Goal: Task Accomplishment & Management: Manage account settings

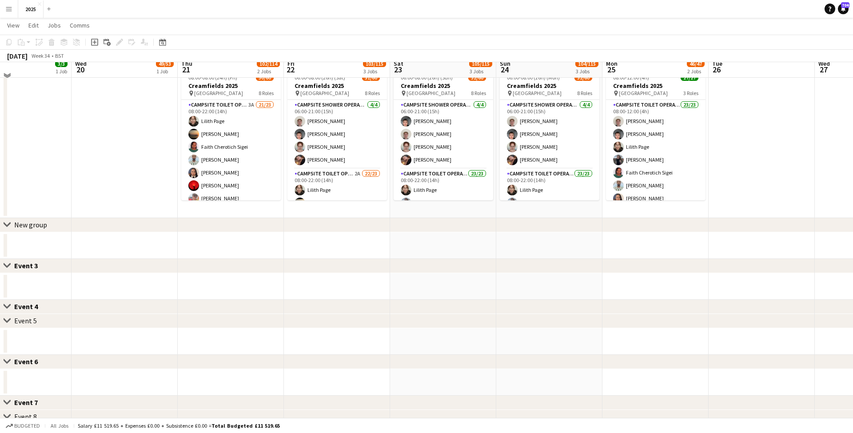
scroll to position [223, 0]
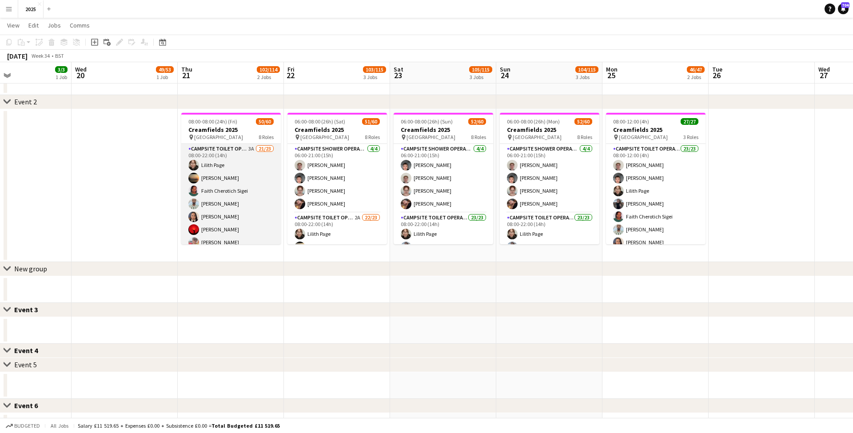
click at [252, 149] on app-card-role "Campsite Toilet Operative 3A 21/23 08:00-22:00 (14h) [PERSON_NAME] [PERSON_NAME…" at bounding box center [231, 301] width 100 height 314
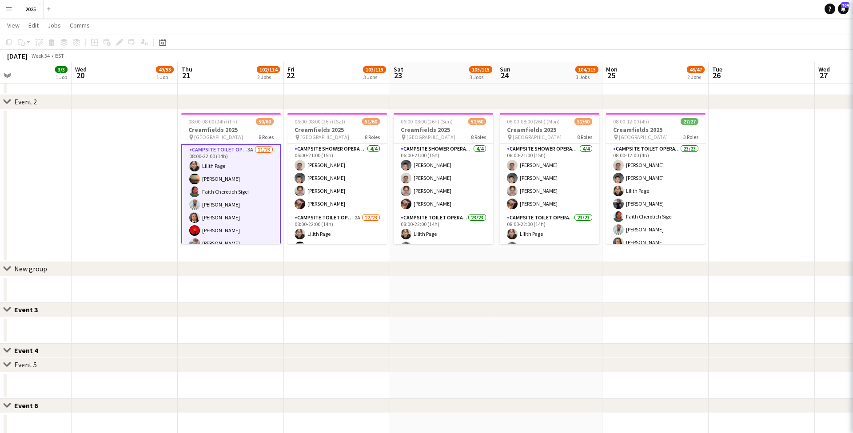
scroll to position [3, 0]
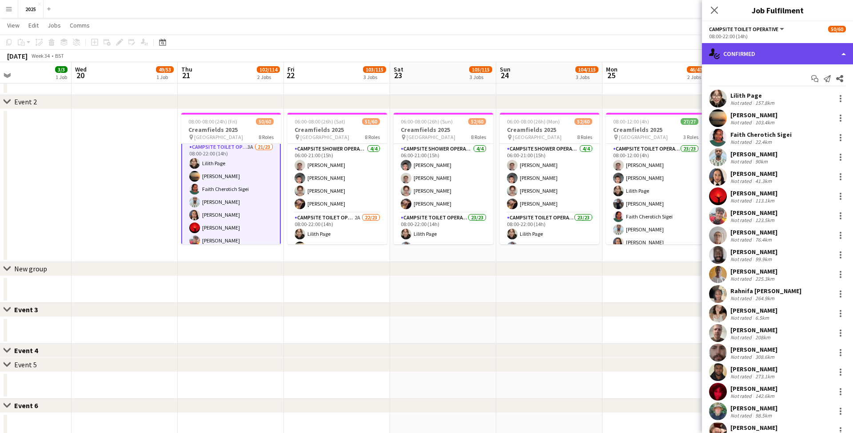
click at [751, 58] on div "single-neutral-actions-check-2 Confirmed" at bounding box center [777, 53] width 151 height 21
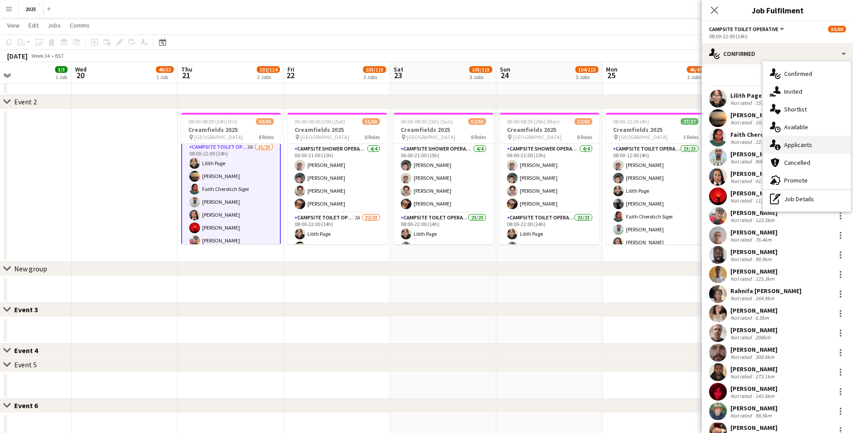
click at [801, 146] on div "single-neutral-actions-information Applicants" at bounding box center [807, 145] width 88 height 18
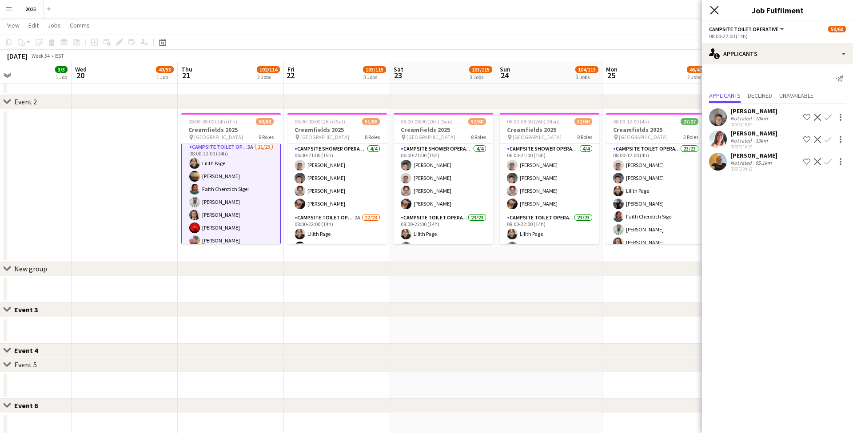
click at [716, 11] on icon at bounding box center [714, 10] width 8 height 8
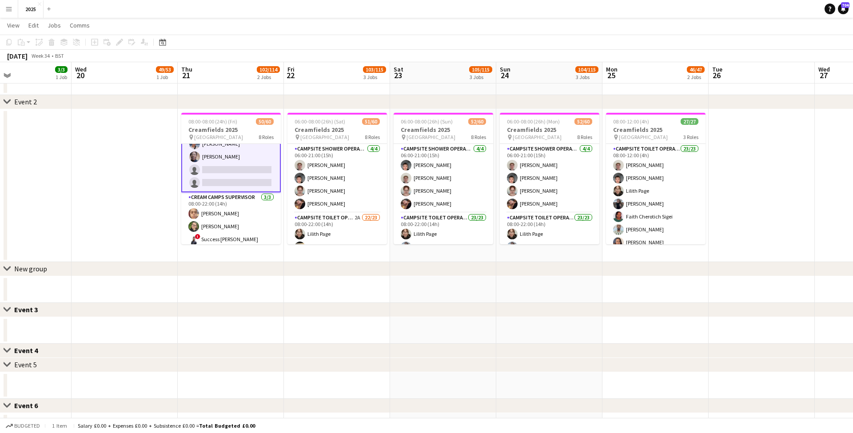
scroll to position [329, 0]
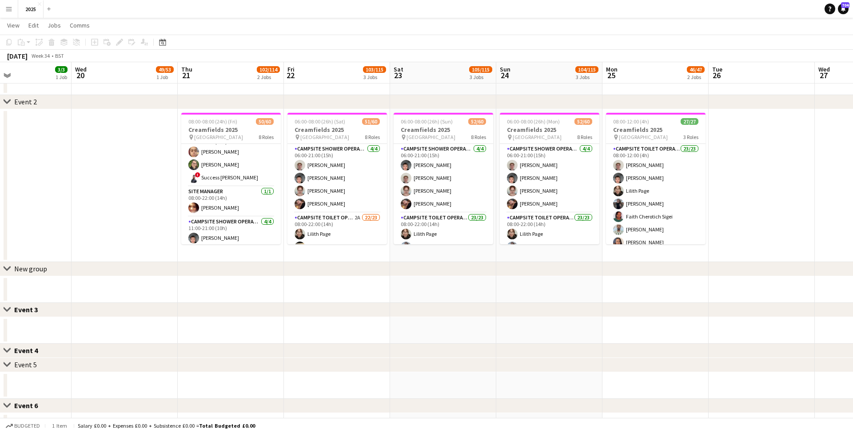
click at [12, 10] on app-icon "Menu" at bounding box center [8, 8] width 7 height 7
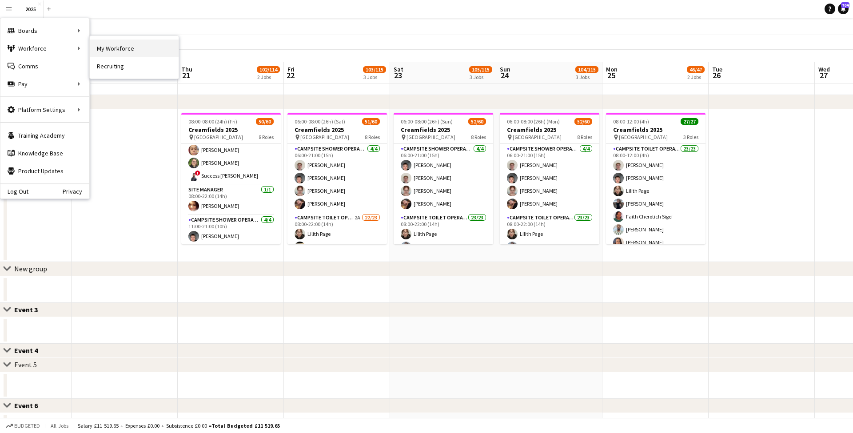
click at [107, 46] on link "My Workforce" at bounding box center [134, 49] width 89 height 18
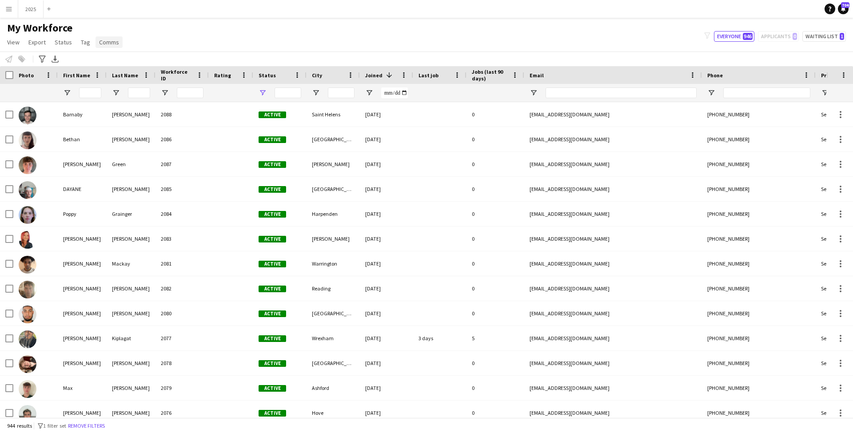
type input "**********"
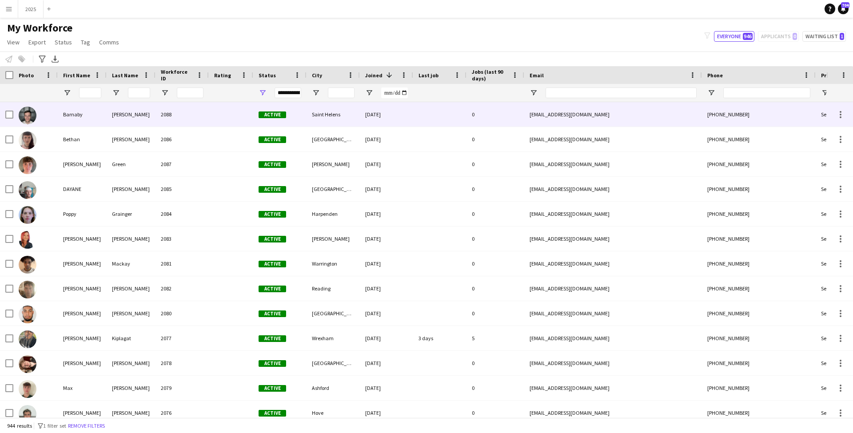
click at [155, 117] on div "[PERSON_NAME]" at bounding box center [131, 114] width 49 height 24
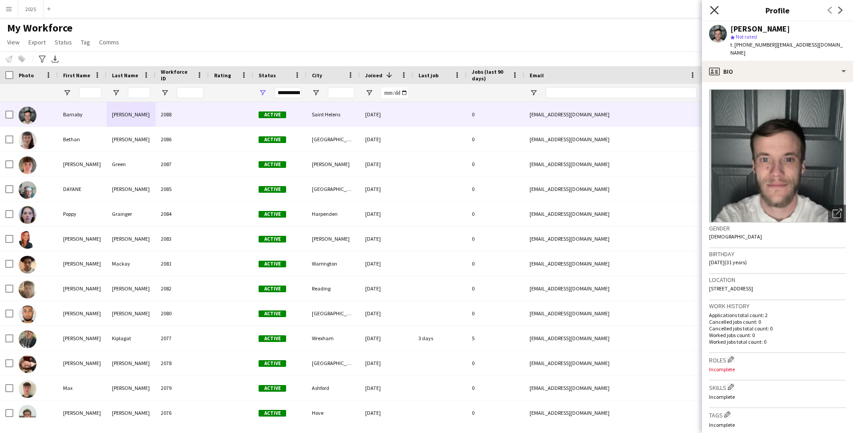
click at [713, 8] on icon at bounding box center [714, 10] width 8 height 8
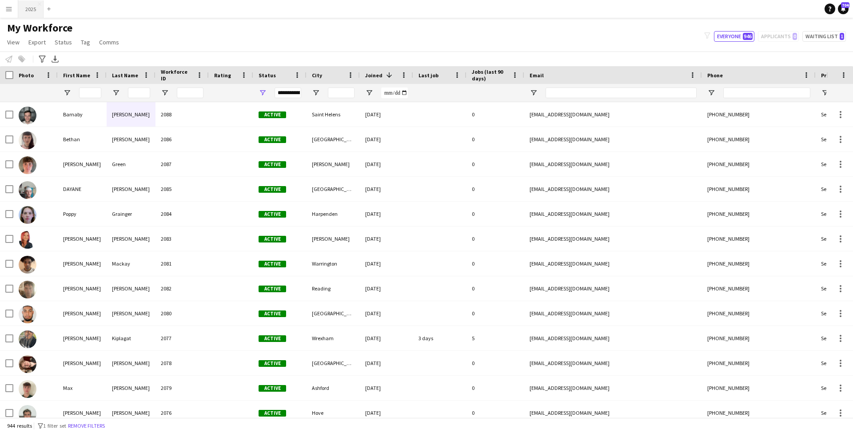
click at [37, 11] on button "2025 Close" at bounding box center [30, 8] width 25 height 17
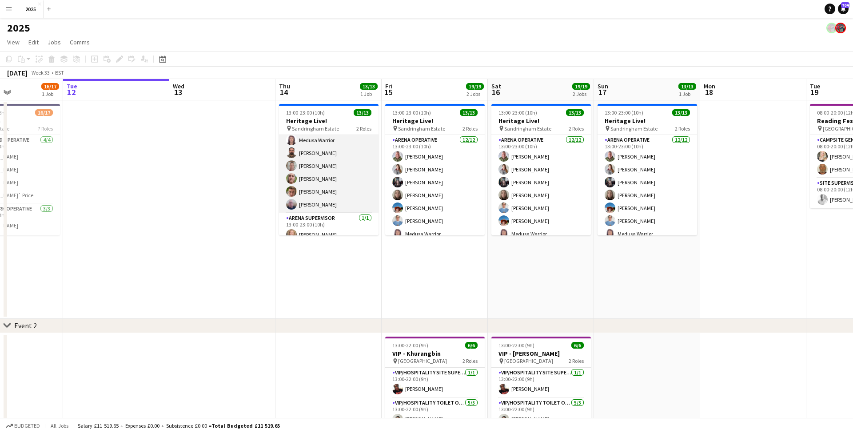
scroll to position [93, 0]
click at [358, 198] on app-card-role "Arena Operative [DATE] 13:00-23:00 (10h) [PERSON_NAME] [PERSON_NAME] [PERSON_NA…" at bounding box center [329, 128] width 100 height 172
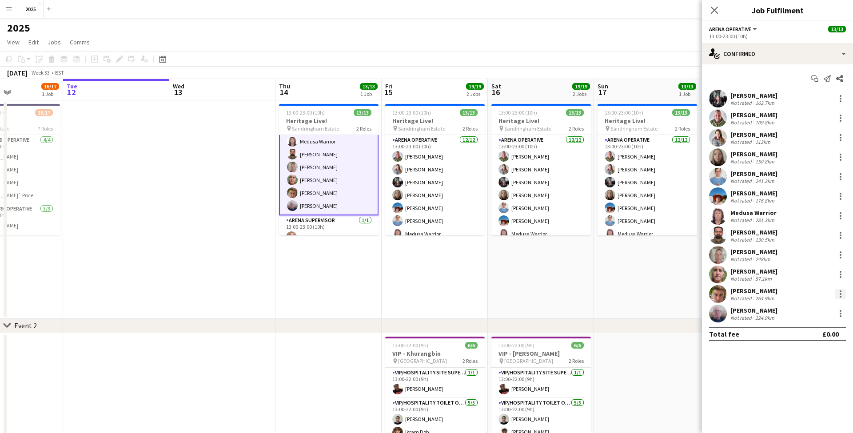
click at [839, 294] on div at bounding box center [841, 294] width 11 height 11
click at [805, 390] on button "Remove" at bounding box center [811, 395] width 69 height 21
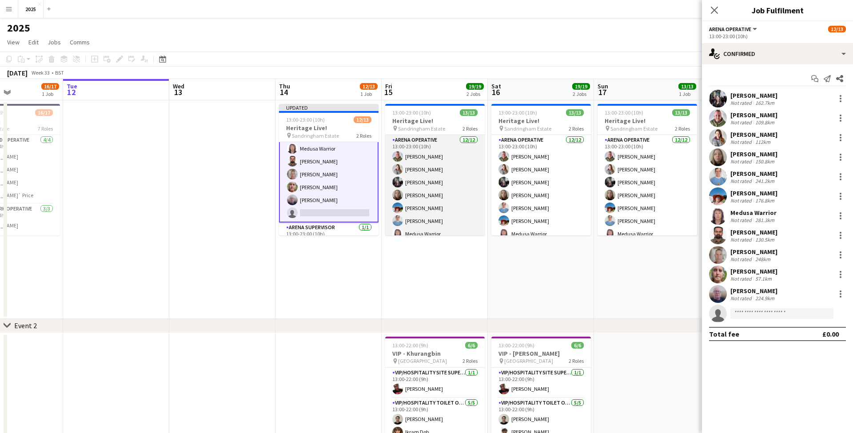
scroll to position [33, 0]
click at [440, 214] on app-card-role "Arena Operative [DATE] 13:00-23:00 (10h) [PERSON_NAME] [PERSON_NAME] [PERSON_NA…" at bounding box center [435, 188] width 100 height 172
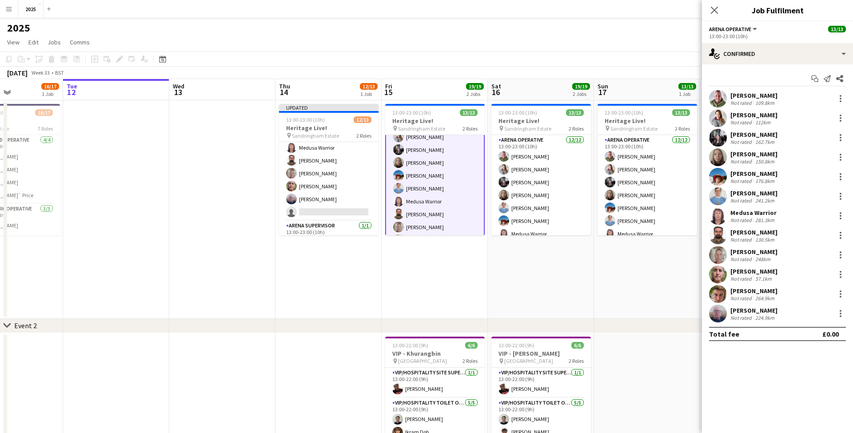
click at [848, 291] on div "[PERSON_NAME] Not rated 264.9km" at bounding box center [777, 294] width 151 height 18
click at [844, 293] on div at bounding box center [841, 294] width 11 height 11
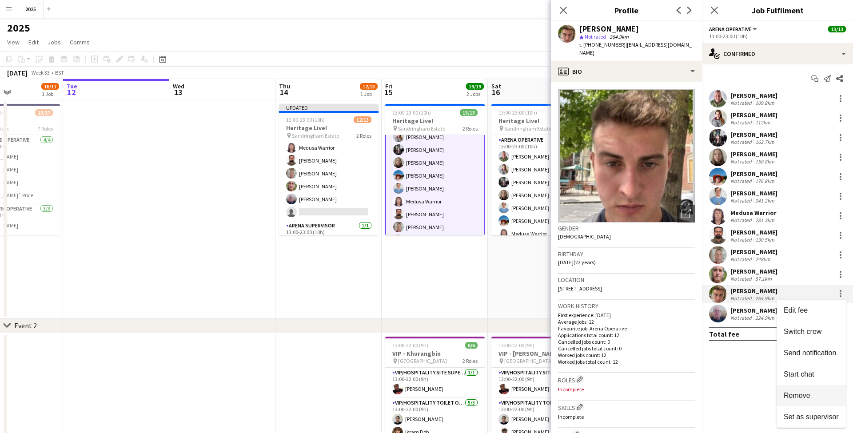
click at [811, 394] on span "Remove" at bounding box center [797, 396] width 27 height 8
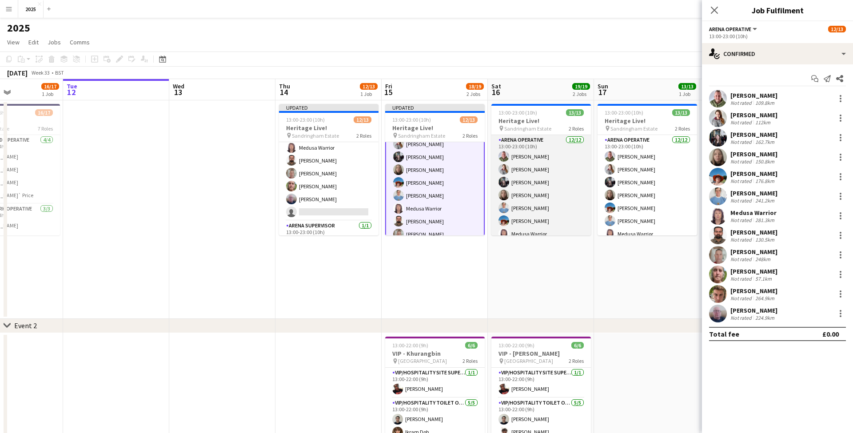
click at [541, 212] on app-card-role "Arena Operative [DATE] 13:00-23:00 (10h) [PERSON_NAME] [PERSON_NAME] [PERSON_NA…" at bounding box center [542, 221] width 100 height 172
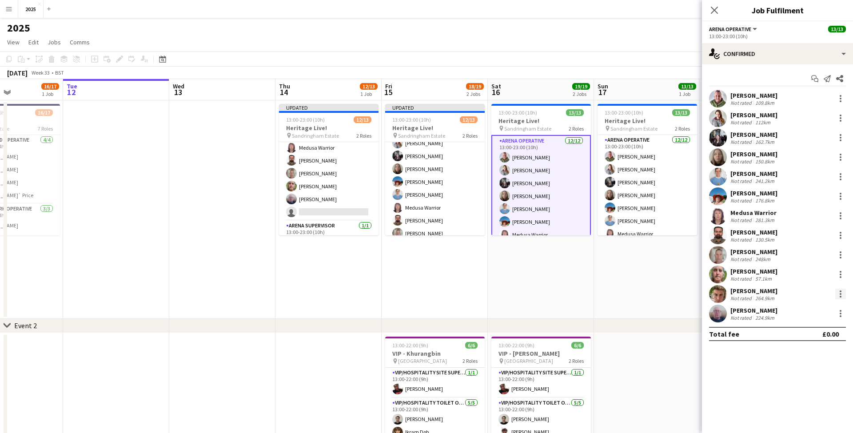
click at [842, 295] on div at bounding box center [841, 294] width 11 height 11
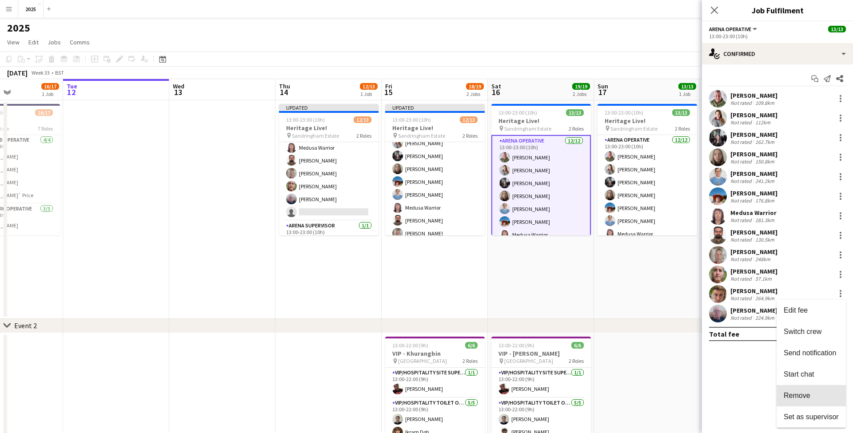
drag, startPoint x: 817, startPoint y: 397, endPoint x: 813, endPoint y: 392, distance: 6.7
click at [817, 397] on span "Remove" at bounding box center [811, 396] width 55 height 8
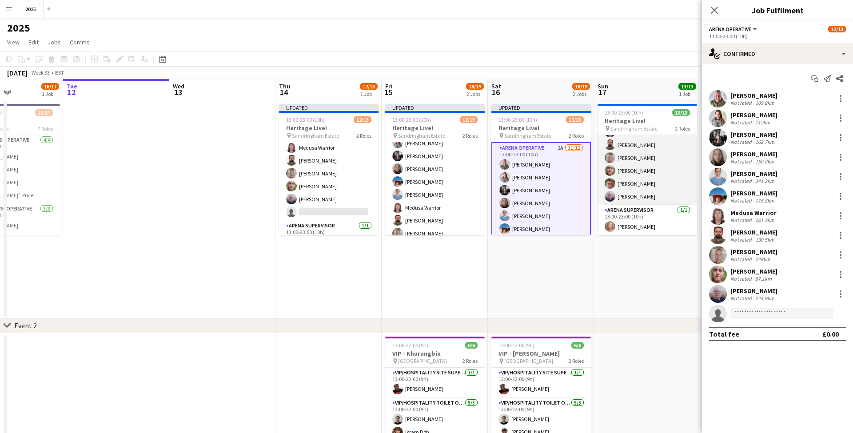
click at [653, 184] on app-card-role "Arena Operative [DATE] 13:00-23:00 (10h) [PERSON_NAME] [PERSON_NAME] [PERSON_NA…" at bounding box center [648, 119] width 100 height 172
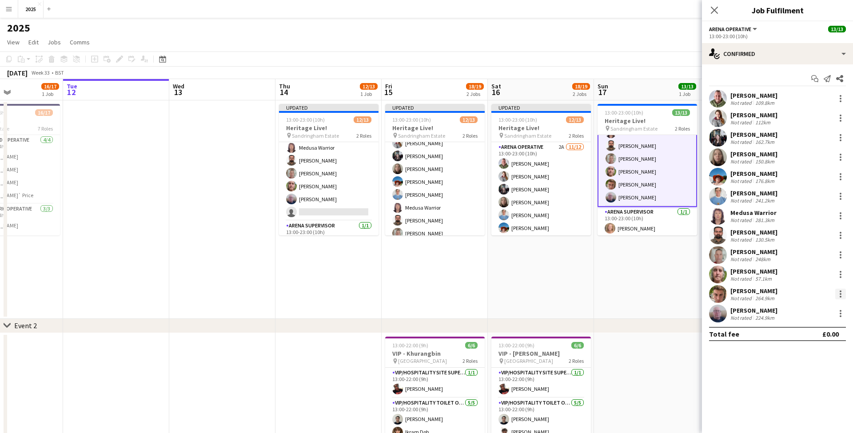
click at [841, 295] on div at bounding box center [841, 294] width 2 height 2
click at [821, 393] on span "Remove" at bounding box center [811, 396] width 55 height 8
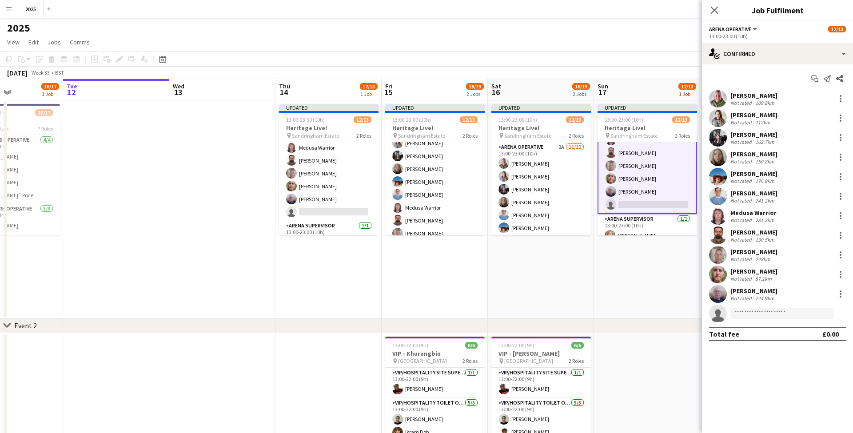
drag, startPoint x: 624, startPoint y: 266, endPoint x: 727, endPoint y: 116, distance: 181.9
click at [624, 266] on app-date-cell "Updated 13:00-23:00 (10h) 12/13 Heritage Live! pin Sandringham Estate 2 Roles A…" at bounding box center [647, 209] width 106 height 219
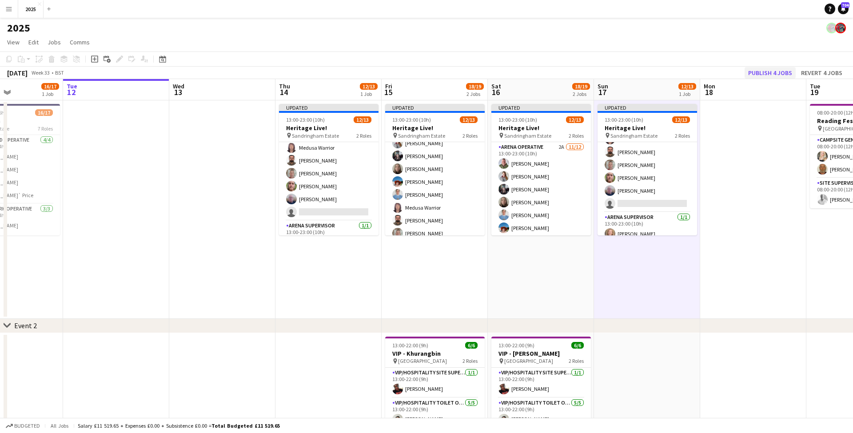
click at [765, 76] on button "Publish 4 jobs" at bounding box center [770, 73] width 51 height 12
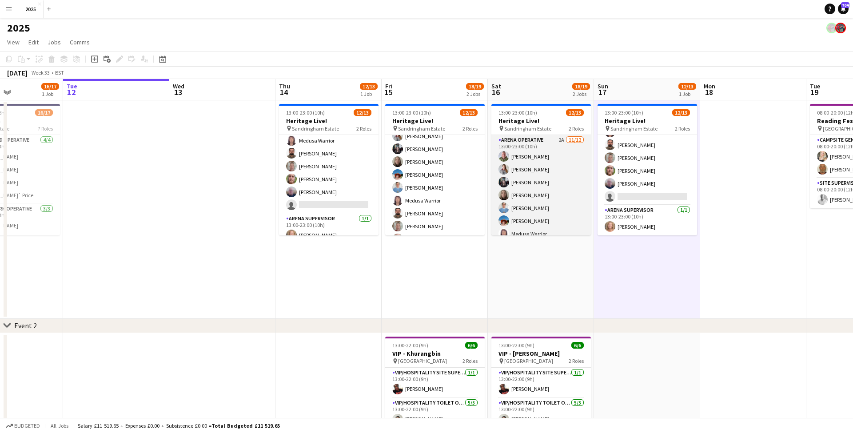
click at [561, 140] on app-card-role "Arena Operative 2A [DATE] 13:00-23:00 (10h) [PERSON_NAME] [PERSON_NAME] [PERSON…" at bounding box center [542, 221] width 100 height 172
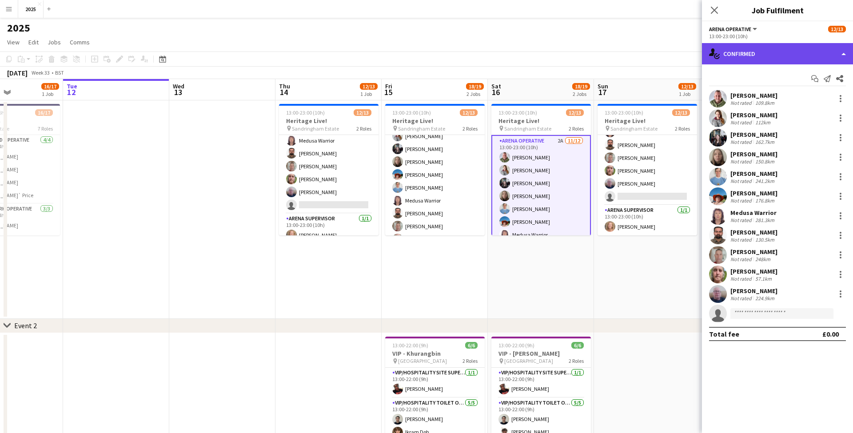
click at [816, 57] on div "single-neutral-actions-check-2 Confirmed" at bounding box center [777, 53] width 151 height 21
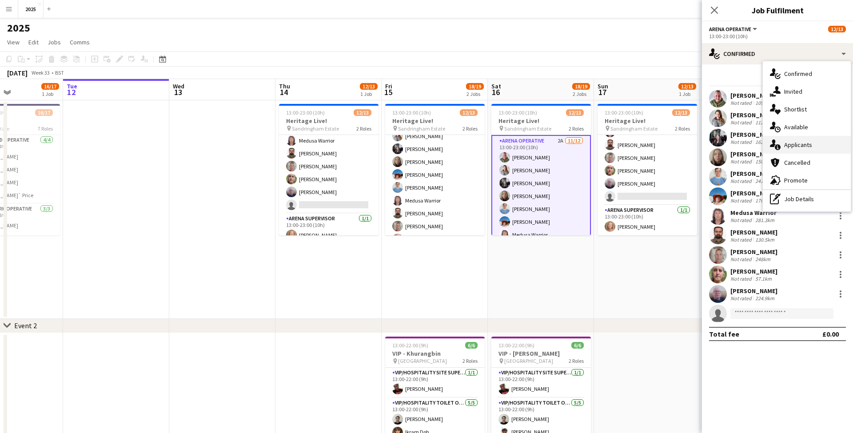
click at [810, 145] on div "single-neutral-actions-information Applicants" at bounding box center [807, 145] width 88 height 18
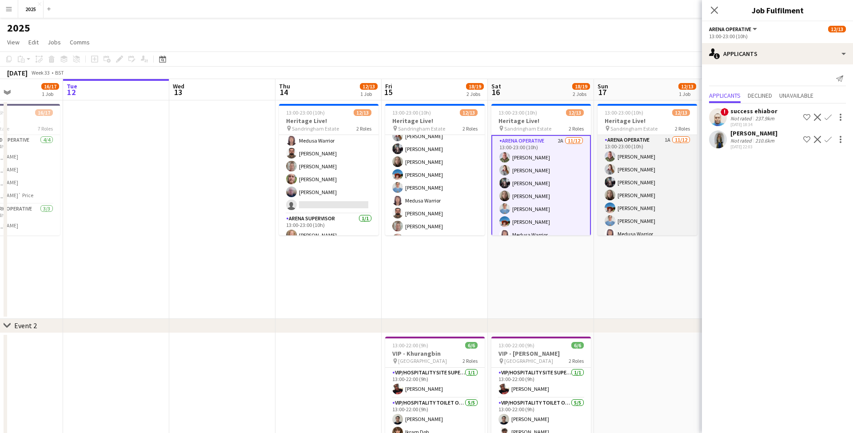
scroll to position [0, 0]
click at [670, 139] on app-card-role "Arena Operative 1A [DATE] 13:00-23:00 (10h) [PERSON_NAME] [PERSON_NAME] [PERSON…" at bounding box center [648, 221] width 100 height 172
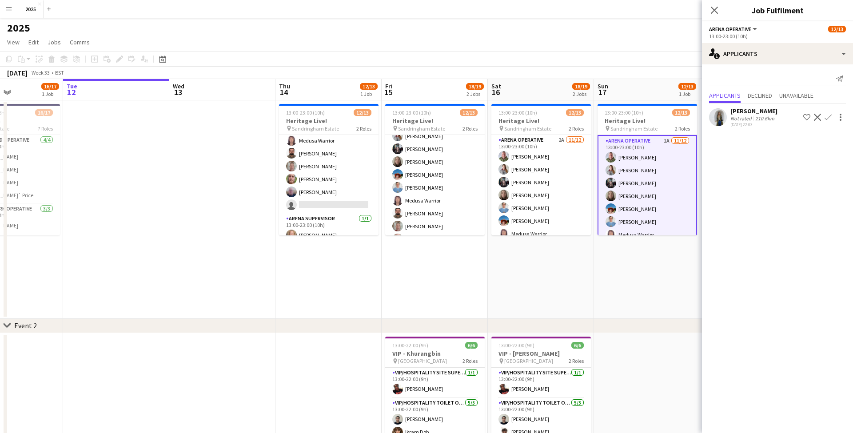
click at [10, 12] on app-icon "Menu" at bounding box center [8, 8] width 7 height 7
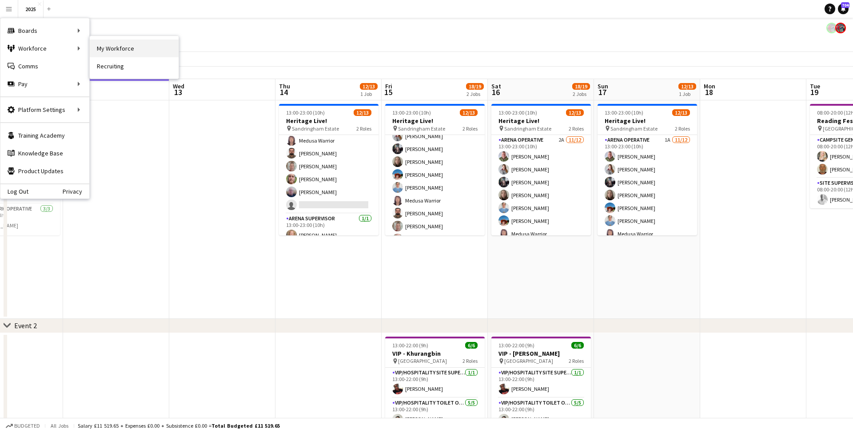
click at [128, 51] on link "My Workforce" at bounding box center [134, 49] width 89 height 18
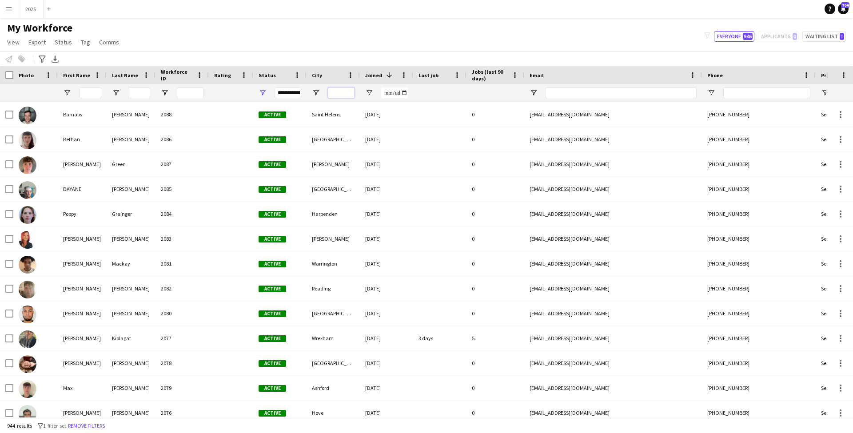
click at [341, 92] on input "City Filter Input" at bounding box center [341, 93] width 27 height 11
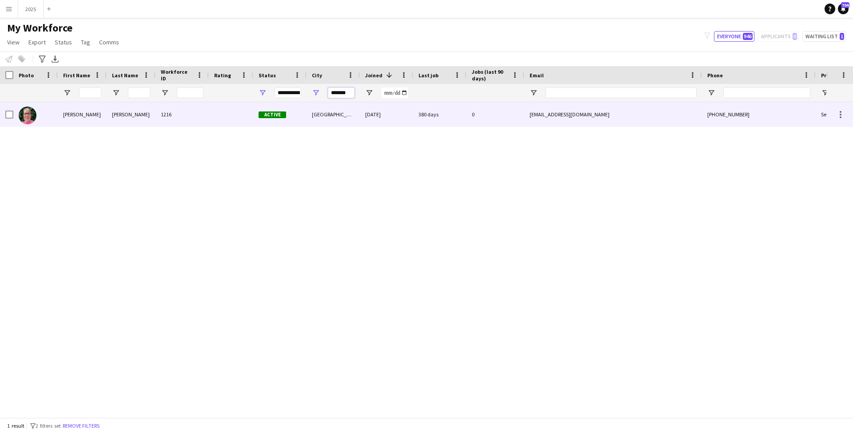
type input "*******"
click at [164, 116] on div "1216" at bounding box center [182, 114] width 53 height 24
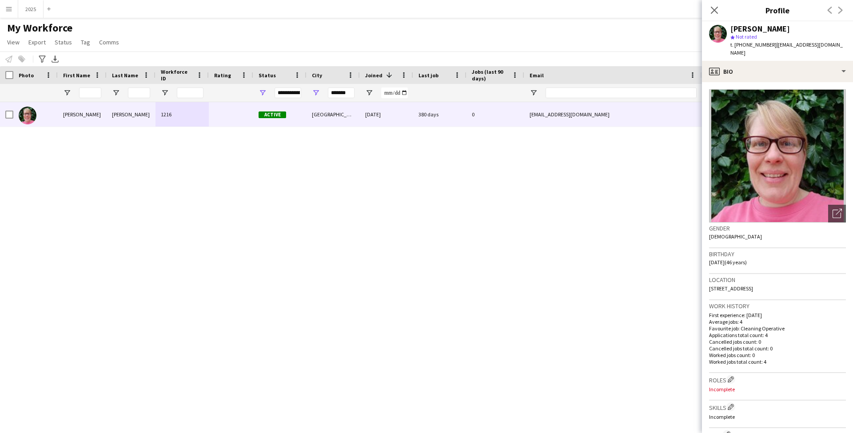
drag, startPoint x: 814, startPoint y: 278, endPoint x: 792, endPoint y: 281, distance: 22.4
click at [789, 281] on div "Location [STREET_ADDRESS]" at bounding box center [777, 287] width 137 height 26
drag, startPoint x: 788, startPoint y: 280, endPoint x: 809, endPoint y: 281, distance: 21.3
click at [809, 281] on div "Location [STREET_ADDRESS]" at bounding box center [777, 287] width 137 height 26
copy span "IP20 9HG"
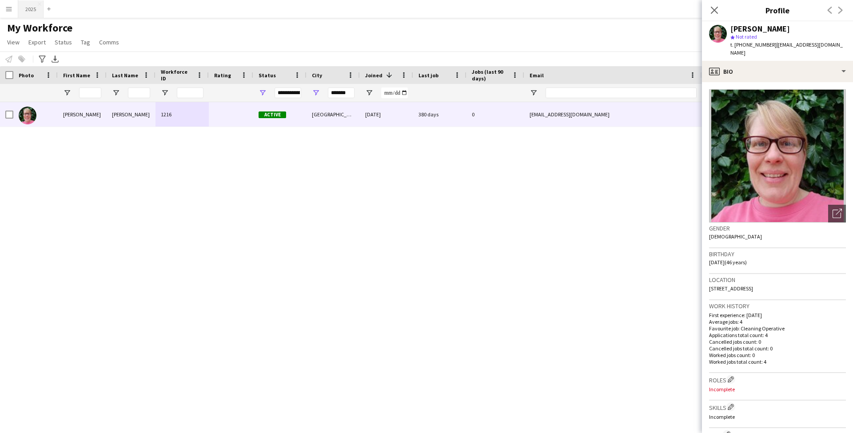
click at [34, 9] on button "2025 Close" at bounding box center [30, 8] width 25 height 17
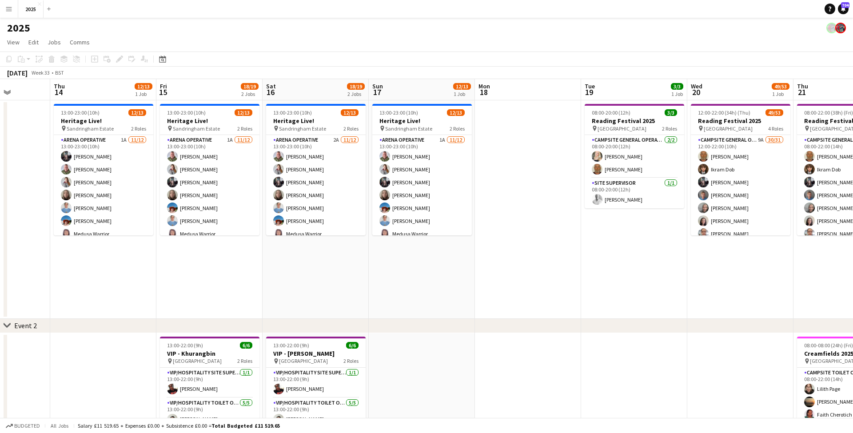
scroll to position [0, 0]
click at [685, 289] on app-date-cell "08:00-20:00 (12h) 3/3 Reading Festival 2025 pin [GEOGRAPHIC_DATA] 2 Roles Camps…" at bounding box center [634, 209] width 106 height 219
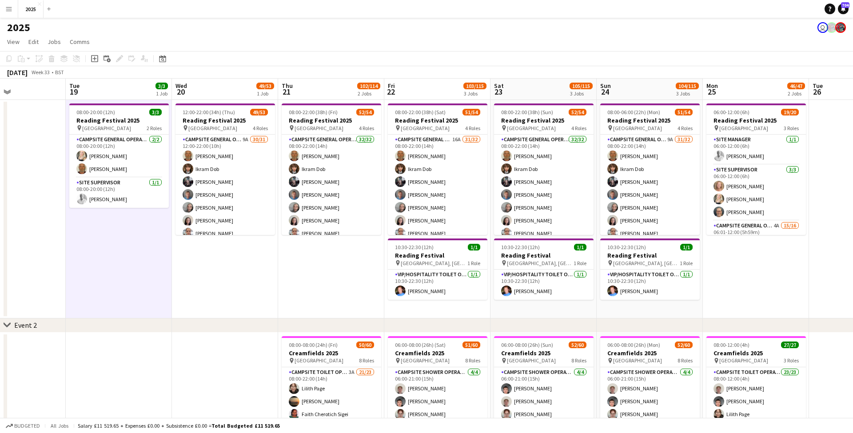
scroll to position [0, 406]
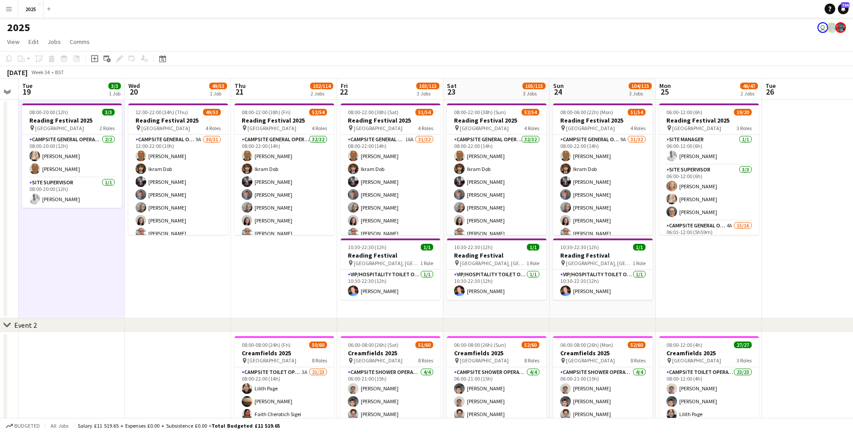
click at [8, 10] on app-icon "Menu" at bounding box center [8, 8] width 7 height 7
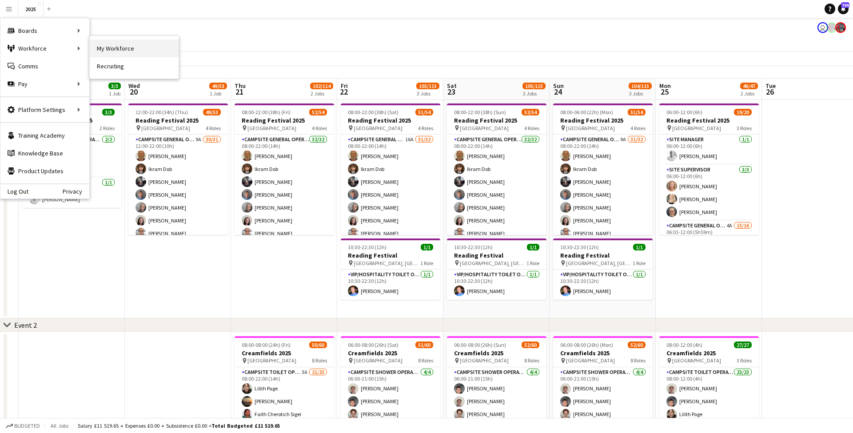
click at [131, 49] on link "My Workforce" at bounding box center [134, 49] width 89 height 18
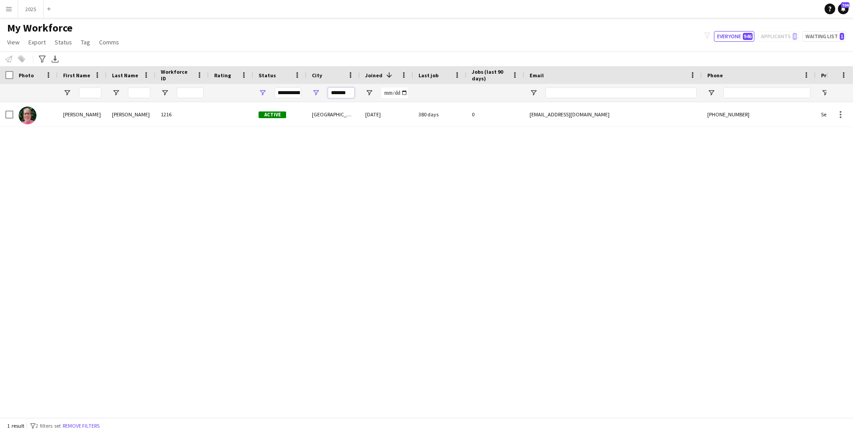
drag, startPoint x: 352, startPoint y: 95, endPoint x: 267, endPoint y: 94, distance: 84.5
click at [267, 94] on div "**********" at bounding box center [482, 93] width 964 height 18
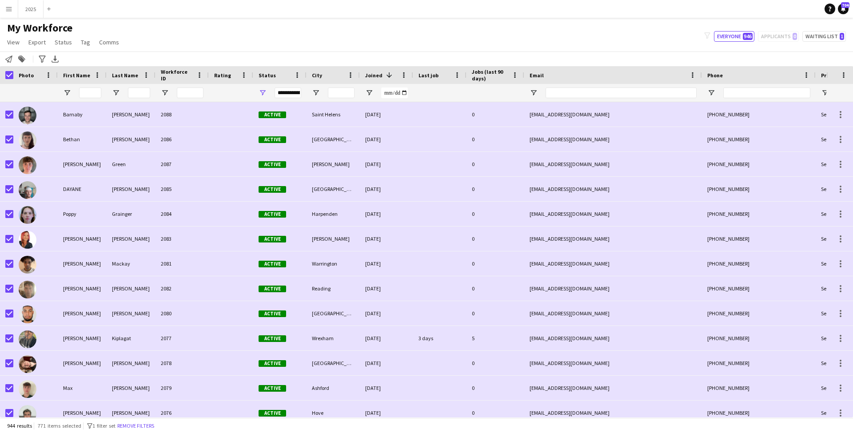
click at [263, 91] on span "Open Filter Menu" at bounding box center [263, 93] width 8 height 8
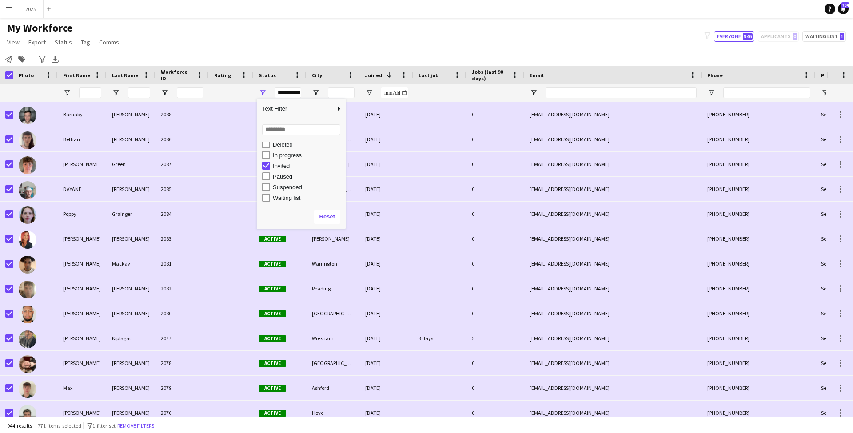
scroll to position [56, 0]
type input "**********"
click at [103, 44] on span "Comms" at bounding box center [109, 42] width 20 height 8
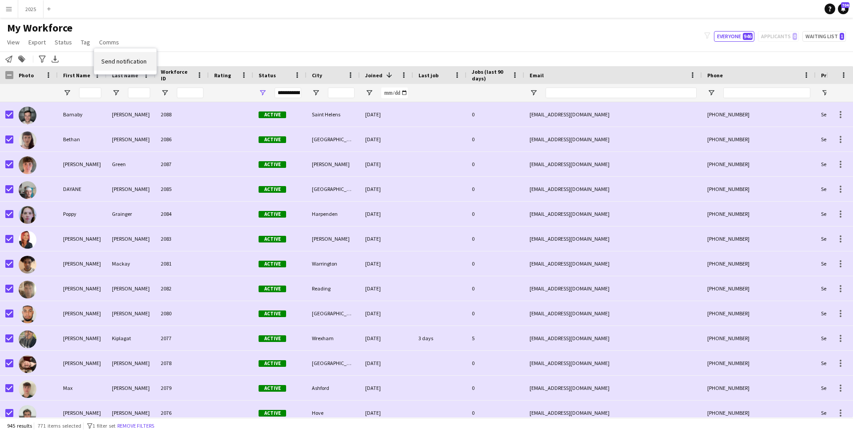
click at [112, 57] on link "Send notification" at bounding box center [125, 61] width 62 height 19
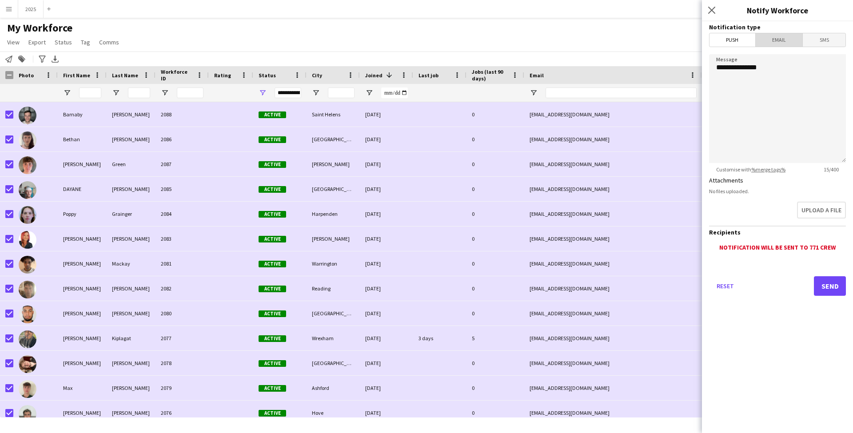
click at [789, 41] on span "Email" at bounding box center [779, 39] width 47 height 13
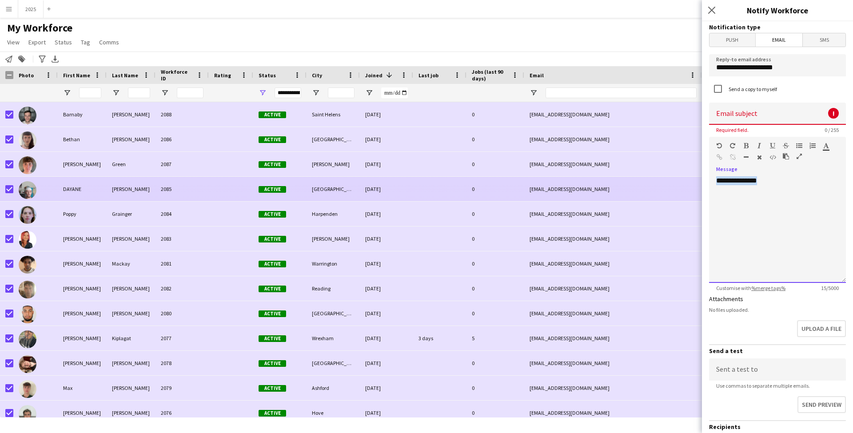
drag, startPoint x: 813, startPoint y: 188, endPoint x: 628, endPoint y: 190, distance: 185.8
click at [628, 190] on body "Menu Boards Boards Boards All jobs Status Workforce Workforce My Workforce Recr…" at bounding box center [426, 216] width 853 height 433
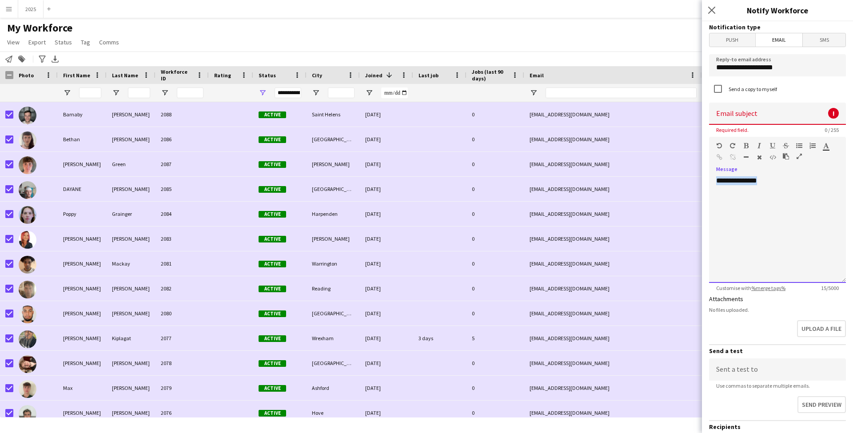
paste div
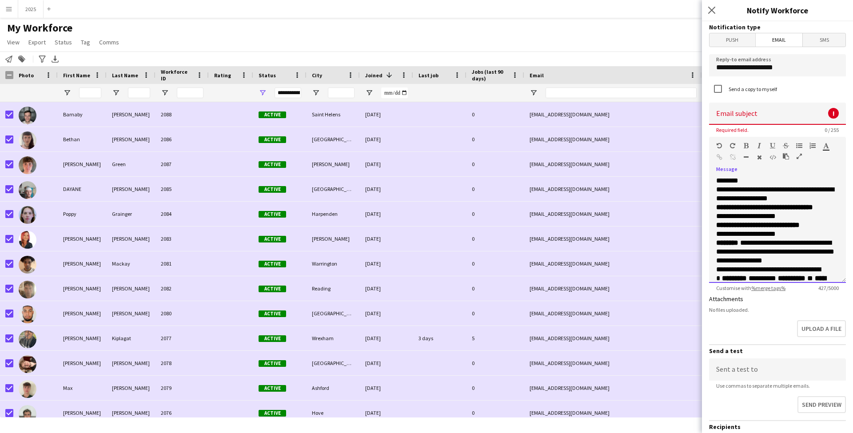
click at [793, 218] on p "**********" at bounding box center [778, 212] width 123 height 18
click at [804, 244] on p "**********" at bounding box center [778, 239] width 123 height 18
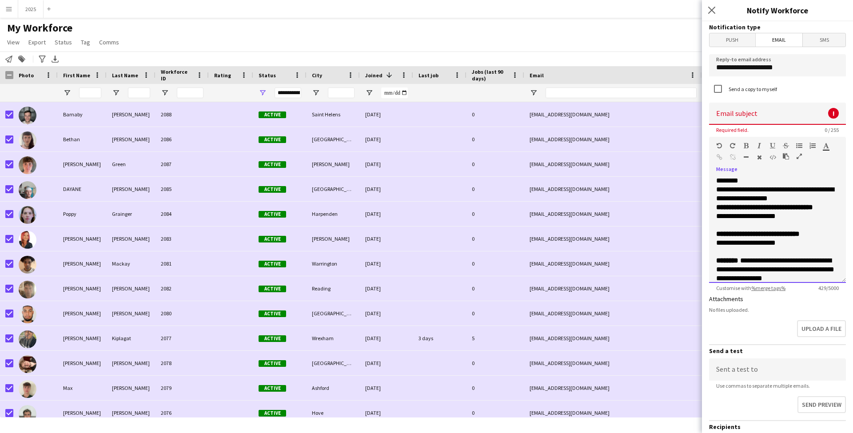
click at [794, 200] on p "**********" at bounding box center [778, 194] width 123 height 18
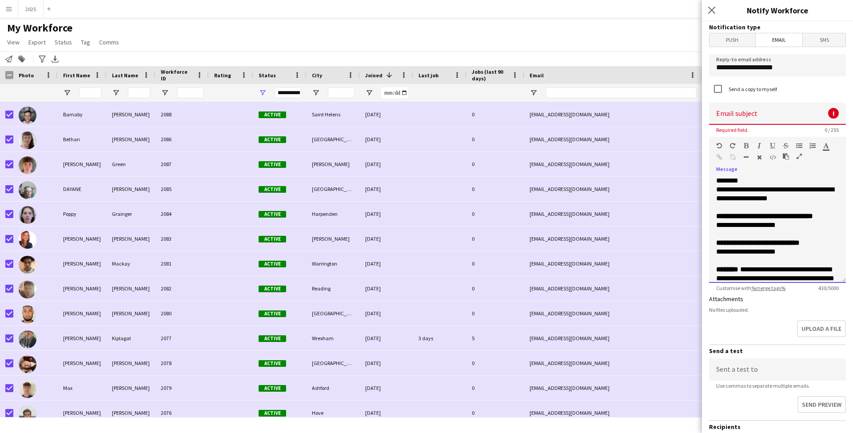
scroll to position [60, 0]
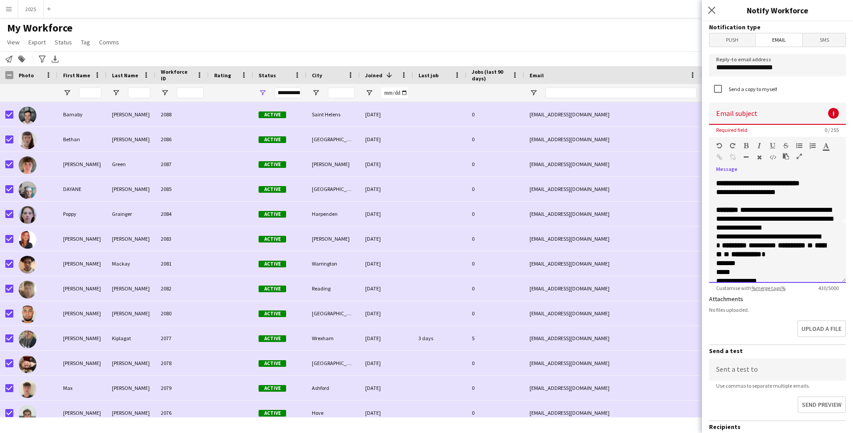
click at [802, 227] on p "**********" at bounding box center [778, 219] width 123 height 27
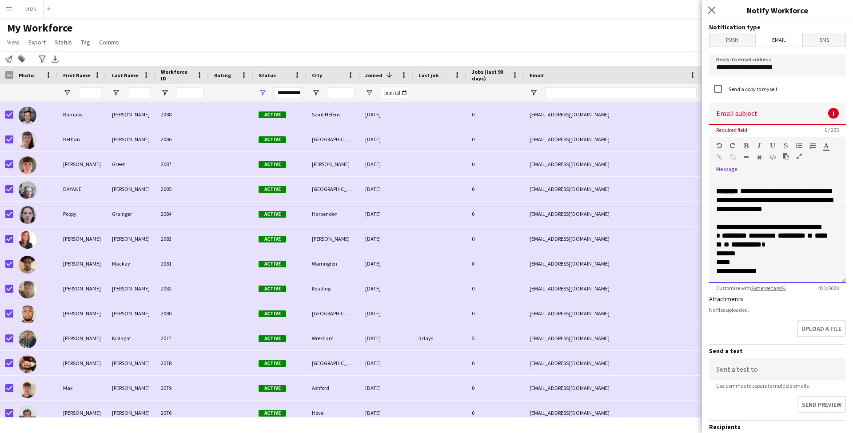
scroll to position [78, 0]
click at [805, 245] on p "**********" at bounding box center [778, 236] width 123 height 27
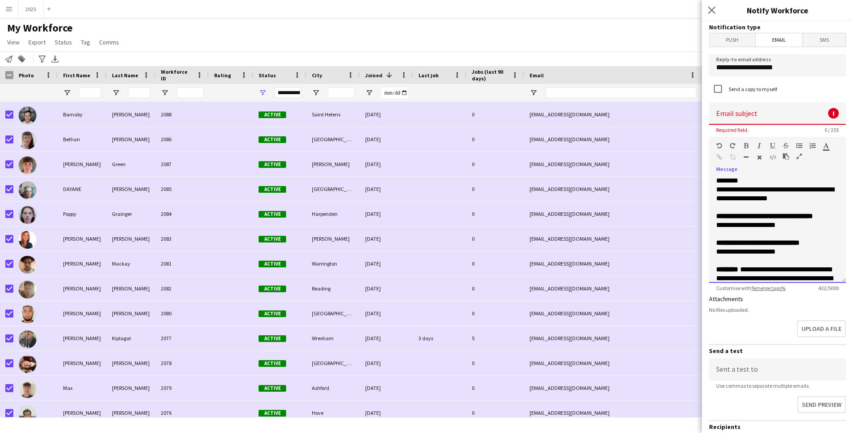
scroll to position [0, 0]
click at [745, 114] on input at bounding box center [777, 114] width 137 height 22
paste input "**********"
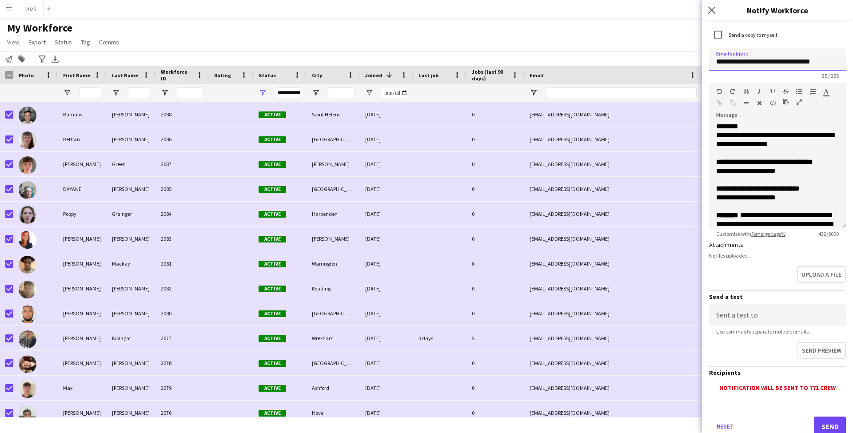
scroll to position [71, 0]
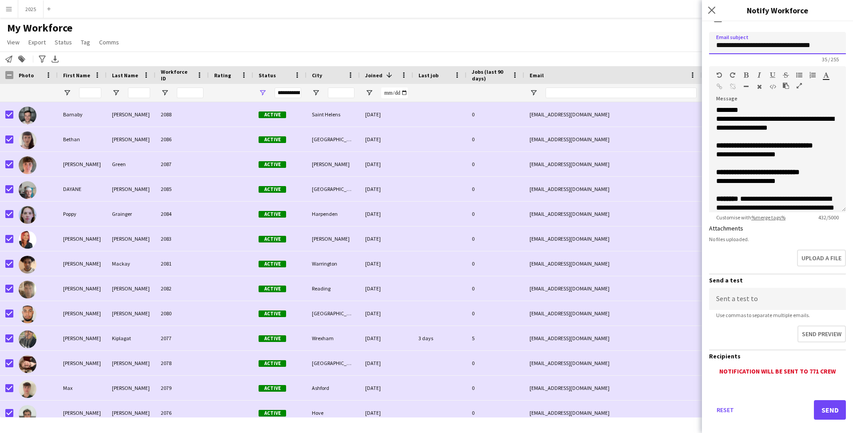
type input "**********"
click at [839, 413] on button "Send" at bounding box center [830, 411] width 32 height 20
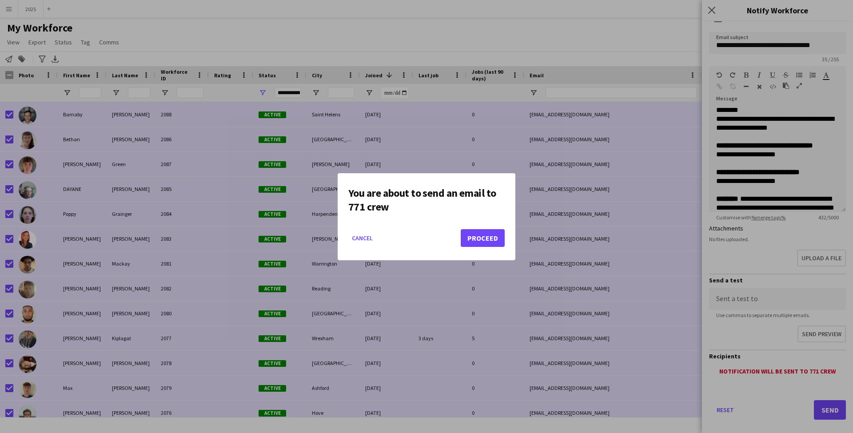
click at [496, 239] on button "Proceed" at bounding box center [483, 238] width 44 height 18
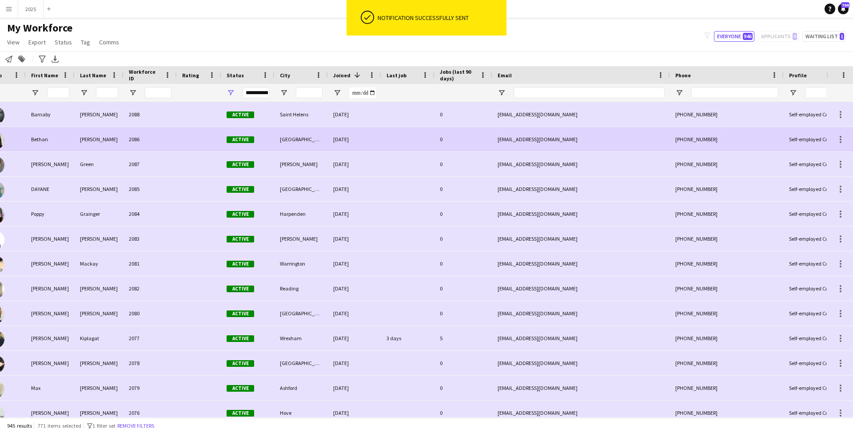
scroll to position [0, 0]
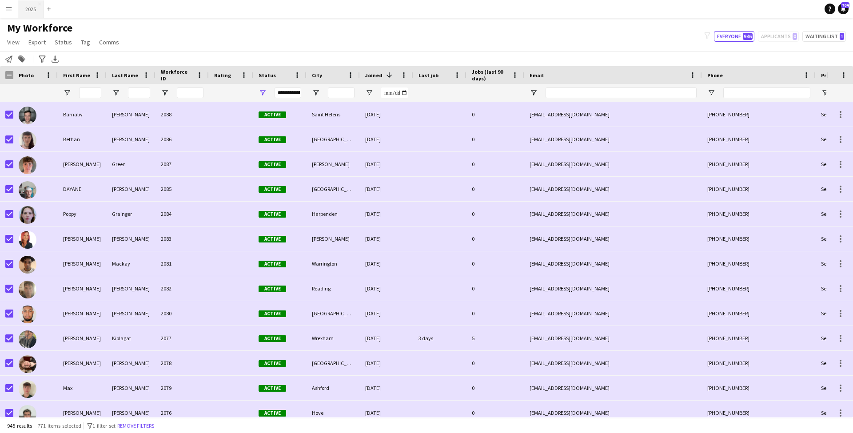
click at [32, 8] on button "2025 Close" at bounding box center [30, 8] width 25 height 17
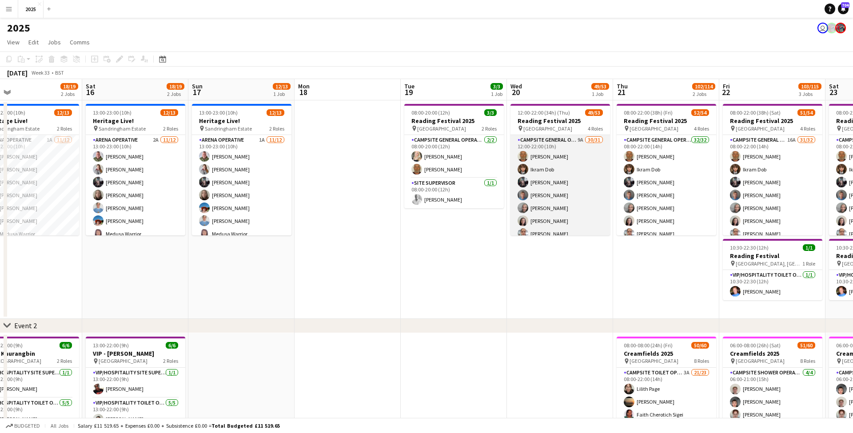
click at [583, 137] on app-card-role "Campsite General Operative 9A 30/31 12:00-22:00 (10h) [PERSON_NAME] [PERSON_NAM…" at bounding box center [561, 345] width 100 height 420
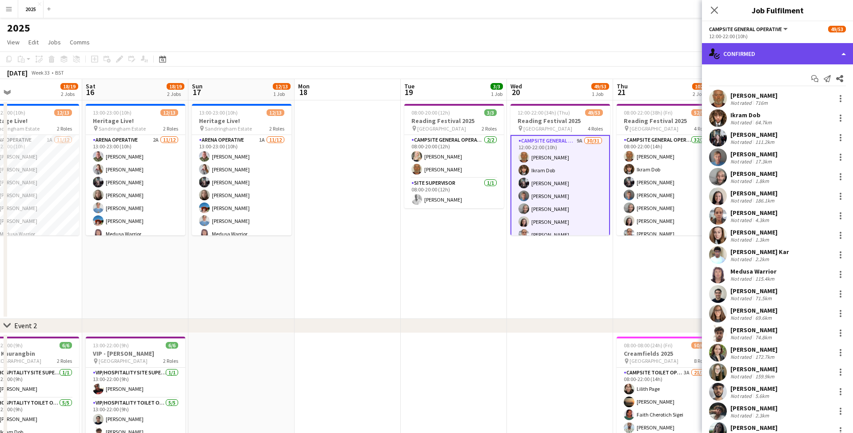
click at [749, 54] on div "single-neutral-actions-check-2 Confirmed" at bounding box center [777, 53] width 151 height 21
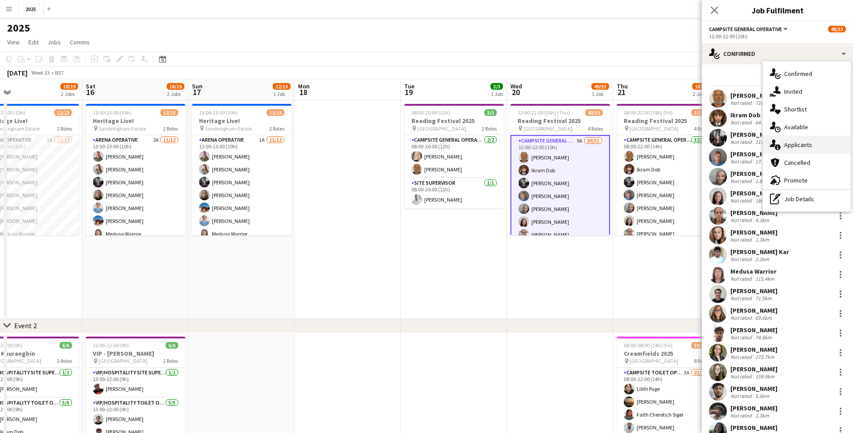
click at [821, 144] on div "single-neutral-actions-information Applicants" at bounding box center [807, 145] width 88 height 18
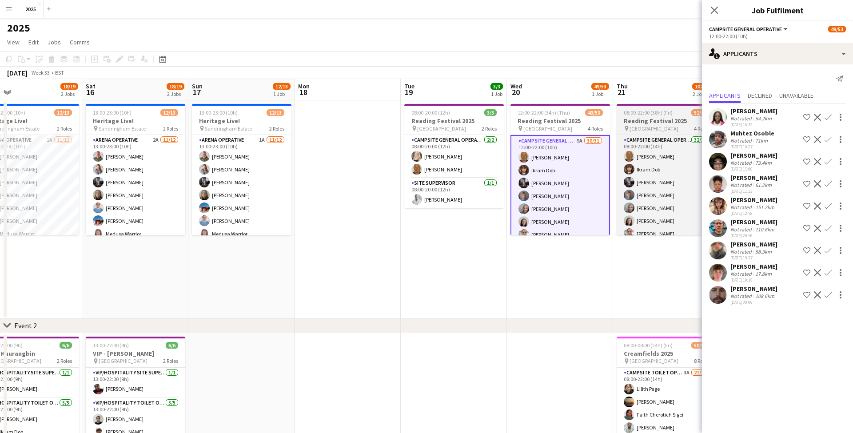
drag, startPoint x: 719, startPoint y: 13, endPoint x: 658, endPoint y: 123, distance: 125.2
click at [719, 13] on app-icon "Close pop-in" at bounding box center [714, 10] width 11 height 11
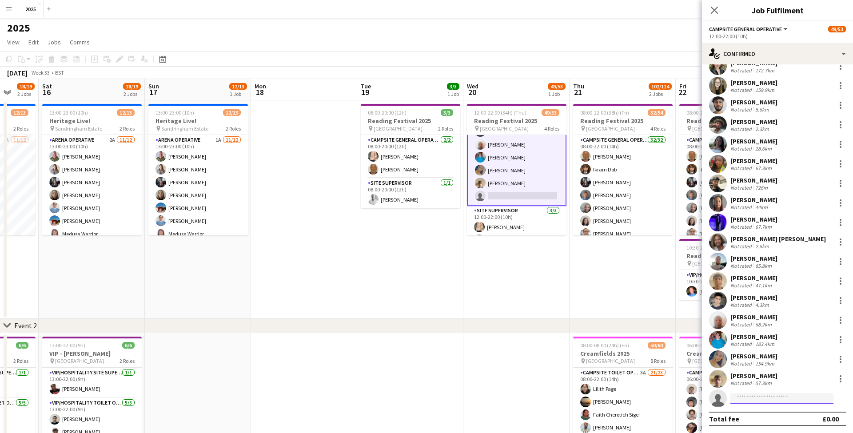
click at [765, 394] on input at bounding box center [782, 398] width 103 height 11
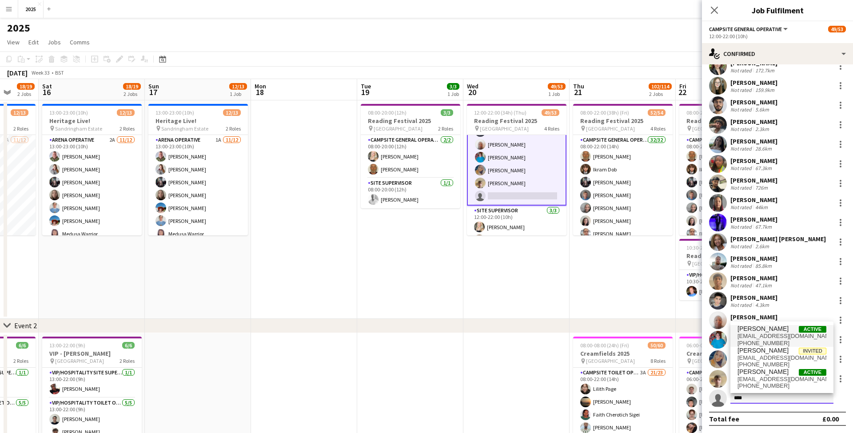
type input "****"
click at [757, 331] on span "[PERSON_NAME]" at bounding box center [763, 329] width 51 height 8
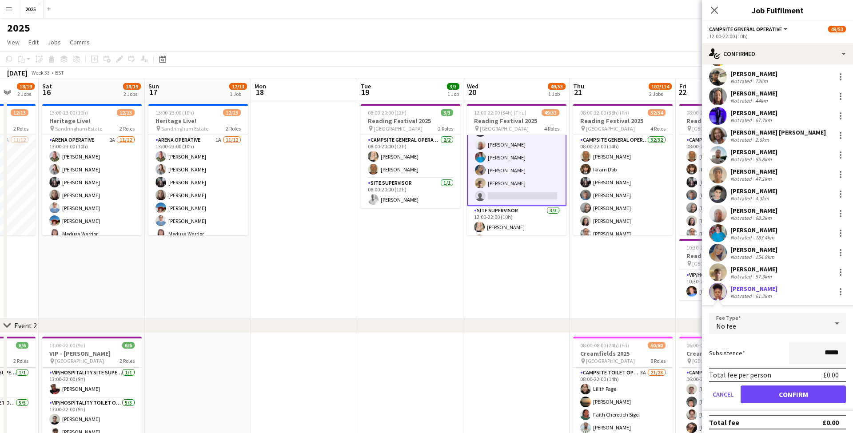
drag, startPoint x: 763, startPoint y: 392, endPoint x: 706, endPoint y: 288, distance: 118.8
click at [763, 392] on button "Confirm" at bounding box center [793, 395] width 105 height 18
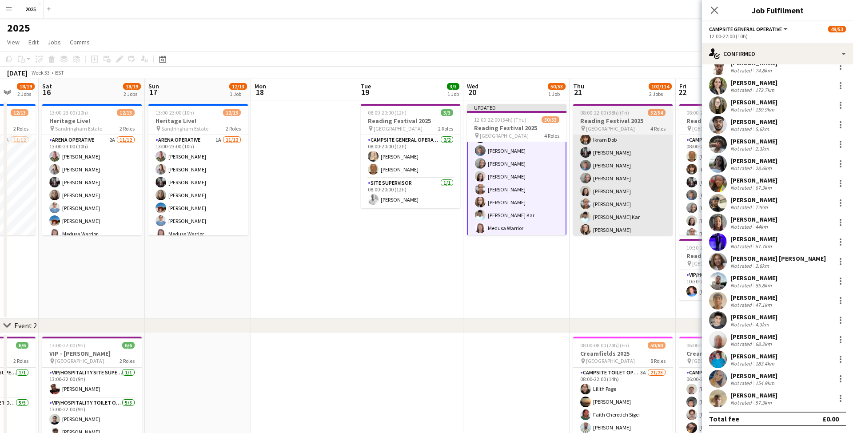
scroll to position [64, 0]
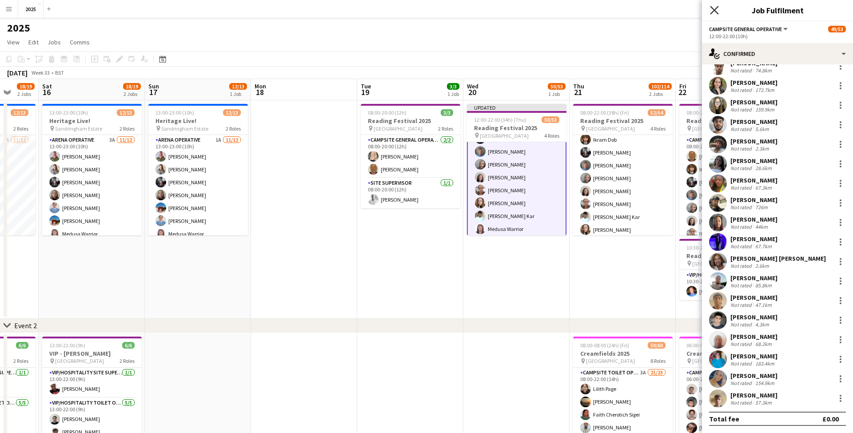
click at [711, 10] on icon "Close pop-in" at bounding box center [714, 10] width 8 height 8
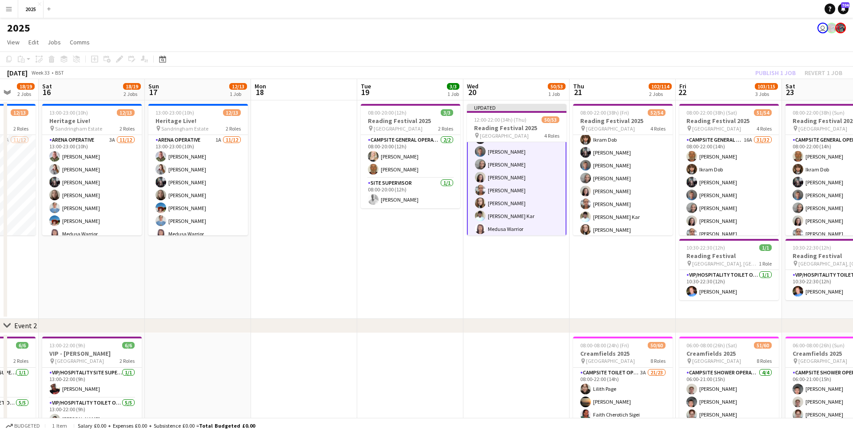
click at [603, 277] on app-date-cell "08:00-22:00 (38h) (Fri) 52/54 Reading Festival 2025 pin Richfield Avenue 4 Role…" at bounding box center [623, 209] width 106 height 219
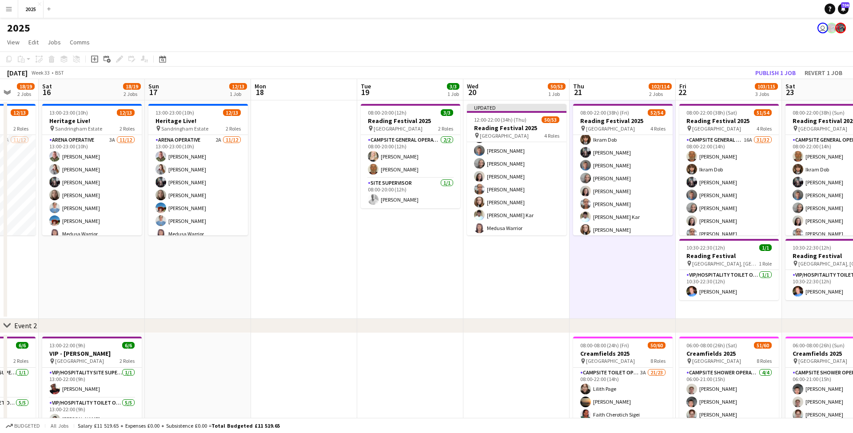
scroll to position [0, 0]
click at [12, 8] on button "Menu" at bounding box center [9, 9] width 18 height 18
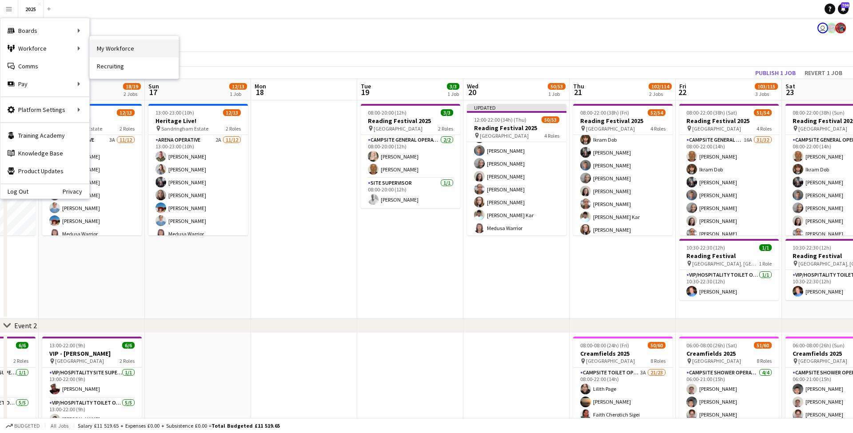
click at [100, 46] on link "My Workforce" at bounding box center [134, 49] width 89 height 18
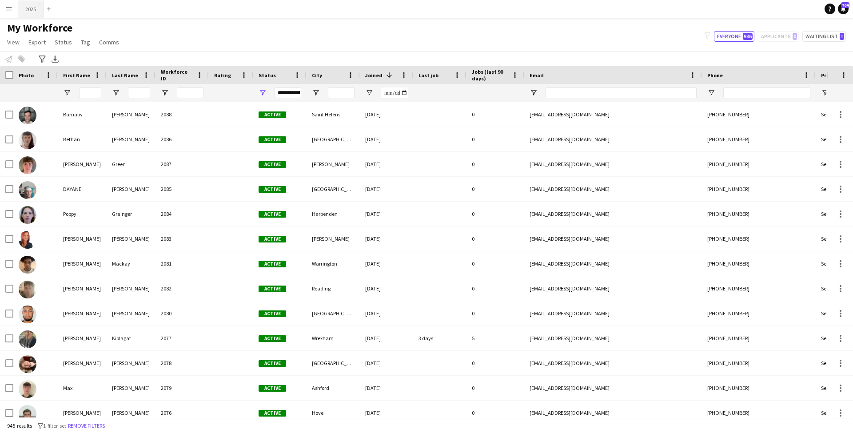
click at [33, 13] on button "2025 Close" at bounding box center [30, 8] width 25 height 17
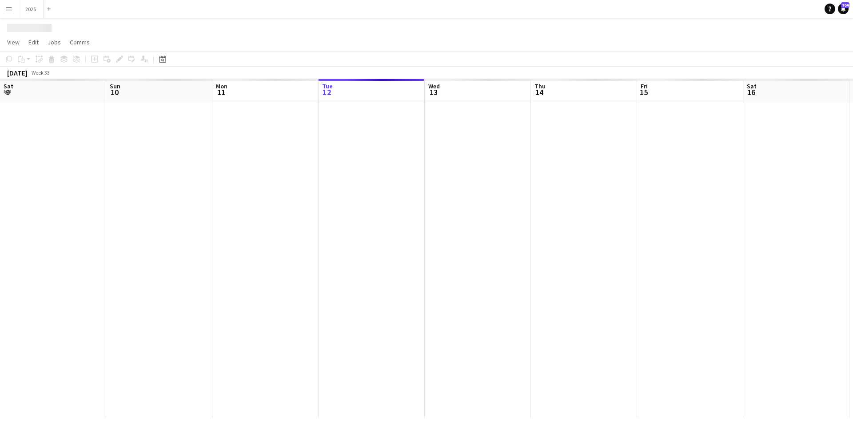
scroll to position [0, 212]
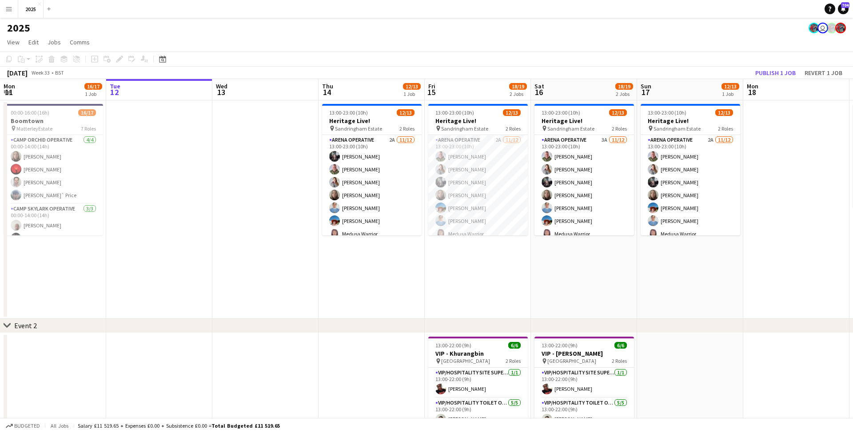
click at [12, 12] on button "Menu" at bounding box center [9, 9] width 18 height 18
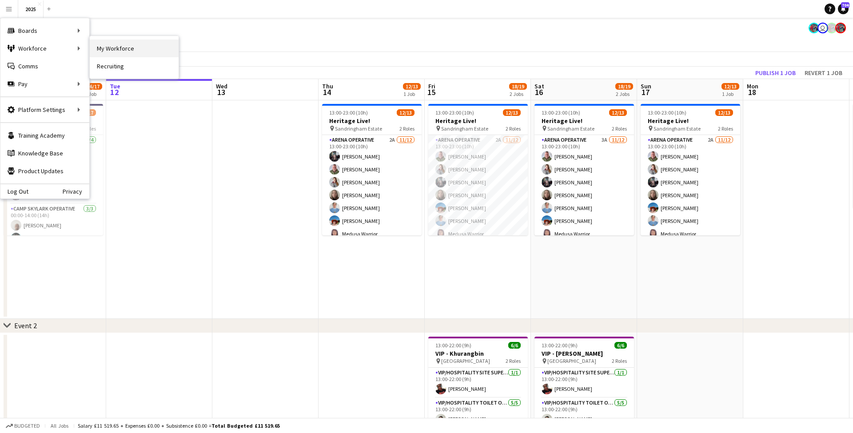
click at [103, 48] on link "My Workforce" at bounding box center [134, 49] width 89 height 18
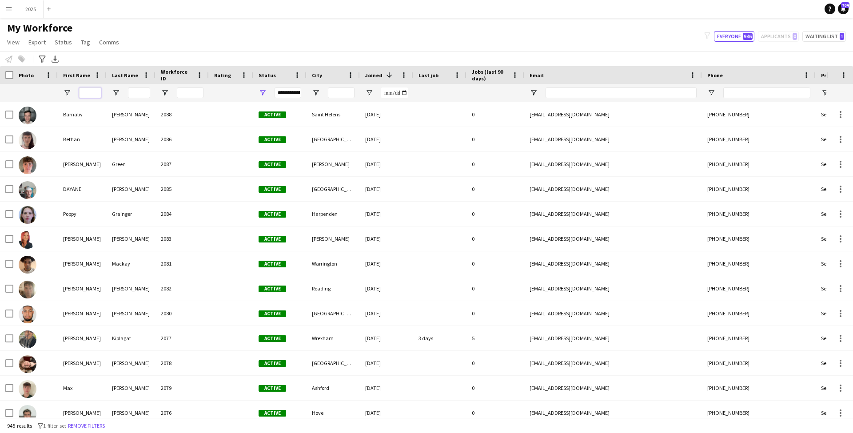
click at [86, 97] on input "First Name Filter Input" at bounding box center [90, 93] width 22 height 11
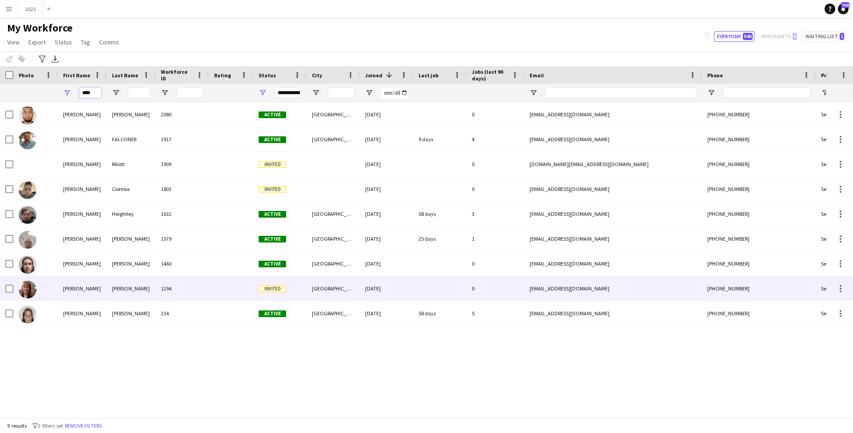
type input "****"
click at [160, 290] on div "1294" at bounding box center [182, 288] width 53 height 24
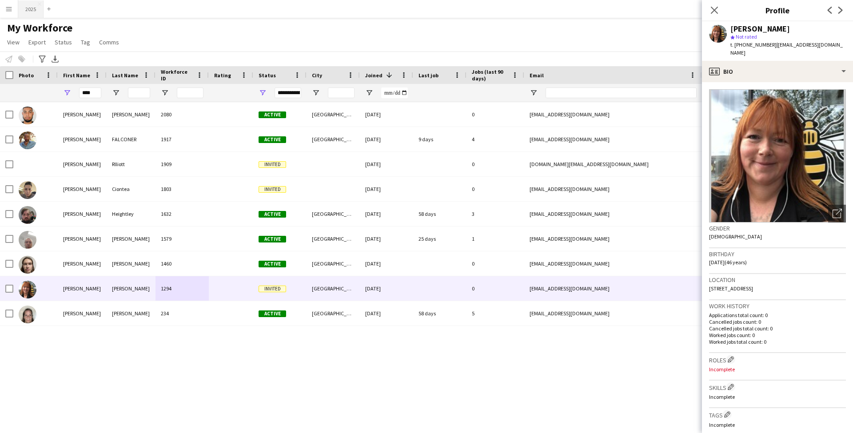
click at [33, 8] on button "2025 Close" at bounding box center [30, 8] width 25 height 17
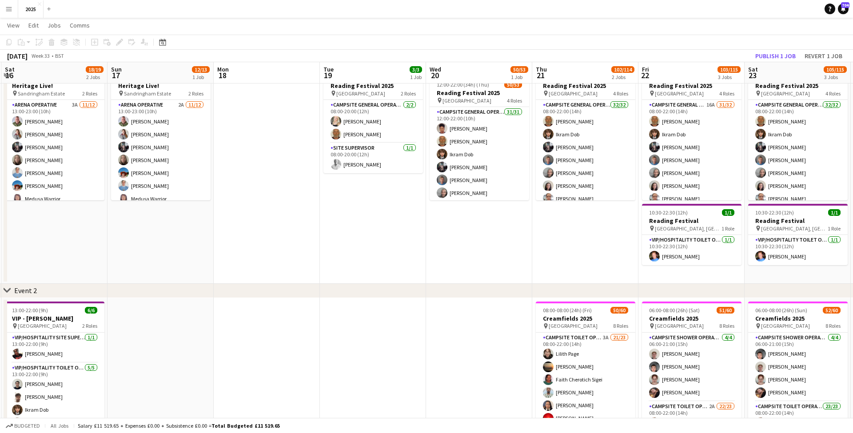
scroll to position [0, 226]
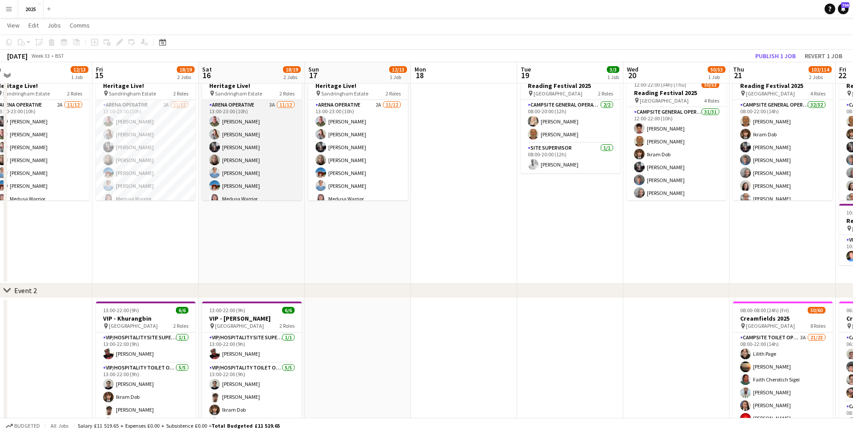
click at [272, 104] on app-card-role "Arena Operative 3A [DATE] 13:00-23:00 (10h) [PERSON_NAME] [PERSON_NAME] [PERSON…" at bounding box center [252, 186] width 100 height 172
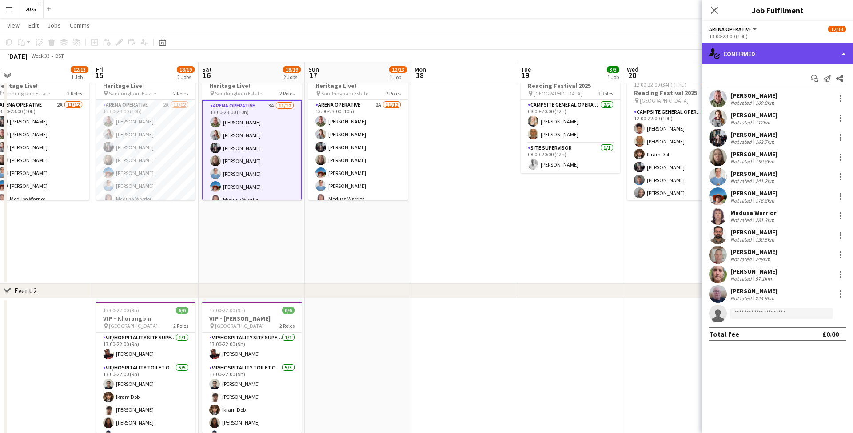
click at [762, 50] on div "single-neutral-actions-check-2 Confirmed" at bounding box center [777, 53] width 151 height 21
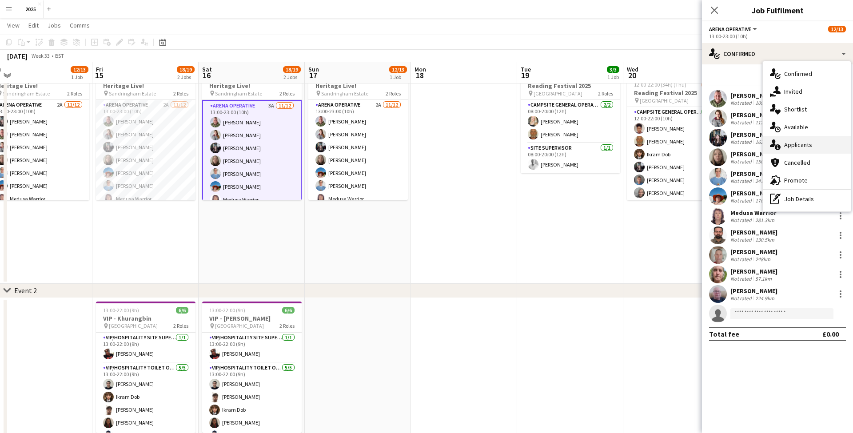
click at [817, 144] on div "single-neutral-actions-information Applicants" at bounding box center [807, 145] width 88 height 18
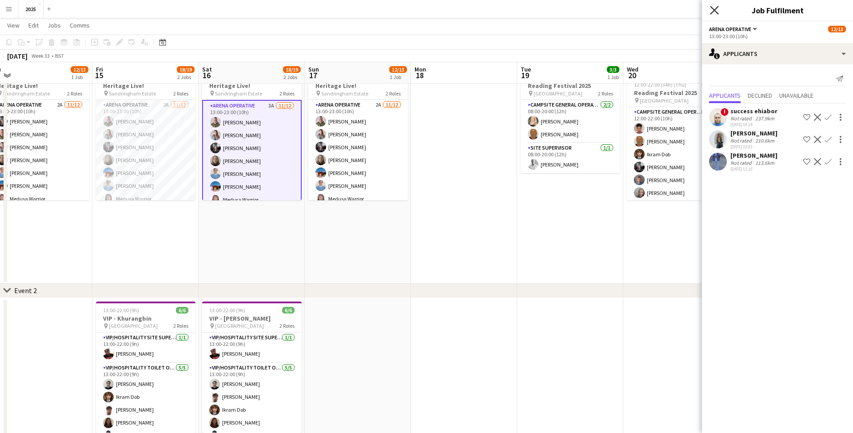
click at [716, 9] on icon at bounding box center [714, 10] width 8 height 8
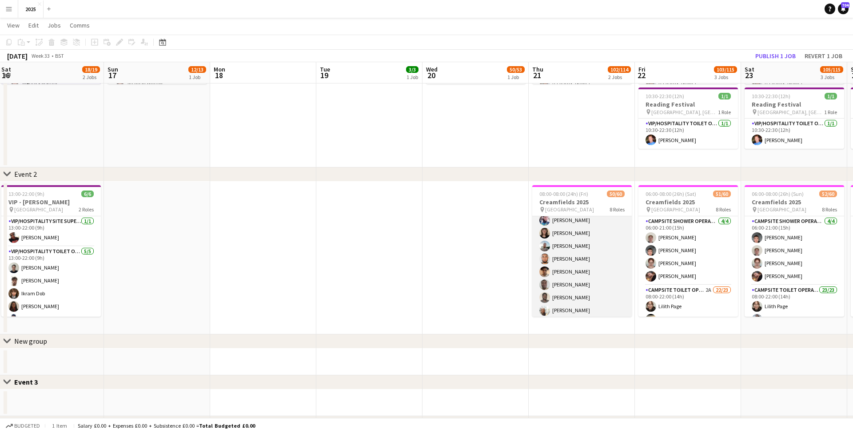
scroll to position [696, 0]
click at [566, 258] on app-card-role "Campsite Toilet Operative 3A 16/23 22:00-08:00 (10h) [PERSON_NAME] [PERSON_NAME…" at bounding box center [583, 190] width 100 height 314
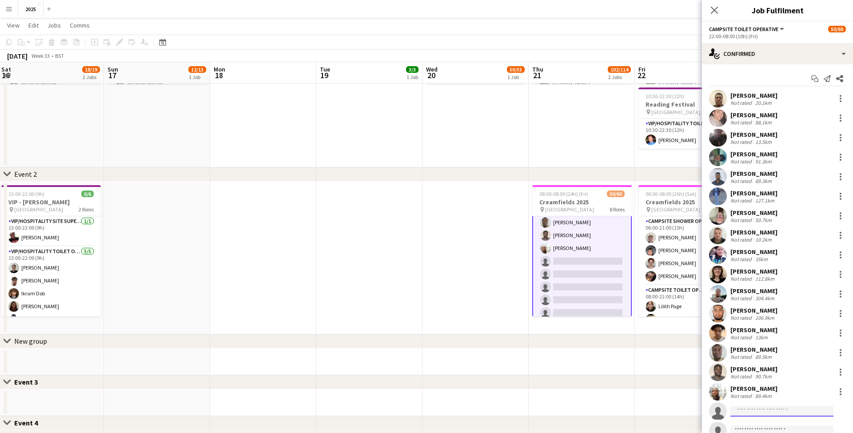
click at [773, 412] on input at bounding box center [782, 411] width 103 height 11
type input "****"
click at [773, 390] on span "[EMAIL_ADDRESS][DOMAIN_NAME]" at bounding box center [782, 392] width 89 height 7
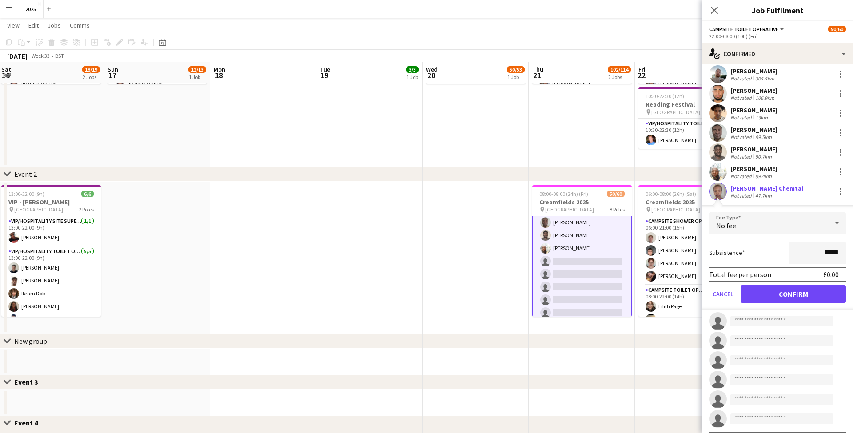
click at [798, 294] on button "Confirm" at bounding box center [793, 294] width 105 height 18
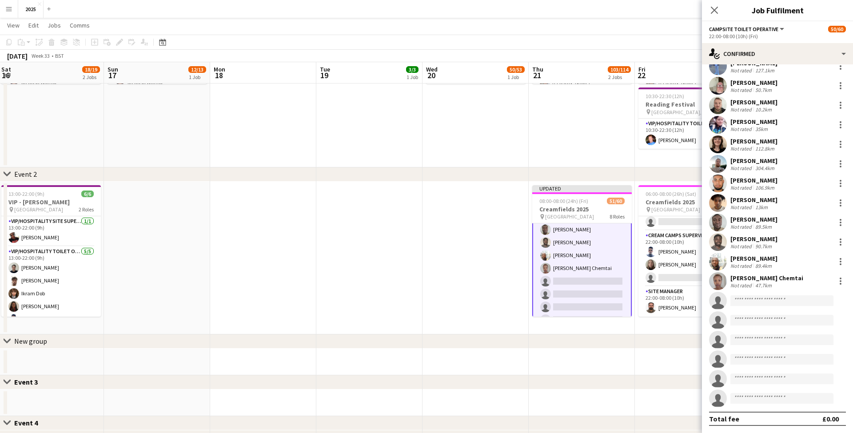
scroll to position [659, 0]
click at [676, 297] on app-card-role "Campsite Toilet Operative 5A 16/23 22:00-08:00 (10h) [PERSON_NAME] [PERSON_NAME…" at bounding box center [689, 227] width 100 height 314
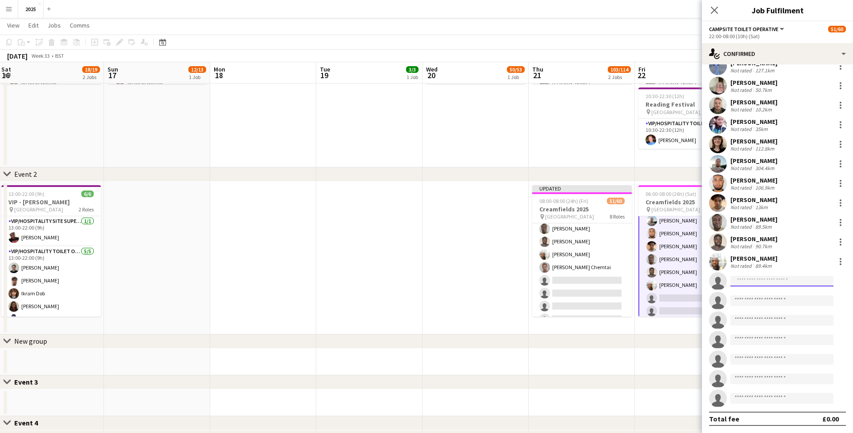
click at [768, 278] on input at bounding box center [782, 281] width 103 height 11
type input "*****"
click at [775, 303] on span "[EMAIL_ADDRESS][DOMAIN_NAME]" at bounding box center [782, 301] width 89 height 7
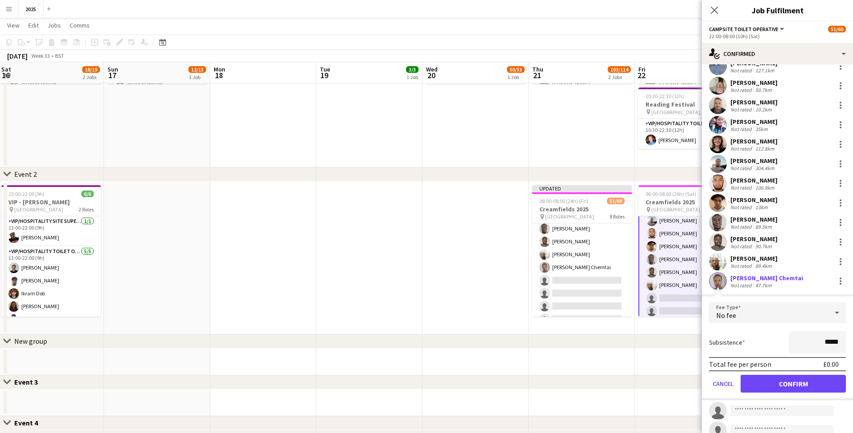
drag, startPoint x: 772, startPoint y: 379, endPoint x: 703, endPoint y: 374, distance: 69.0
click at [772, 379] on button "Confirm" at bounding box center [793, 384] width 105 height 18
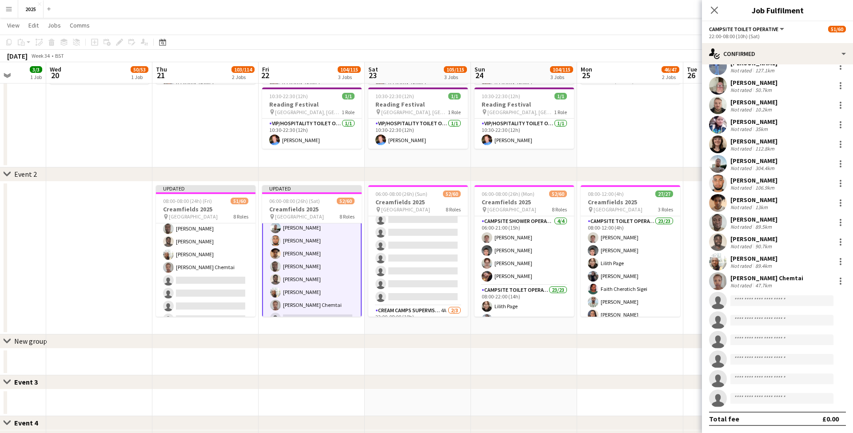
scroll to position [737, 0]
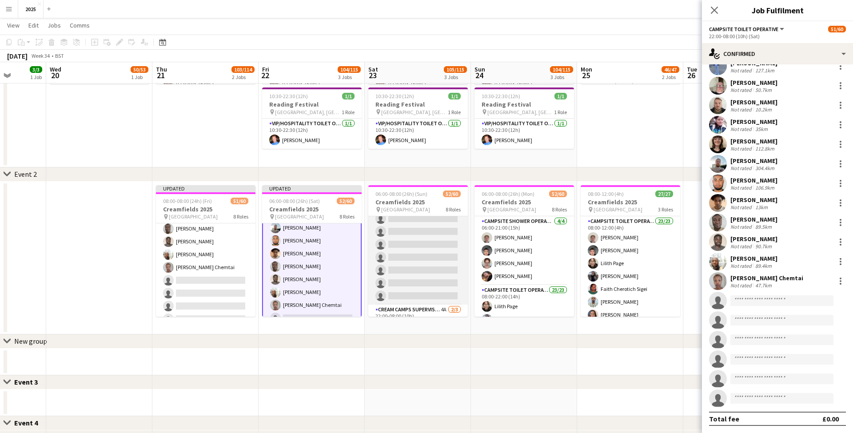
click at [401, 269] on app-card-role "Campsite Toilet Operative 4A 16/23 22:00-08:00 (10h) [PERSON_NAME] [PERSON_NAME…" at bounding box center [419, 148] width 100 height 314
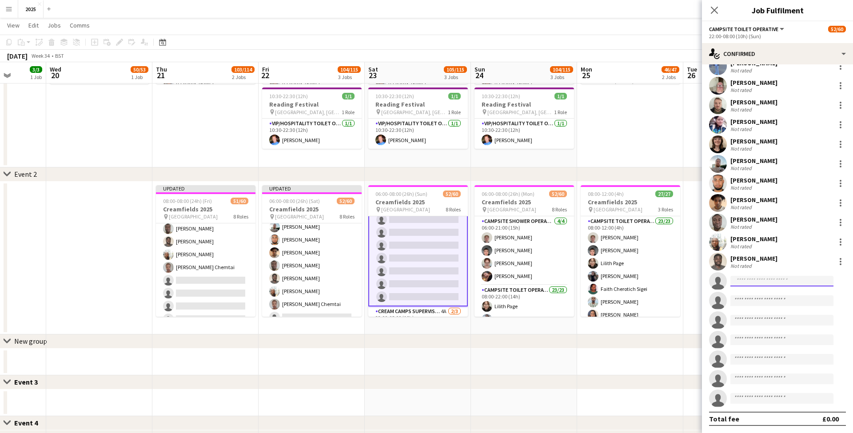
click at [816, 280] on input at bounding box center [782, 281] width 103 height 11
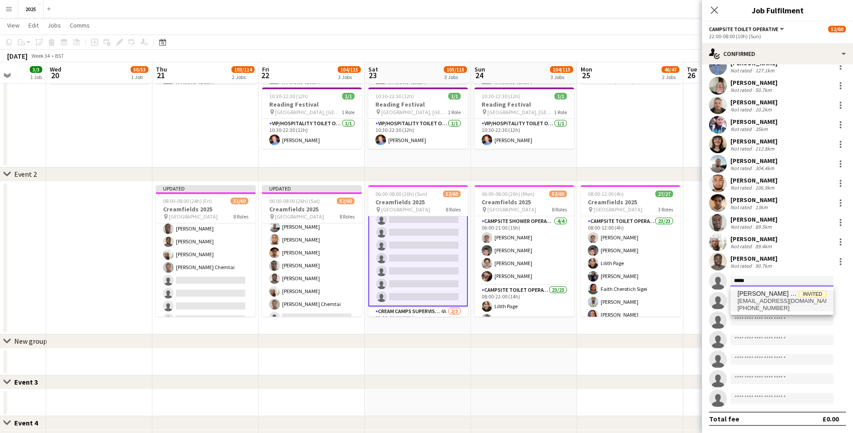
type input "*****"
click at [807, 296] on span "Invited" at bounding box center [813, 294] width 28 height 7
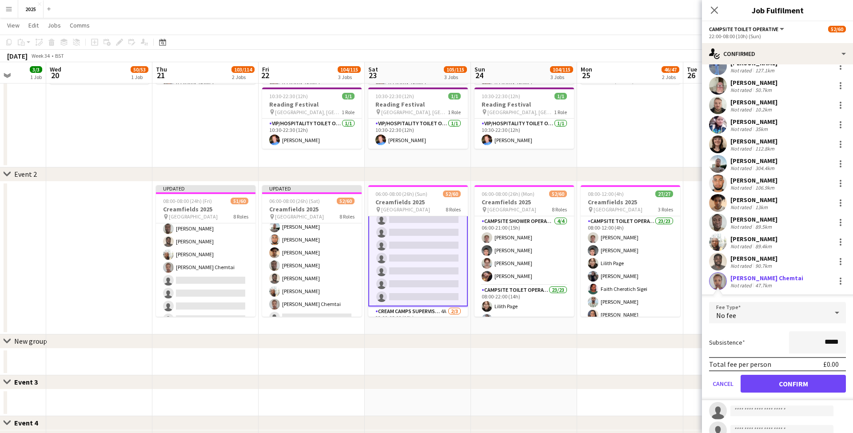
drag, startPoint x: 769, startPoint y: 377, endPoint x: 606, endPoint y: 327, distance: 171.0
click at [768, 377] on button "Confirm" at bounding box center [793, 384] width 105 height 18
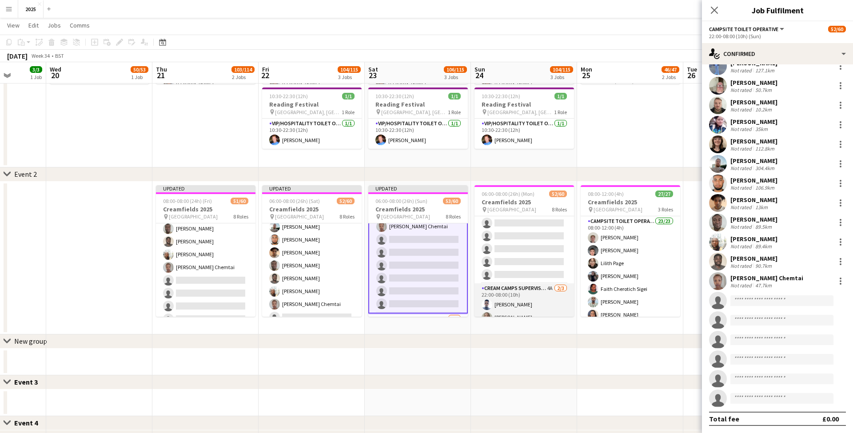
scroll to position [751, 0]
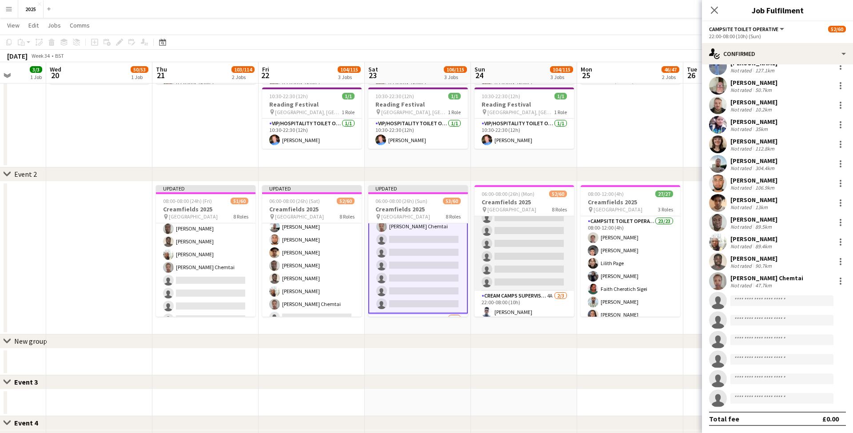
click at [522, 247] on app-card-role "Campsite Toilet Operative 5A 16/23 22:00-08:00 (10h) [PERSON_NAME] [PERSON_NAME…" at bounding box center [525, 134] width 100 height 314
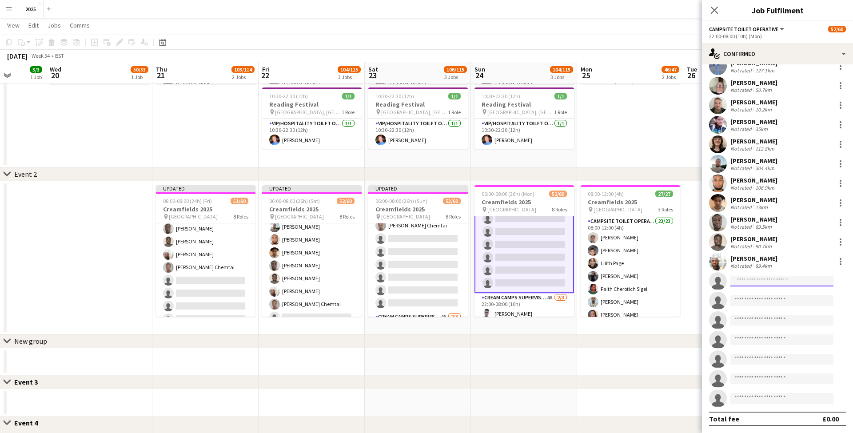
click at [806, 281] on input at bounding box center [782, 281] width 103 height 11
type input "****"
click at [800, 301] on span "[EMAIL_ADDRESS][DOMAIN_NAME]" at bounding box center [782, 301] width 89 height 7
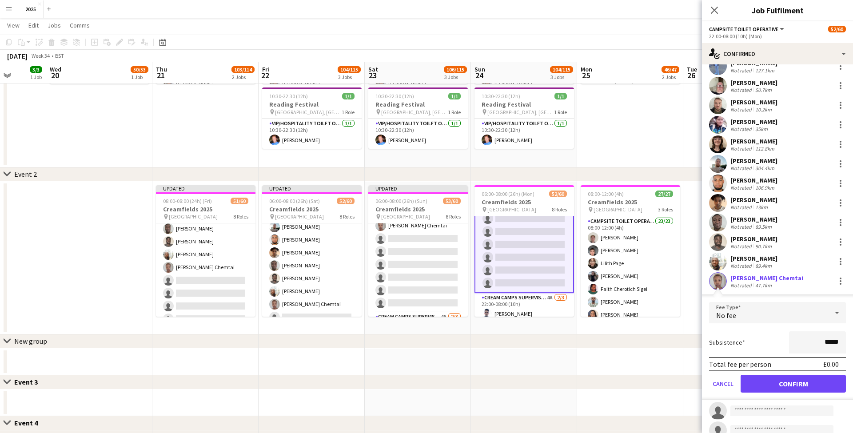
click at [777, 381] on button "Confirm" at bounding box center [793, 384] width 105 height 18
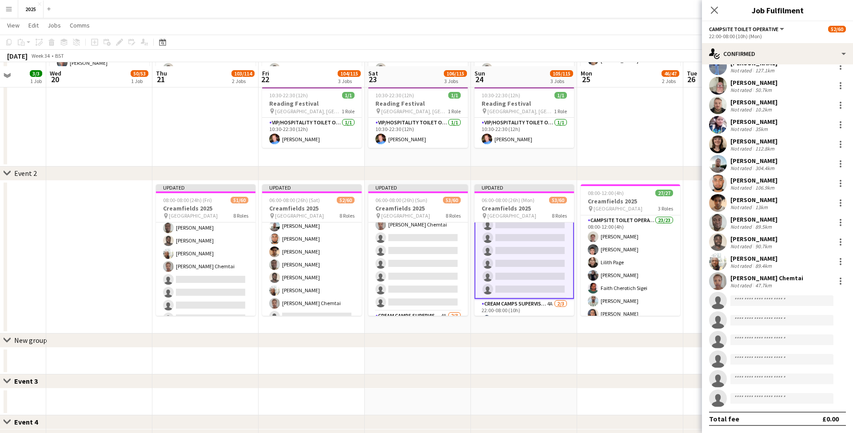
scroll to position [156, 0]
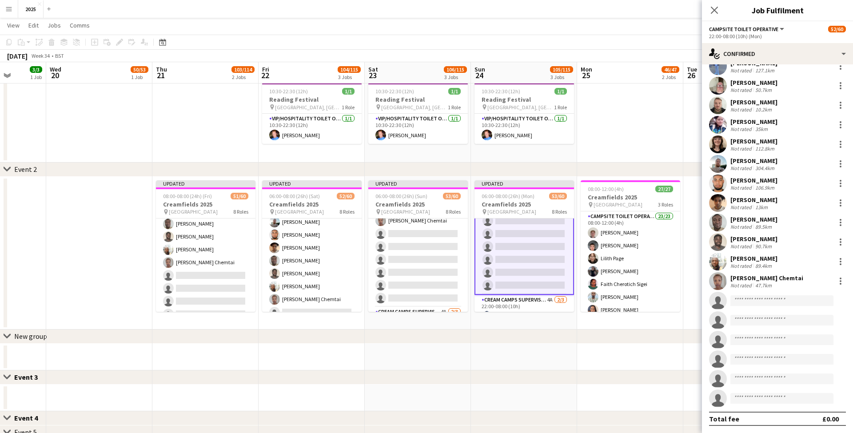
click at [688, 207] on app-date-cell at bounding box center [737, 253] width 106 height 153
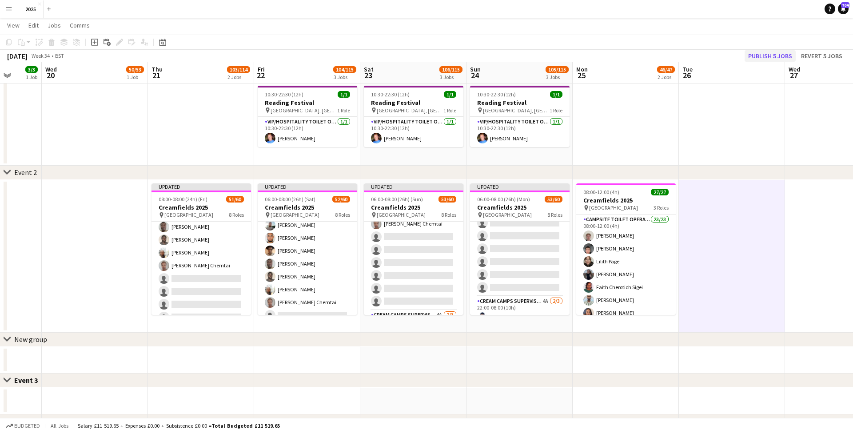
scroll to position [148, 0]
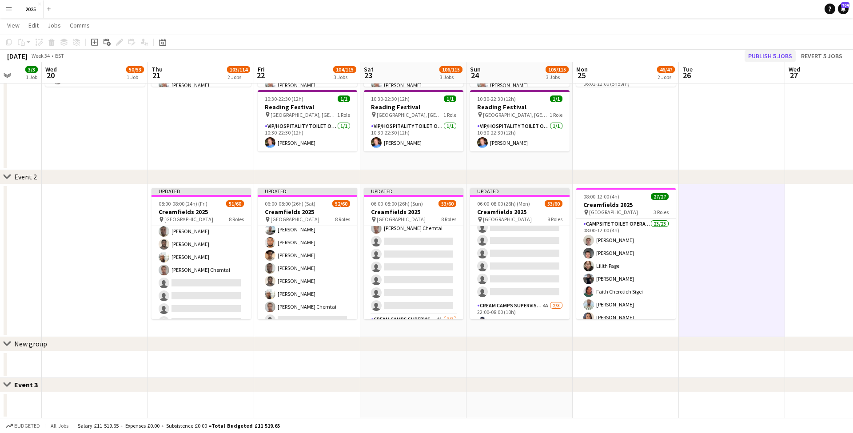
click at [770, 55] on button "Publish 5 jobs" at bounding box center [770, 56] width 51 height 12
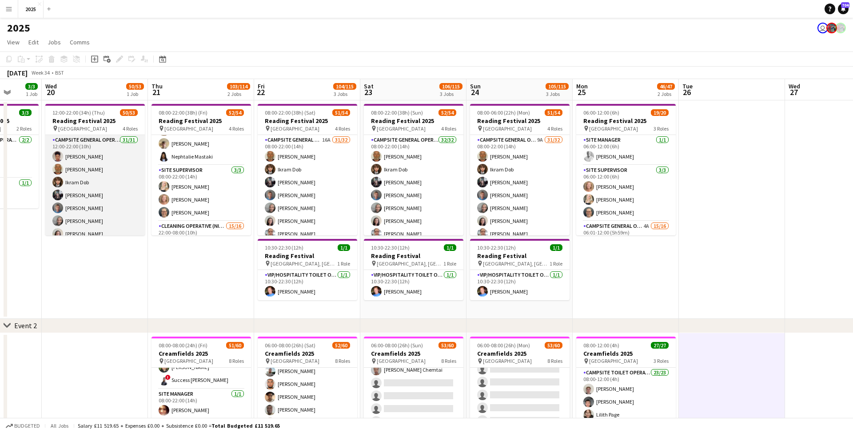
scroll to position [0, 0]
click at [99, 156] on app-card-role "Campsite General Operative 31/31 12:00-22:00 (10h) [PERSON_NAME] [PERSON_NAME] …" at bounding box center [95, 345] width 100 height 420
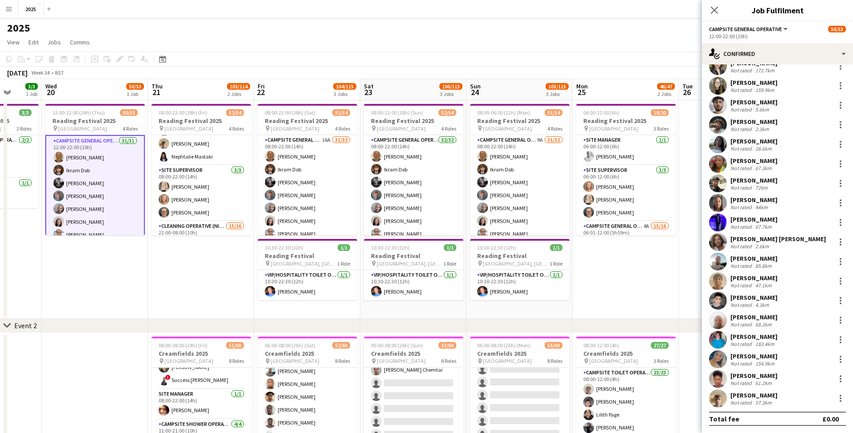
scroll to position [287, 0]
click at [838, 380] on div at bounding box center [841, 379] width 11 height 11
click at [794, 281] on button "Switch crew" at bounding box center [811, 277] width 69 height 21
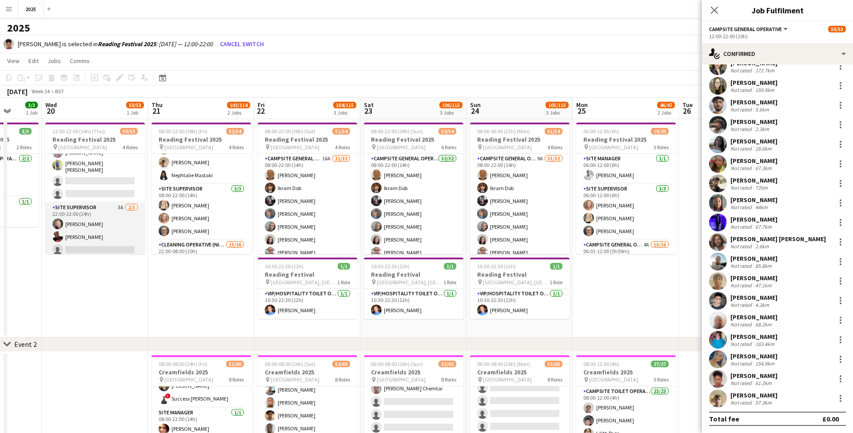
scroll to position [654, 0]
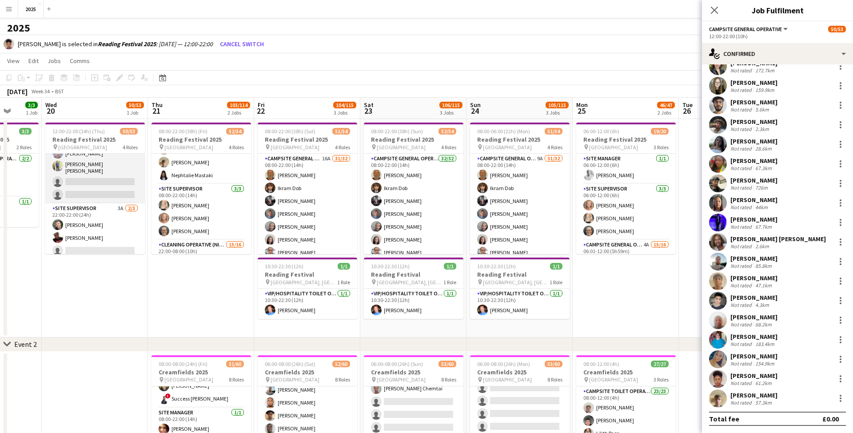
click at [98, 174] on app-card-role "Cleaning Operative (NIGHT) 14/16 22:00-08:00 (10h) [PERSON_NAME]-[PERSON_NAME] …" at bounding box center [95, 90] width 100 height 226
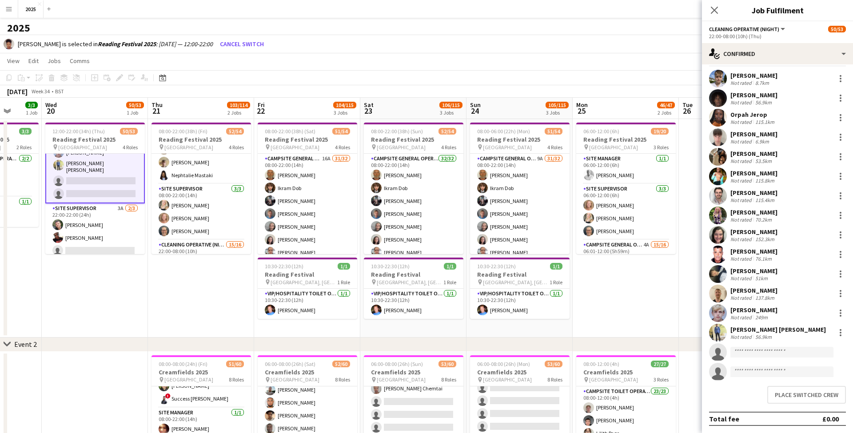
scroll to position [20, 0]
click at [798, 392] on button "Place switched crew" at bounding box center [807, 395] width 79 height 18
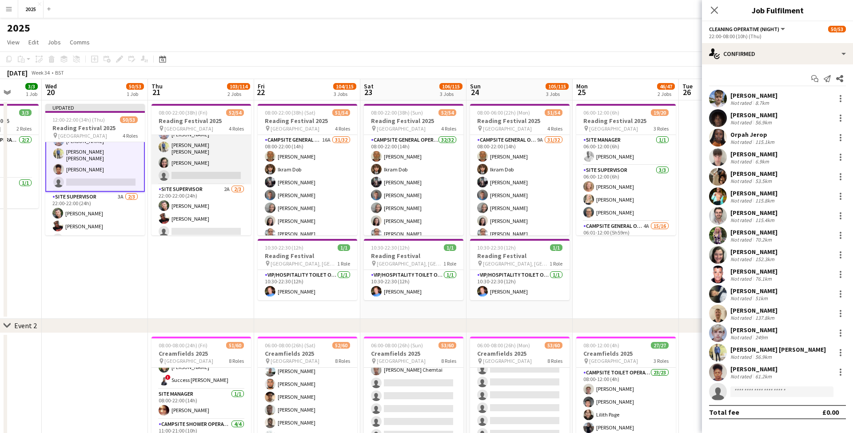
scroll to position [665, 0]
click at [198, 170] on app-card-role "Cleaning Operative (NIGHT) 15/16 22:00-08:00 (10h) [PERSON_NAME]-[PERSON_NAME] …" at bounding box center [202, 72] width 100 height 226
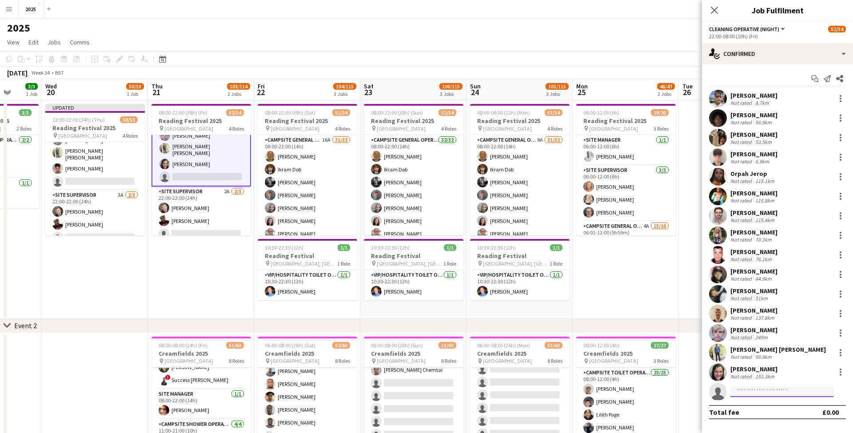
click at [770, 390] on input at bounding box center [782, 392] width 103 height 11
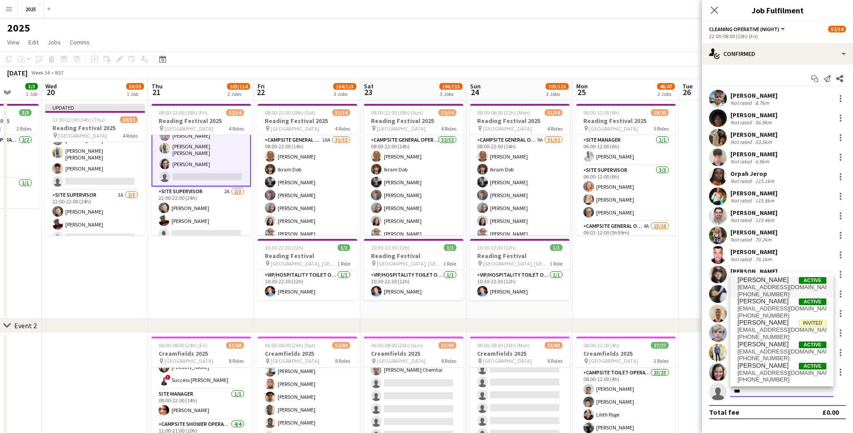
type input "***"
click at [769, 290] on span "[EMAIL_ADDRESS][DOMAIN_NAME]" at bounding box center [782, 287] width 89 height 7
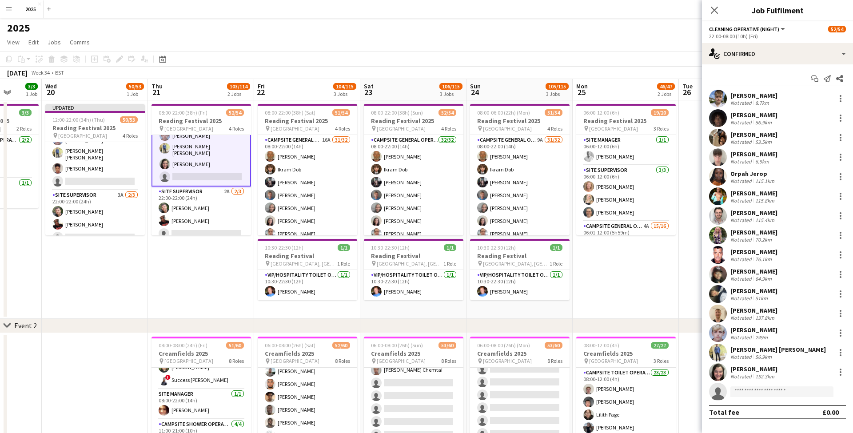
scroll to position [100, 0]
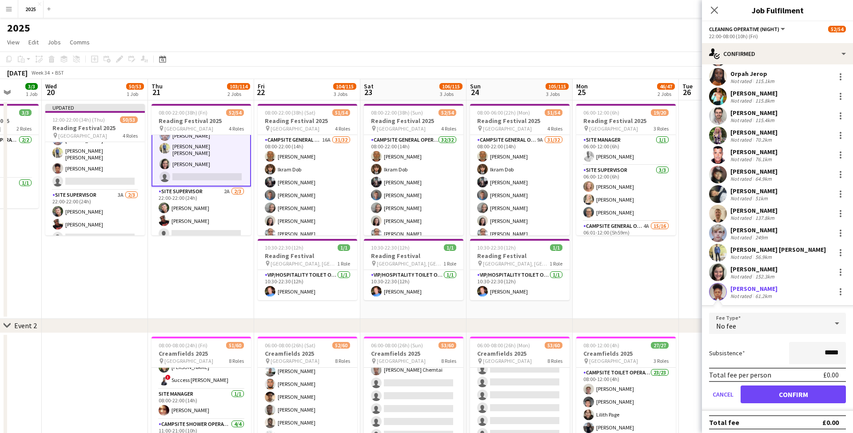
drag, startPoint x: 771, startPoint y: 389, endPoint x: 577, endPoint y: 291, distance: 217.3
click at [771, 389] on button "Confirm" at bounding box center [793, 395] width 105 height 18
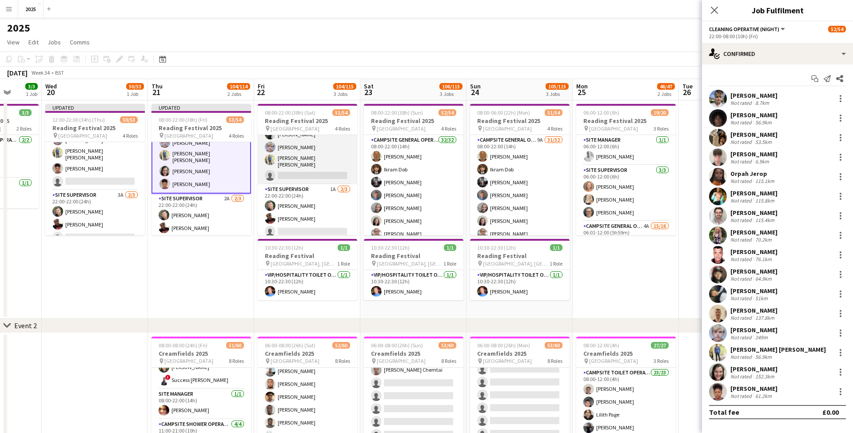
scroll to position [665, 0]
click at [315, 170] on app-card-role "Cleaning Operative (NIGHT) 15/16 22:00-08:00 (10h) [PERSON_NAME]-[PERSON_NAME] …" at bounding box center [308, 72] width 100 height 226
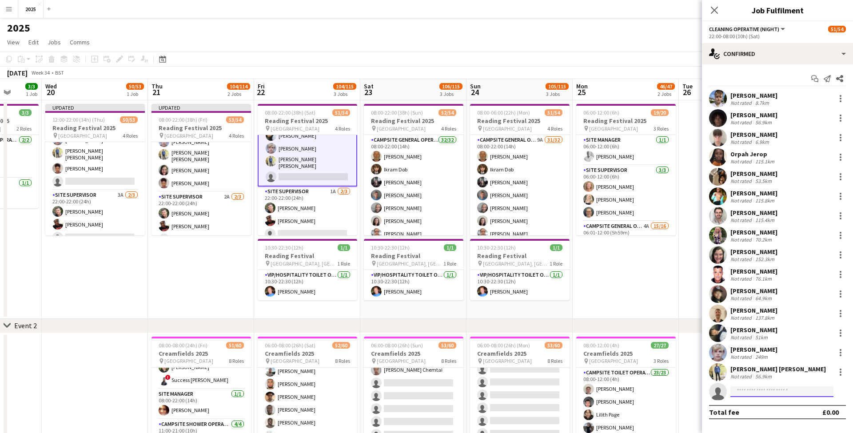
click at [754, 391] on input at bounding box center [782, 392] width 103 height 11
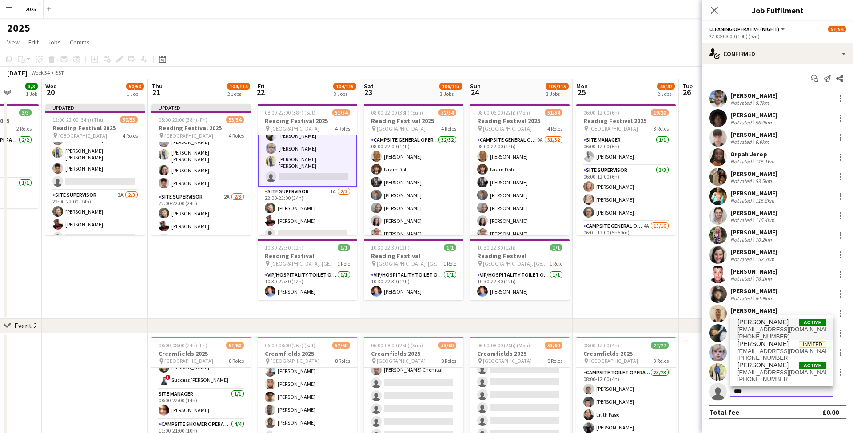
type input "****"
click at [753, 328] on span "[EMAIL_ADDRESS][DOMAIN_NAME]" at bounding box center [782, 329] width 89 height 7
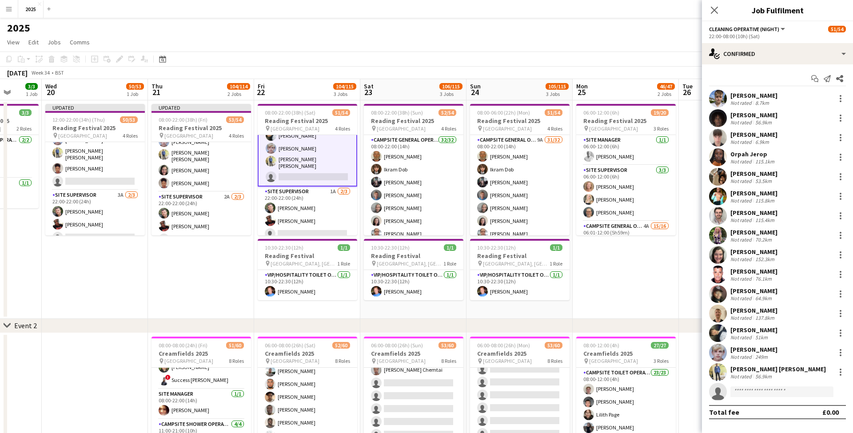
scroll to position [100, 0]
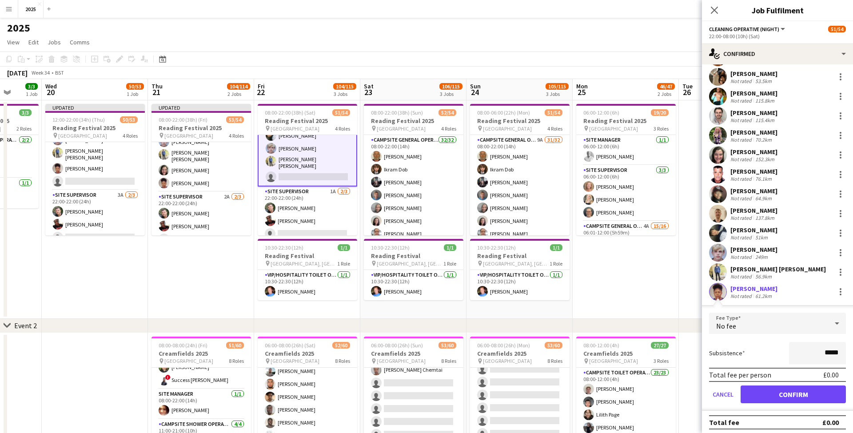
click at [778, 393] on button "Confirm" at bounding box center [793, 395] width 105 height 18
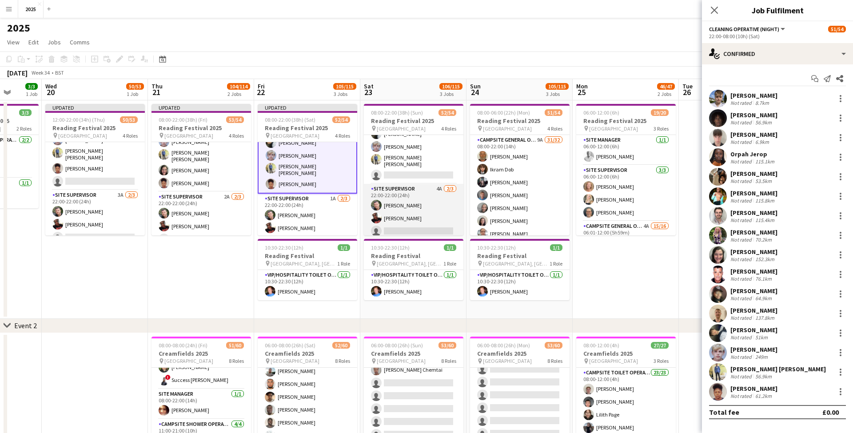
scroll to position [665, 0]
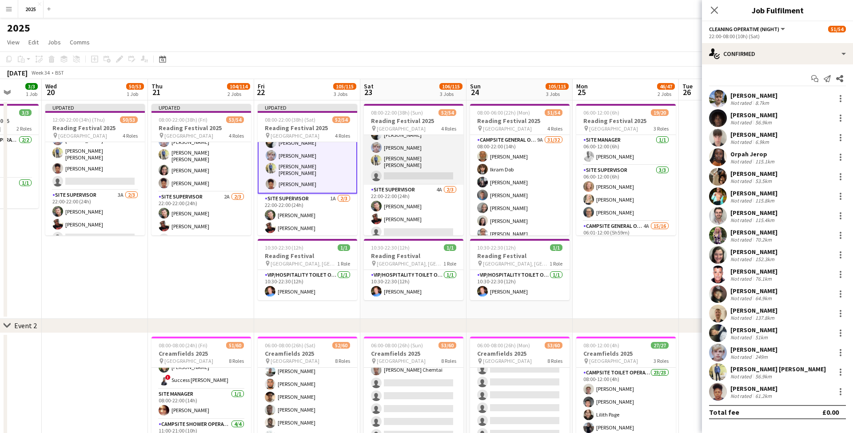
click at [404, 172] on app-card-role "Cleaning Operative (NIGHT) 1A 15/16 22:00-08:00 (10h) [PERSON_NAME]-[PERSON_NAM…" at bounding box center [414, 72] width 100 height 226
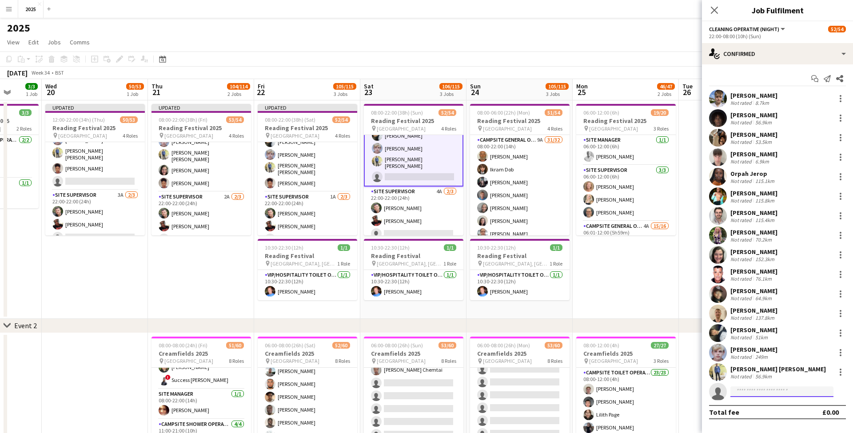
click at [763, 392] on input at bounding box center [782, 392] width 103 height 11
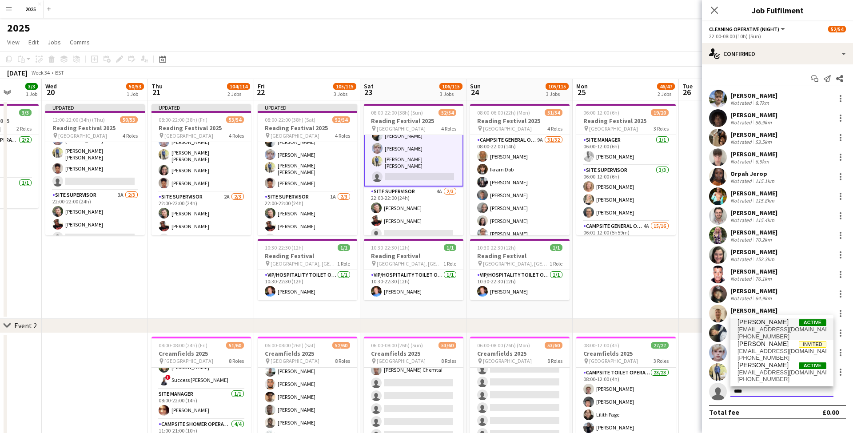
type input "****"
click at [758, 331] on span "[EMAIL_ADDRESS][DOMAIN_NAME]" at bounding box center [782, 329] width 89 height 7
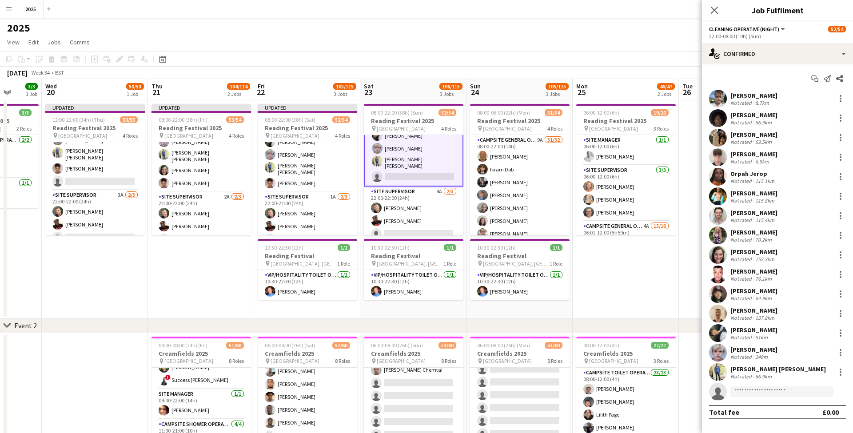
scroll to position [100, 0]
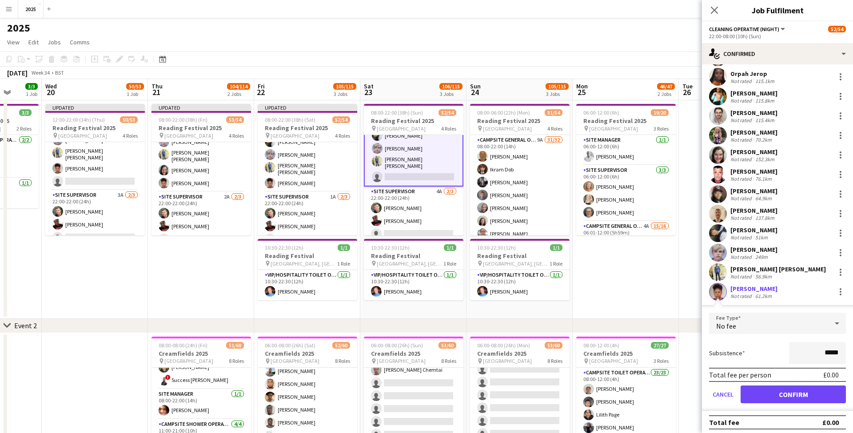
click at [762, 392] on button "Confirm" at bounding box center [793, 395] width 105 height 18
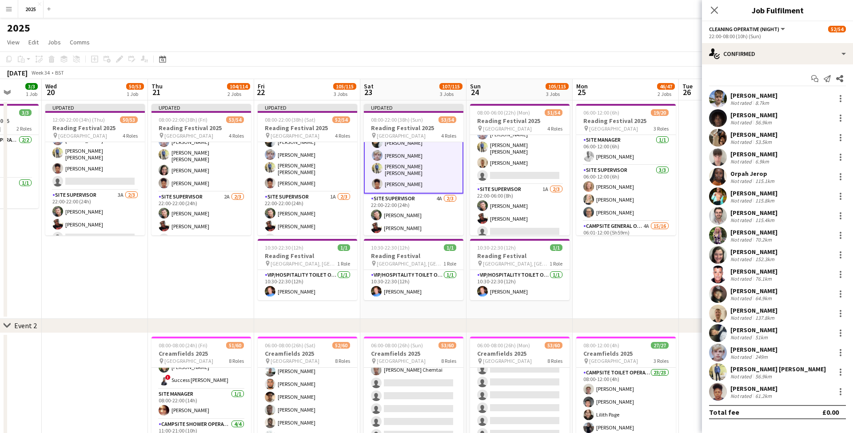
scroll to position [665, 0]
click at [512, 172] on app-card-role "Cleaning Operative (NIGHT) 1A 15/16 22:00-06:00 (8h) [PERSON_NAME]-[PERSON_NAME…" at bounding box center [520, 72] width 100 height 226
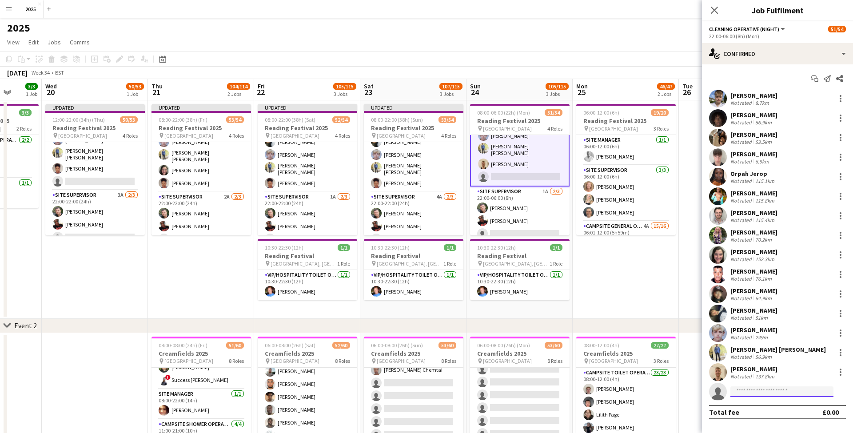
click at [765, 390] on input at bounding box center [782, 392] width 103 height 11
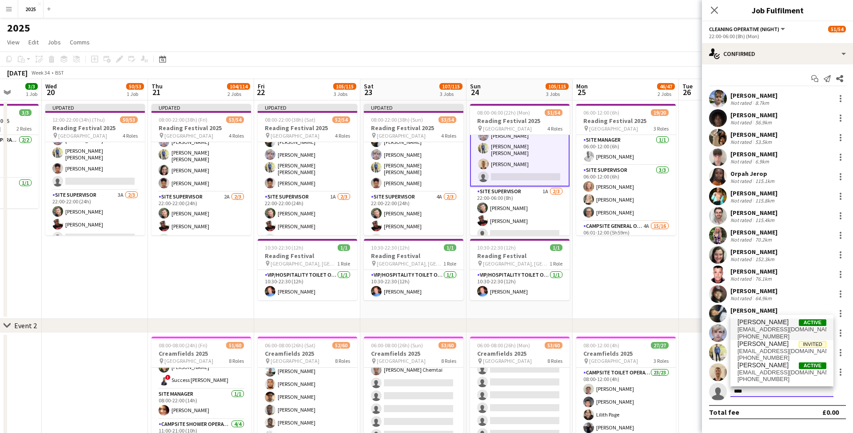
type input "****"
click at [760, 329] on span "[EMAIL_ADDRESS][DOMAIN_NAME]" at bounding box center [782, 329] width 89 height 7
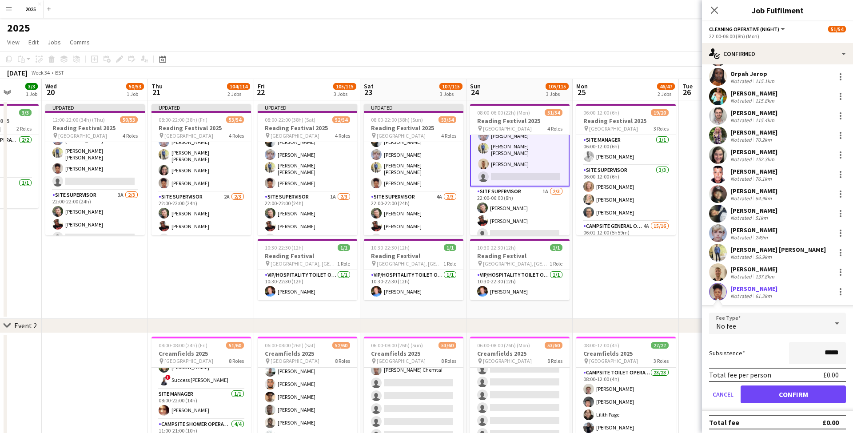
scroll to position [0, 0]
click at [775, 393] on button "Confirm" at bounding box center [793, 395] width 105 height 18
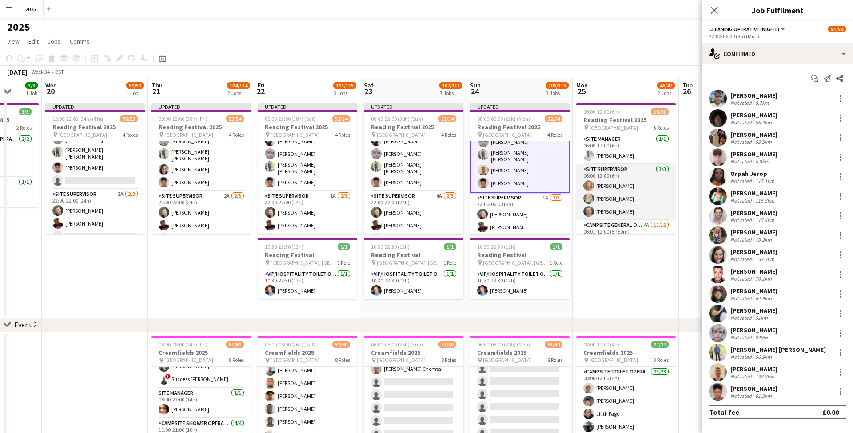
scroll to position [63, 0]
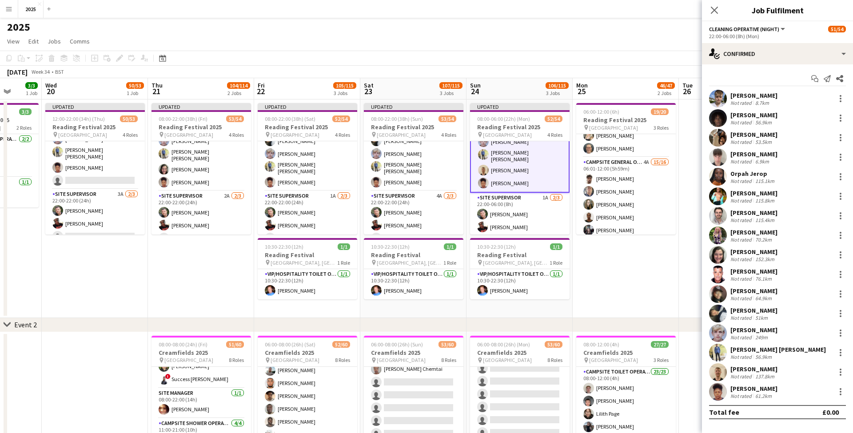
click at [626, 265] on app-date-cell "06:00-12:00 (6h) 19/20 Reading Festival 2025 pin Richfield Avenue 3 Roles Site …" at bounding box center [626, 209] width 106 height 219
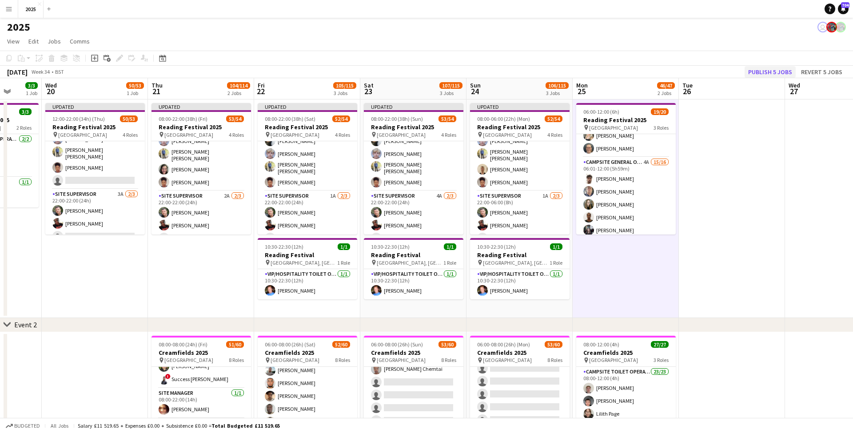
click at [778, 74] on button "Publish 5 jobs" at bounding box center [770, 72] width 51 height 12
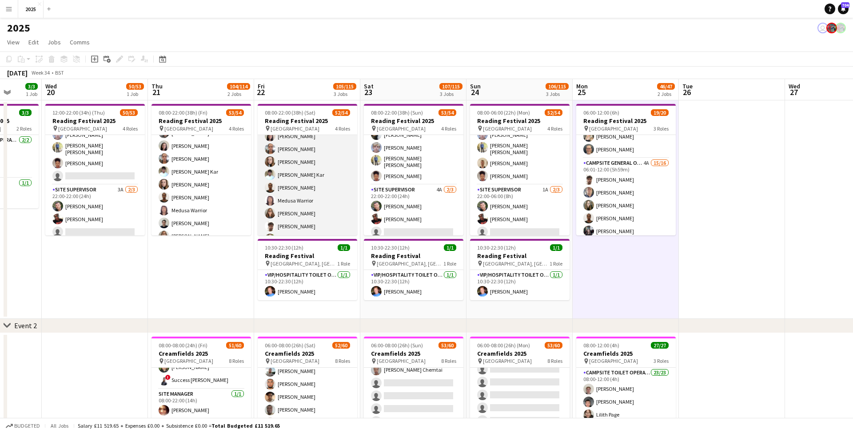
scroll to position [94, 0]
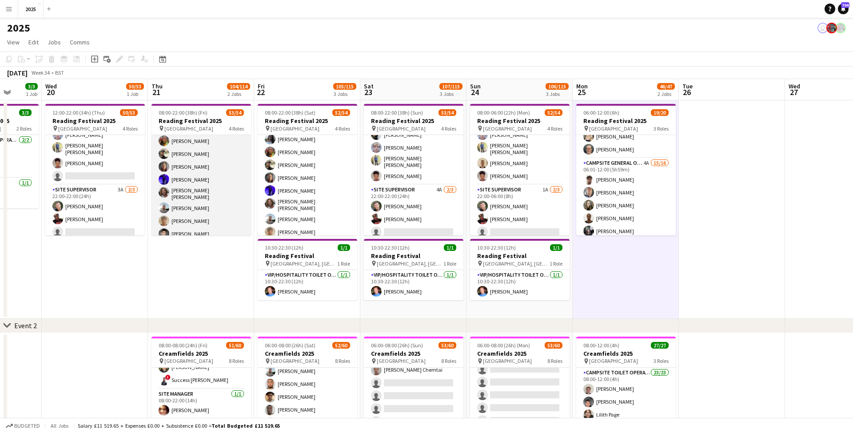
click at [201, 205] on app-card-role "Campsite General Operative 32/32 08:00-22:00 (14h) [PERSON_NAME] [PERSON_NAME] …" at bounding box center [202, 91] width 100 height 433
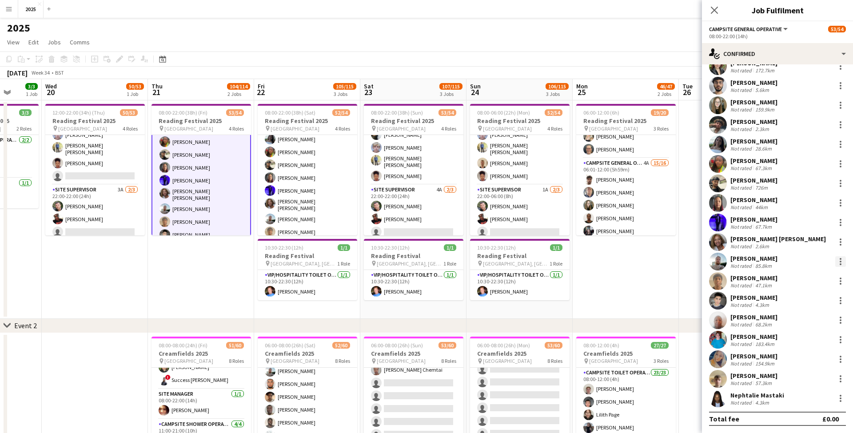
click at [841, 262] on div at bounding box center [841, 262] width 2 height 2
click at [807, 362] on span "Remove" at bounding box center [797, 364] width 27 height 8
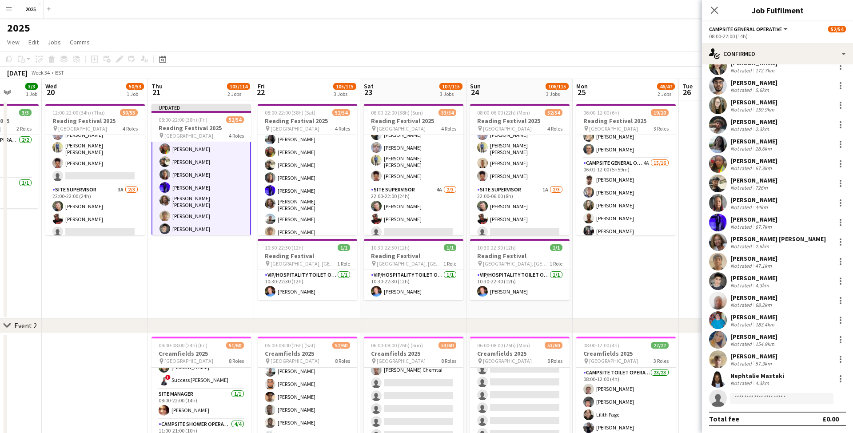
drag, startPoint x: 299, startPoint y: 212, endPoint x: 578, endPoint y: 263, distance: 283.7
click at [299, 212] on app-card-role "Campsite General Operative 16A 31/32 08:00-22:00 (14h) [PERSON_NAME] [PERSON_NA…" at bounding box center [308, 128] width 100 height 433
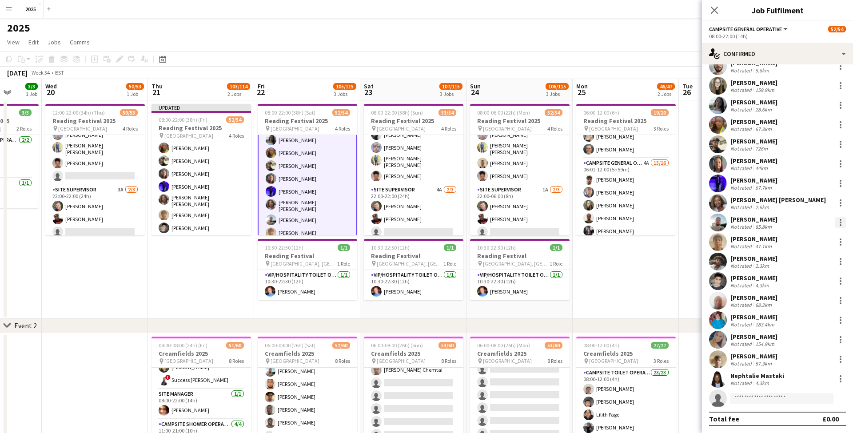
click at [839, 221] on div at bounding box center [841, 222] width 11 height 11
click at [806, 324] on span "Remove" at bounding box center [797, 325] width 27 height 8
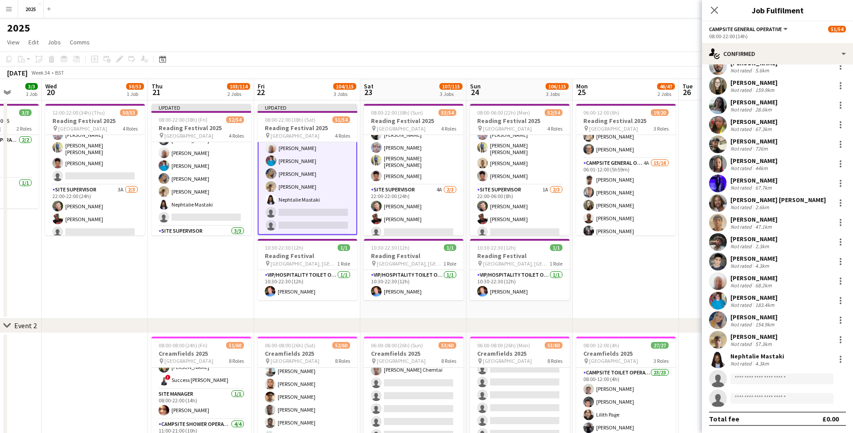
scroll to position [341, 0]
click at [718, 10] on icon "Close pop-in" at bounding box center [714, 10] width 8 height 8
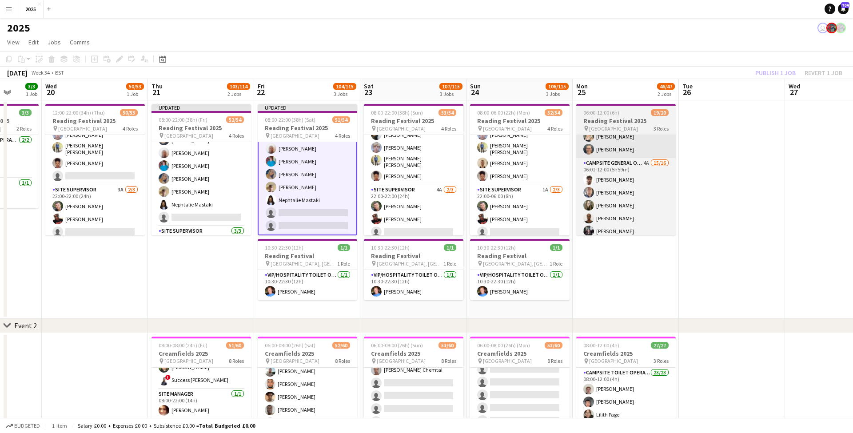
drag, startPoint x: 727, startPoint y: 137, endPoint x: 614, endPoint y: 157, distance: 115.2
click at [727, 137] on app-date-cell at bounding box center [732, 209] width 106 height 219
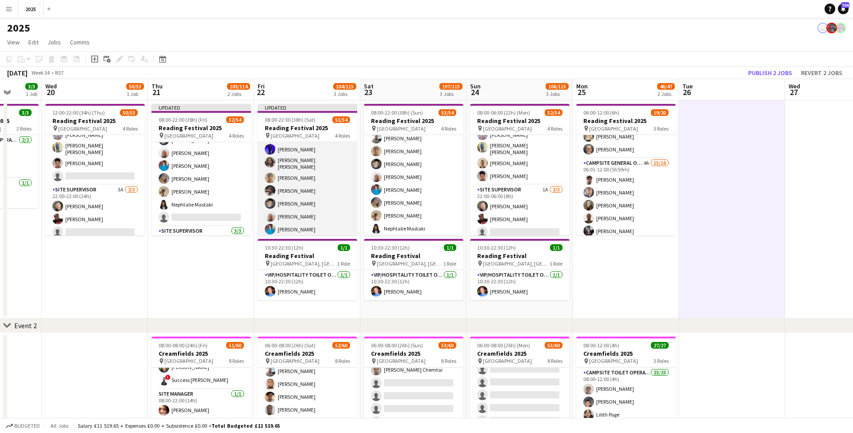
scroll to position [262, 0]
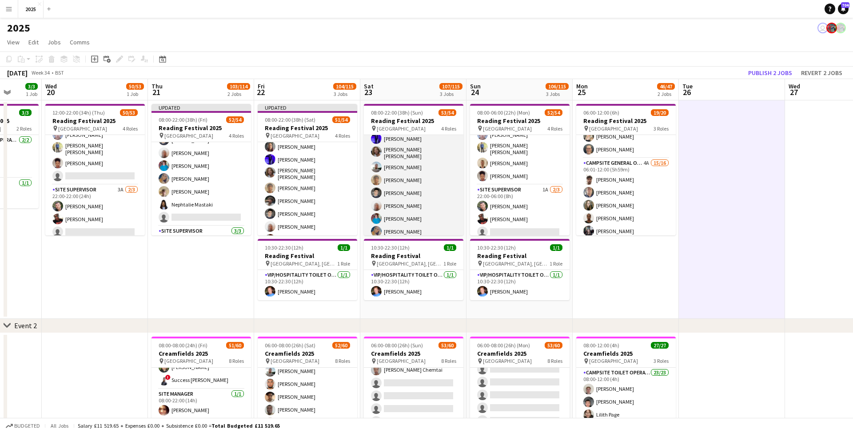
click at [406, 167] on app-card-role "Campsite General Operative 32/32 08:00-22:00 (14h) [PERSON_NAME] [PERSON_NAME] …" at bounding box center [414, 50] width 100 height 433
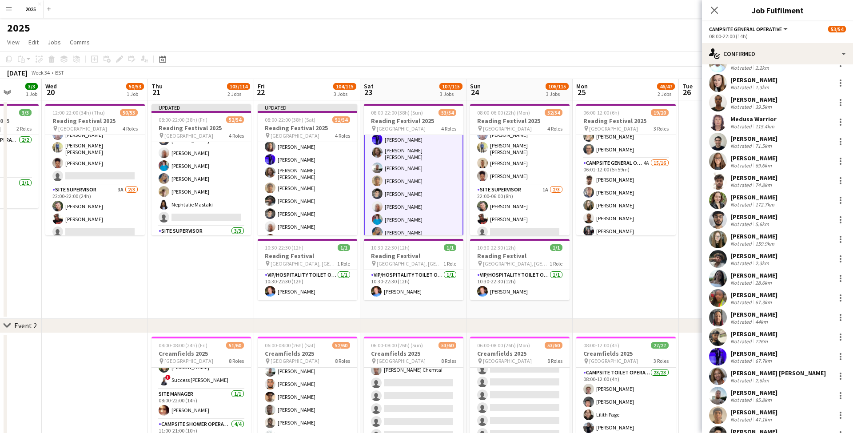
scroll to position [174, 0]
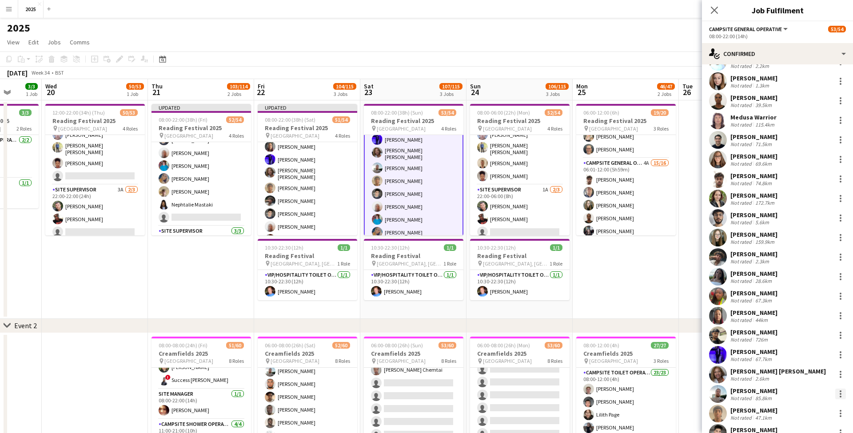
click at [841, 394] on div at bounding box center [841, 394] width 2 height 2
click at [801, 364] on button "Remove" at bounding box center [811, 356] width 69 height 21
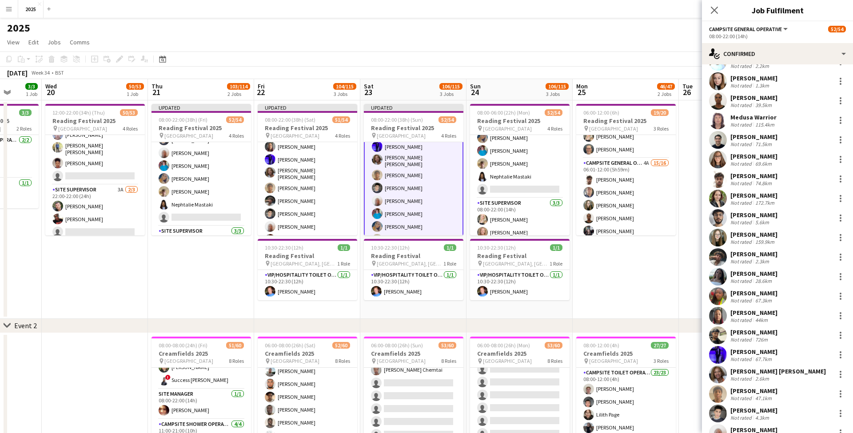
scroll to position [213, 0]
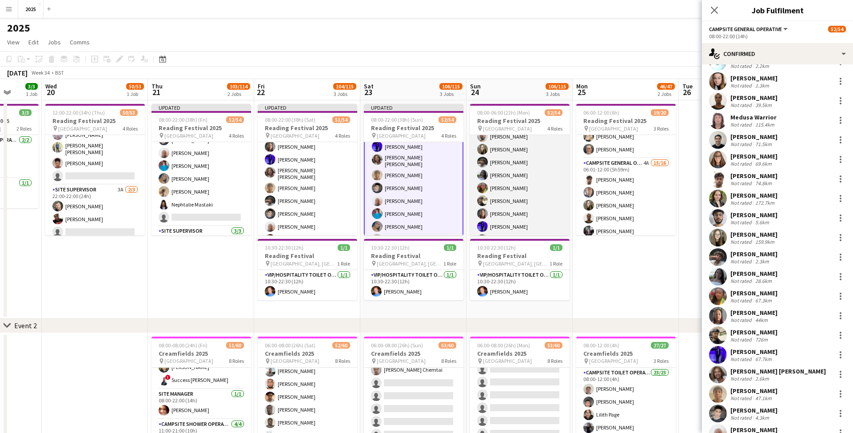
click at [512, 195] on app-card-role "Campsite General Operative 9A 31/32 08:00-22:00 (14h) [PERSON_NAME] [PERSON_NAM…" at bounding box center [520, 138] width 100 height 433
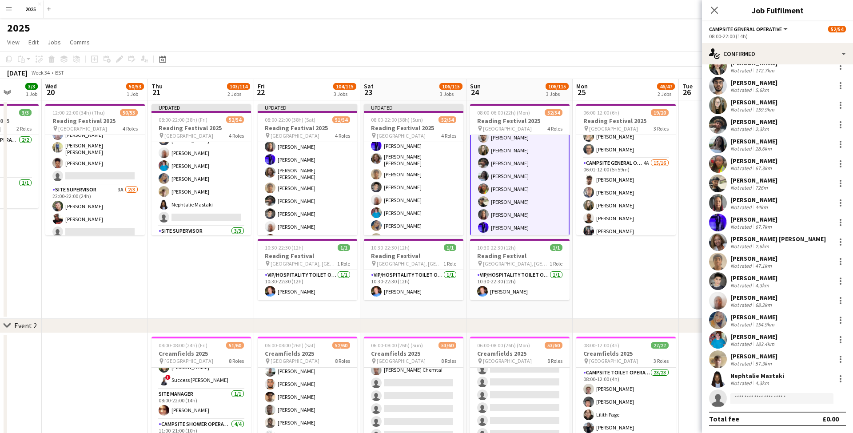
scroll to position [306, 0]
click at [613, 261] on app-date-cell "06:00-12:00 (6h) 19/20 Reading Festival 2025 pin Richfield Avenue 3 Roles Site …" at bounding box center [626, 209] width 106 height 219
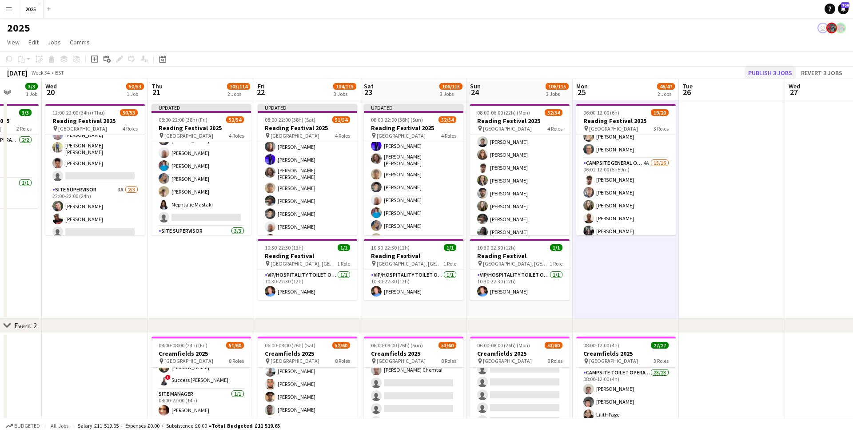
click at [757, 73] on button "Publish 3 jobs" at bounding box center [770, 73] width 51 height 12
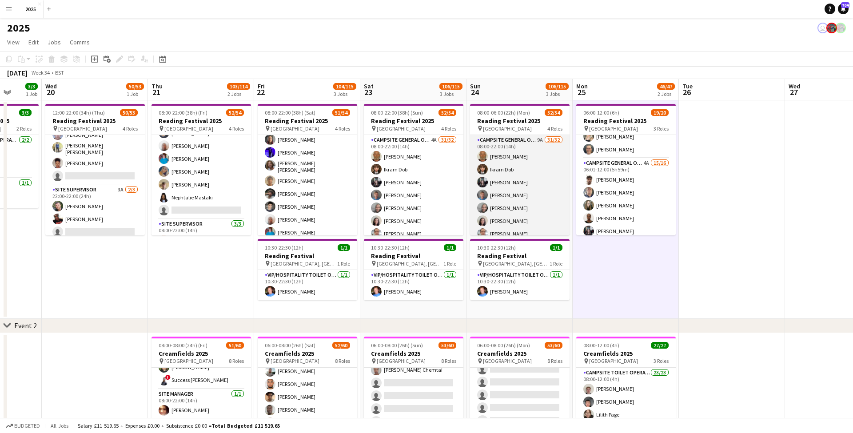
click at [541, 141] on app-card-role "Campsite General Operative 9A 31/32 08:00-22:00 (14h) [PERSON_NAME] [PERSON_NAM…" at bounding box center [520, 351] width 100 height 433
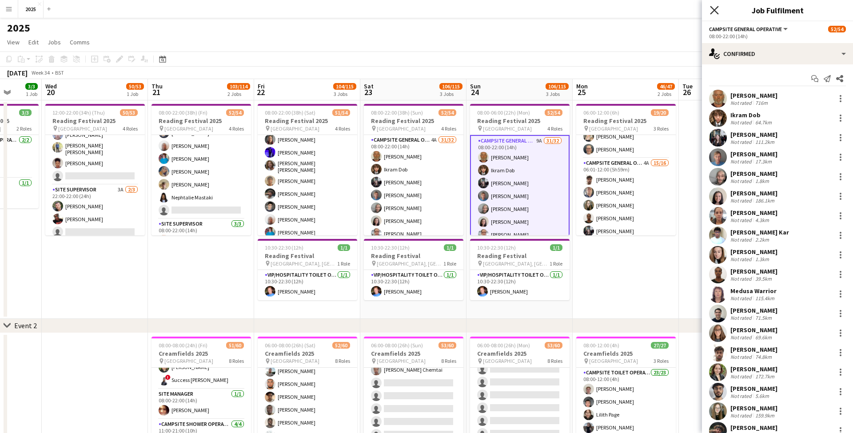
click at [713, 12] on icon at bounding box center [714, 10] width 8 height 8
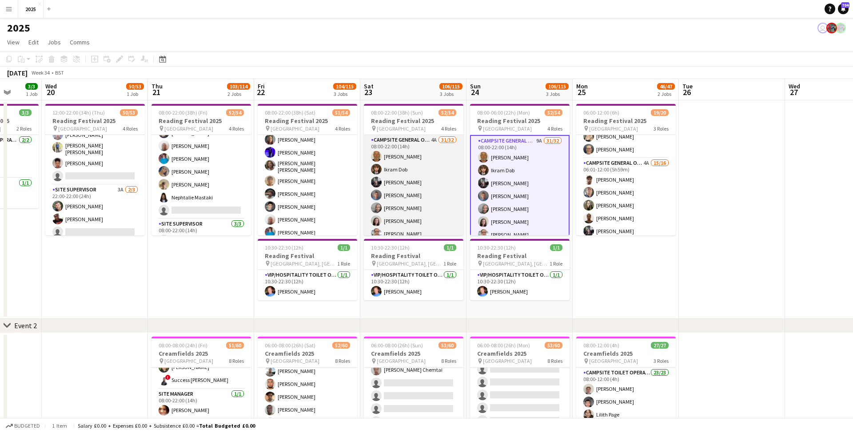
click at [432, 140] on app-card-role "Campsite General Operative 4A 31/32 08:00-22:00 (14h) [PERSON_NAME] [PERSON_NAM…" at bounding box center [414, 351] width 100 height 433
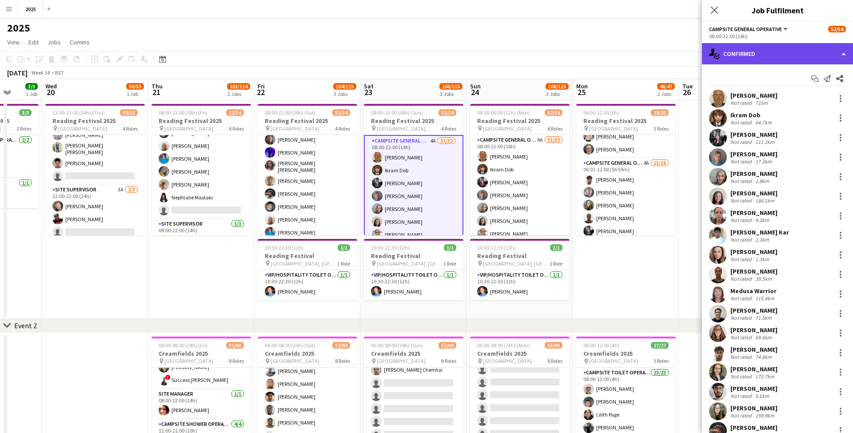
click at [787, 55] on div "single-neutral-actions-check-2 Confirmed" at bounding box center [777, 53] width 151 height 21
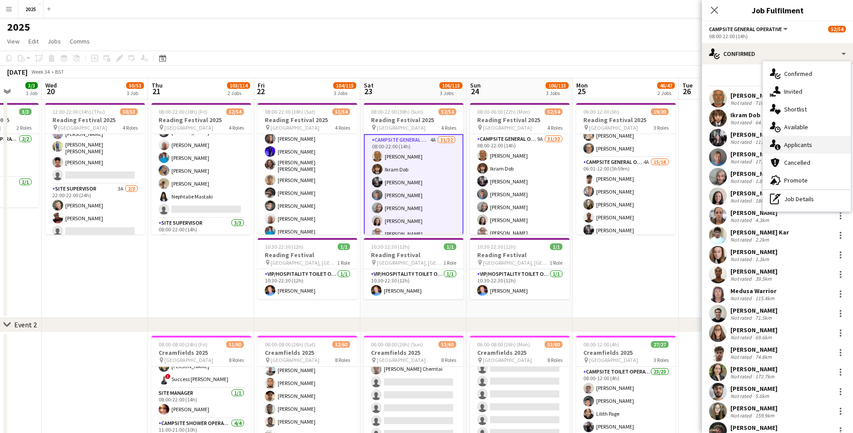
click at [801, 139] on div "single-neutral-actions-information Applicants" at bounding box center [807, 145] width 88 height 18
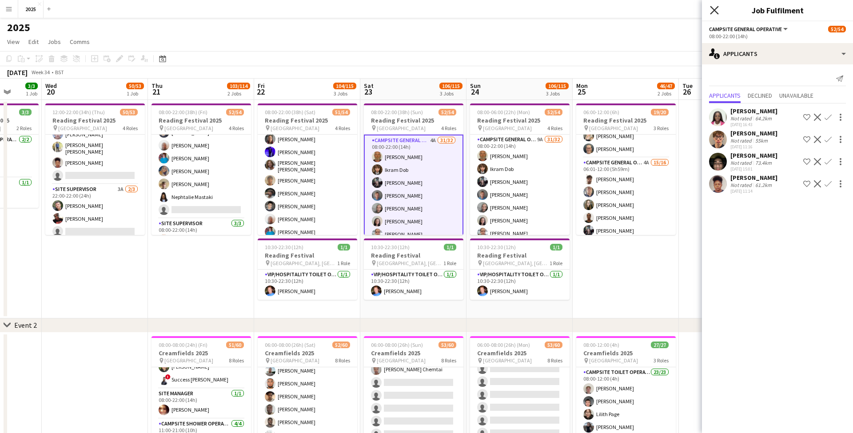
click at [719, 11] on icon "Close pop-in" at bounding box center [714, 10] width 8 height 8
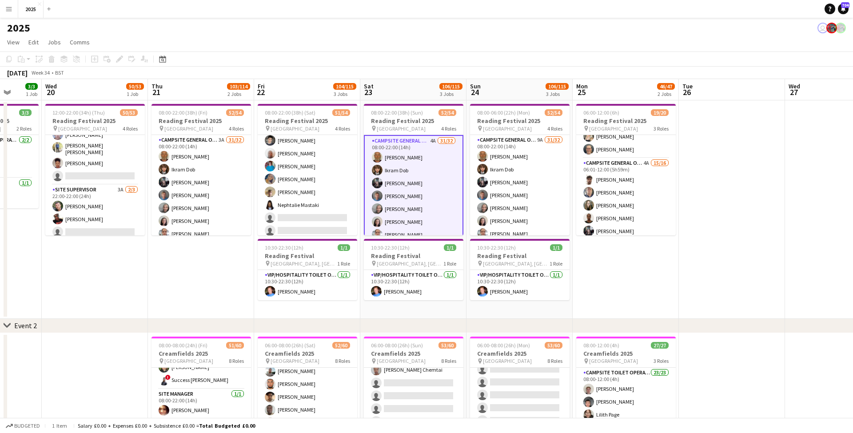
scroll to position [0, 0]
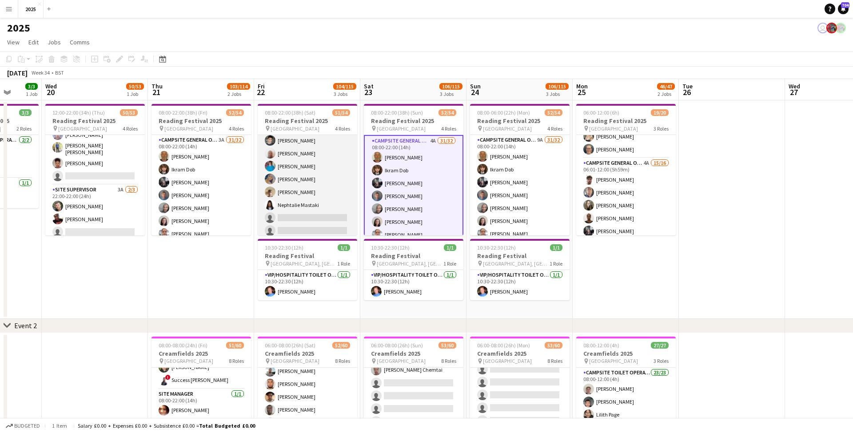
click at [298, 213] on app-card-role "Campsite General Operative 16A 30/32 08:00-22:00 (14h) [PERSON_NAME] [PERSON_NA…" at bounding box center [308, 23] width 100 height 433
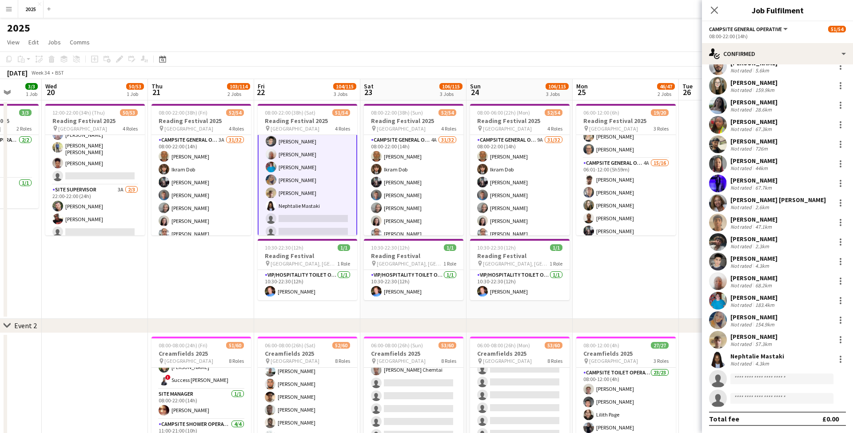
scroll to position [306, 0]
click at [759, 377] on input at bounding box center [782, 379] width 103 height 11
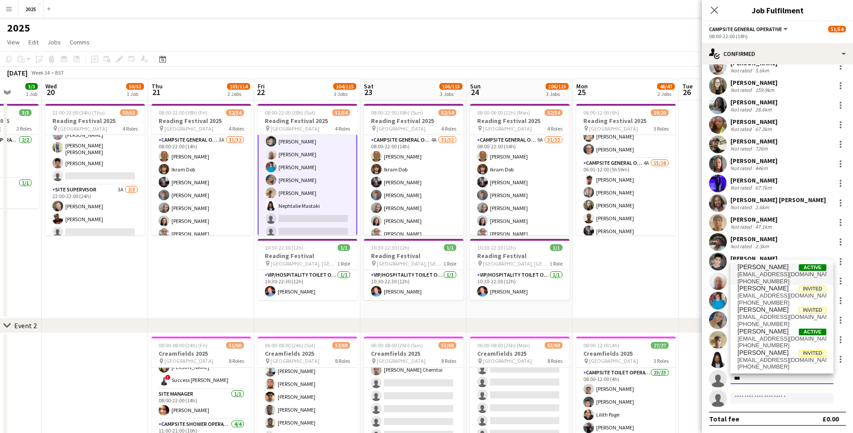
type input "***"
click at [773, 276] on span "[EMAIL_ADDRESS][DOMAIN_NAME]" at bounding box center [782, 274] width 89 height 7
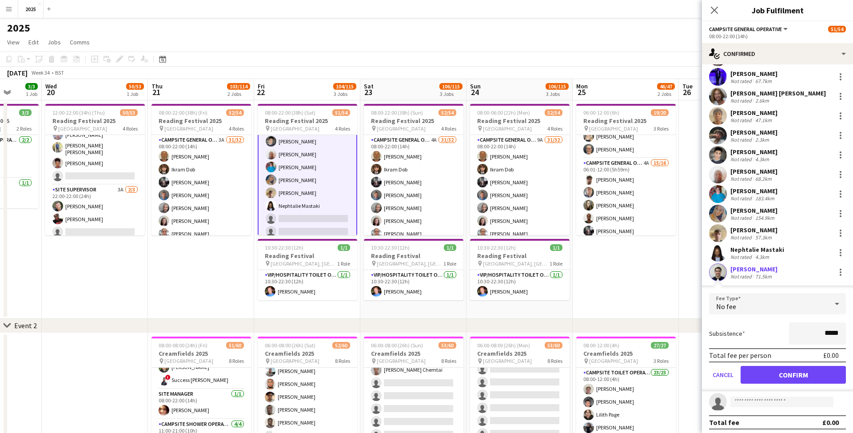
click at [779, 374] on button "Confirm" at bounding box center [793, 375] width 105 height 18
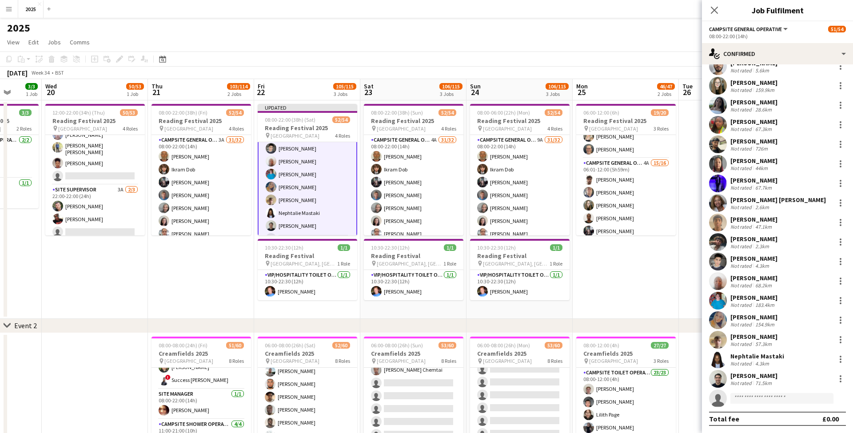
click at [644, 291] on app-date-cell "06:00-12:00 (6h) 19/20 Reading Festival 2025 pin Richfield Avenue 3 Roles Site …" at bounding box center [626, 209] width 106 height 219
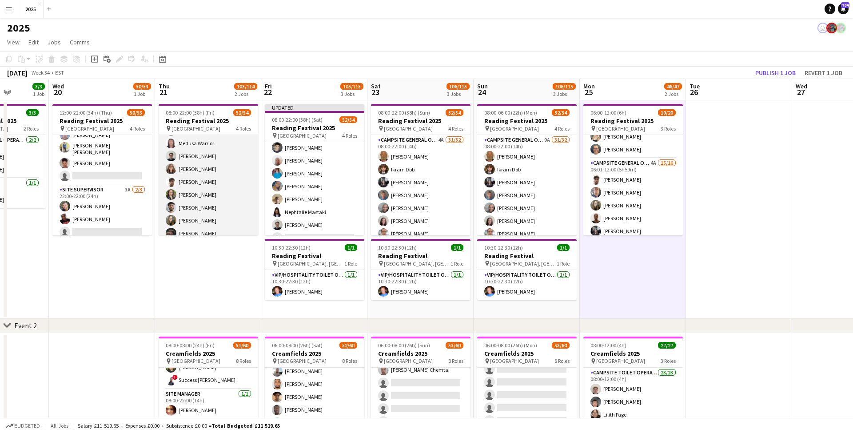
scroll to position [126, 0]
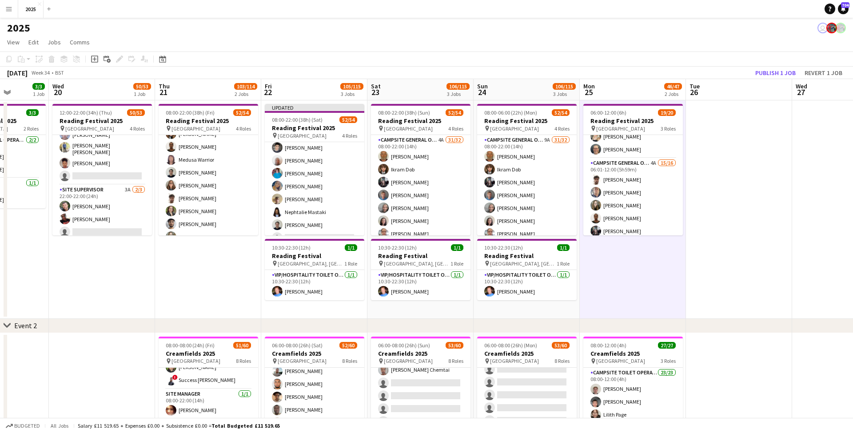
click at [768, 180] on app-date-cell at bounding box center [739, 209] width 106 height 219
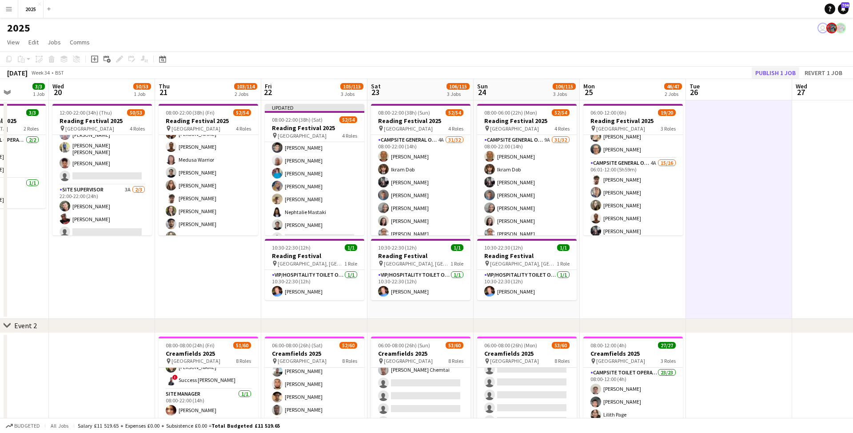
click at [785, 69] on button "Publish 1 job" at bounding box center [776, 73] width 48 height 12
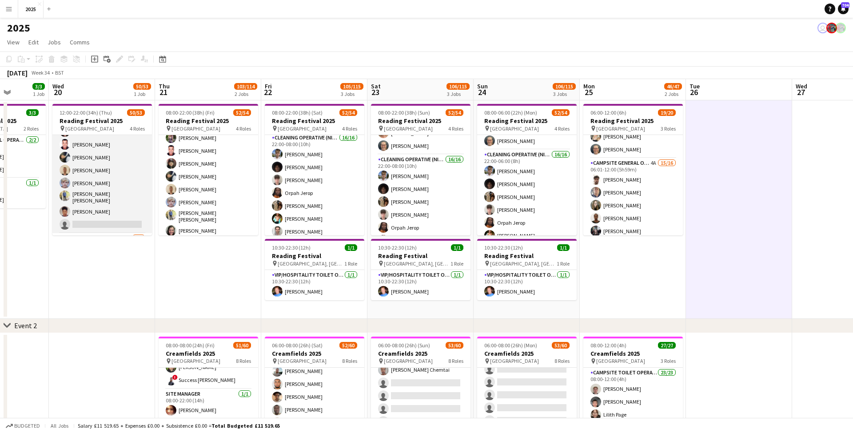
scroll to position [607, 0]
click at [97, 216] on app-card-role "Cleaning Operative (NIGHT) 15/16 22:00-08:00 (10h) [PERSON_NAME]-[PERSON_NAME] …" at bounding box center [102, 117] width 100 height 226
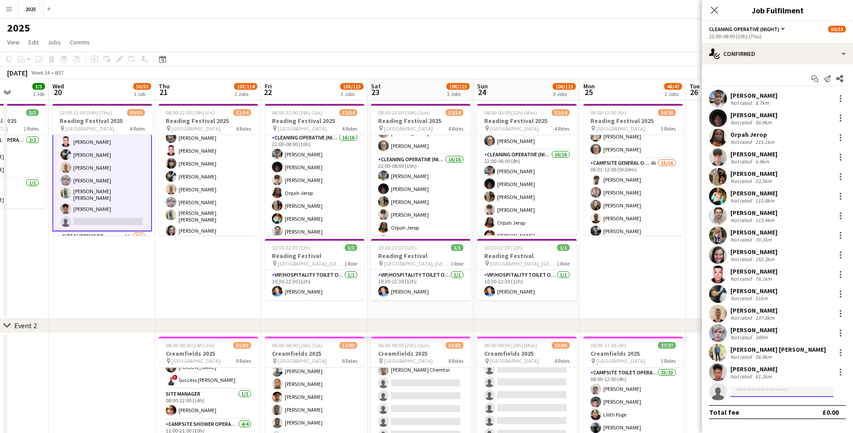
click at [777, 391] on input at bounding box center [782, 392] width 103 height 11
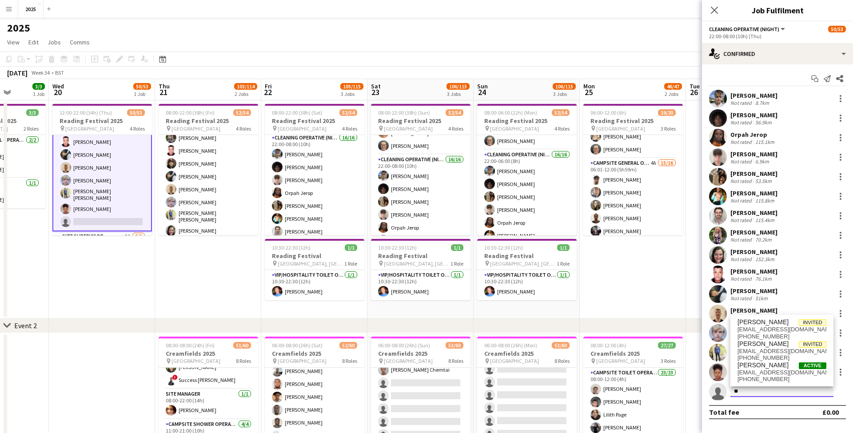
type input "*"
type input "****"
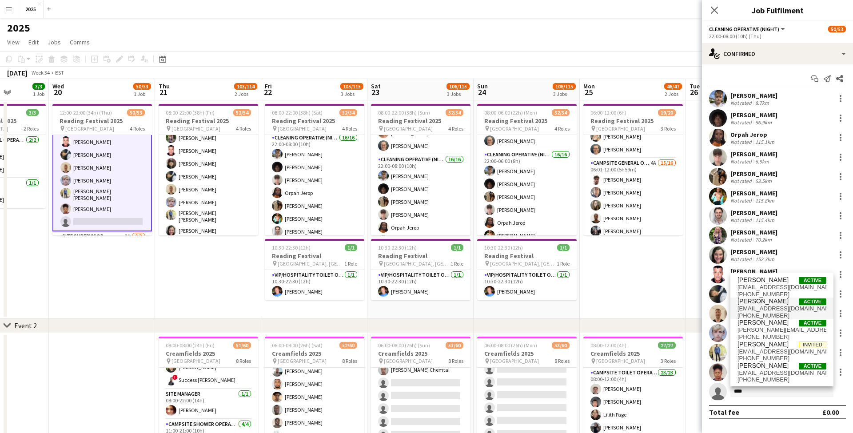
click at [789, 315] on span "[PHONE_NUMBER]" at bounding box center [782, 316] width 89 height 7
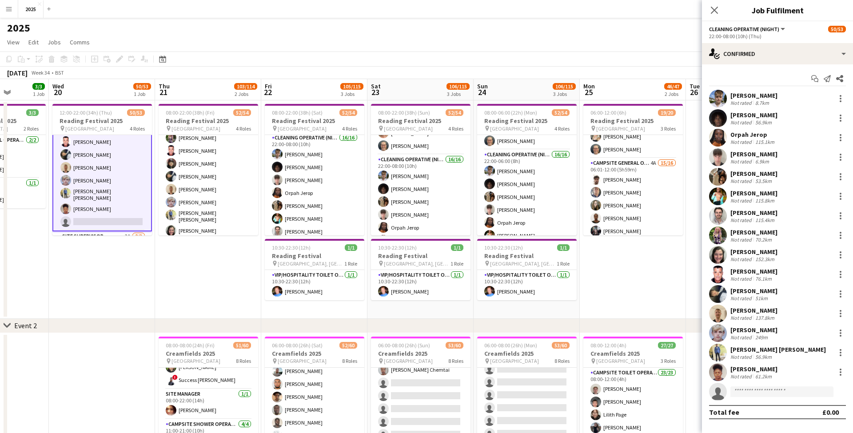
scroll to position [100, 0]
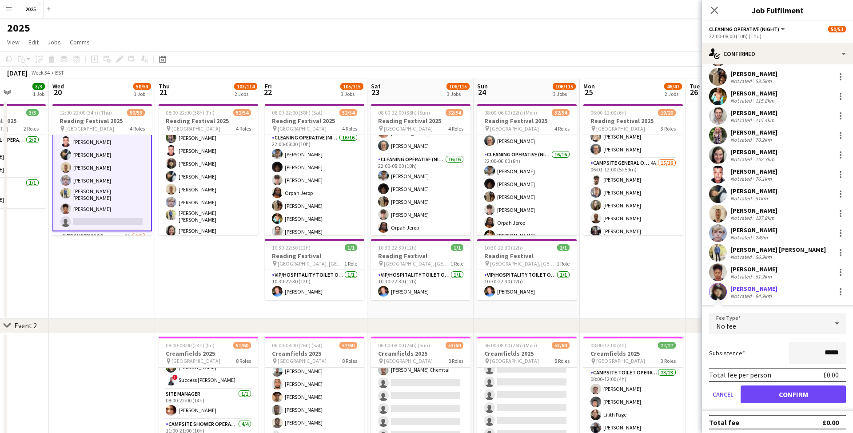
click at [781, 393] on button "Confirm" at bounding box center [793, 395] width 105 height 18
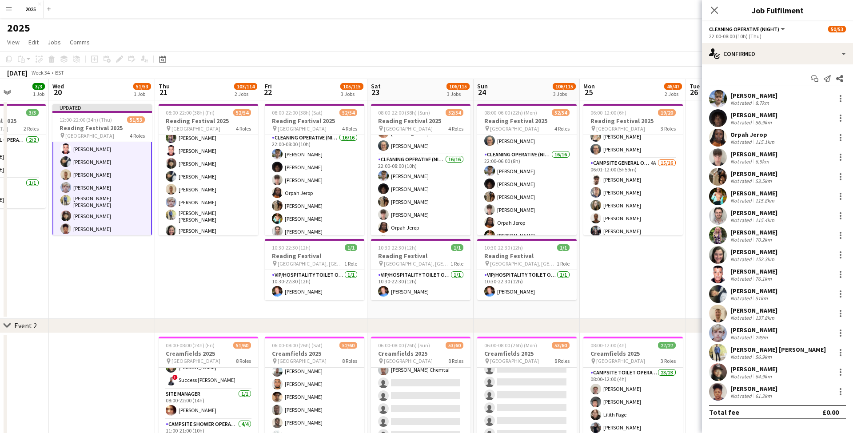
scroll to position [0, 0]
click at [638, 284] on app-date-cell "06:00-12:00 (6h) 19/20 Reading Festival 2025 pin Richfield Avenue 3 Roles Site …" at bounding box center [633, 209] width 106 height 219
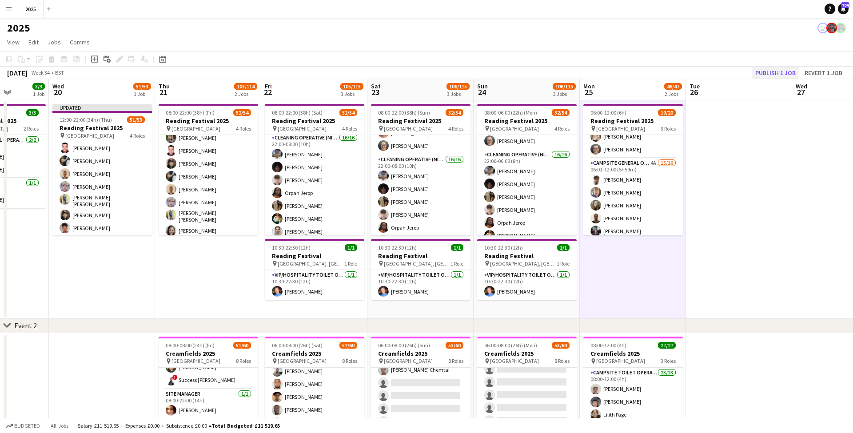
click at [785, 74] on button "Publish 1 job" at bounding box center [776, 73] width 48 height 12
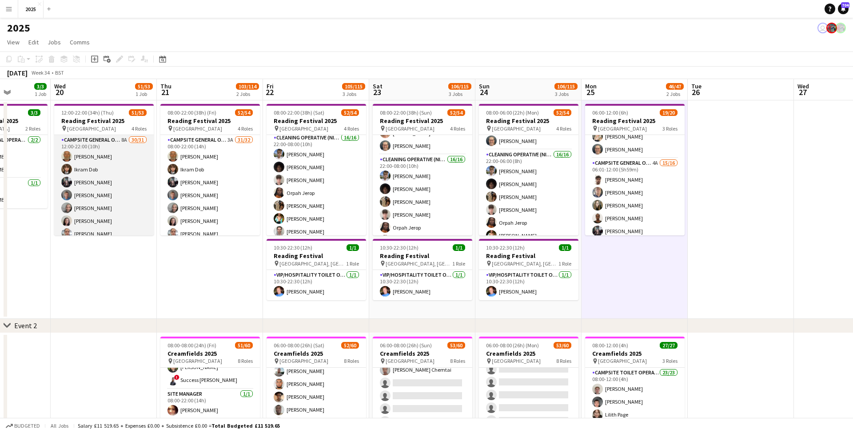
click at [125, 140] on app-card-role "Campsite General Operative 8A 30/31 12:00-22:00 (10h) [PERSON_NAME] [PERSON_NAM…" at bounding box center [104, 345] width 100 height 420
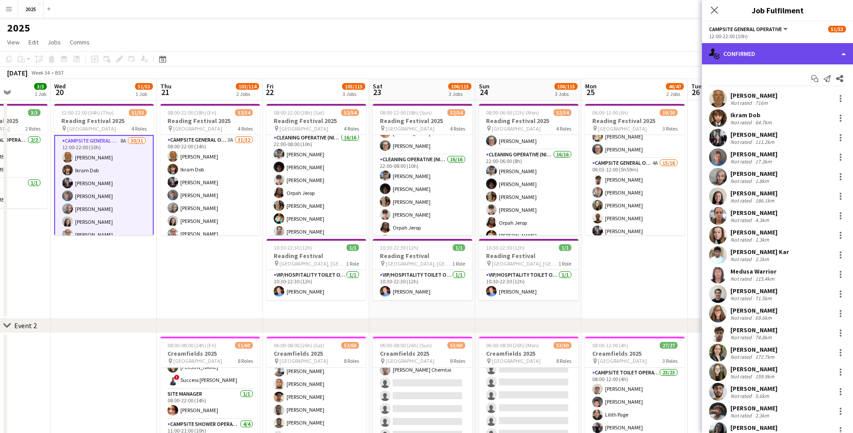
click at [805, 53] on div "single-neutral-actions-check-2 Confirmed" at bounding box center [777, 53] width 151 height 21
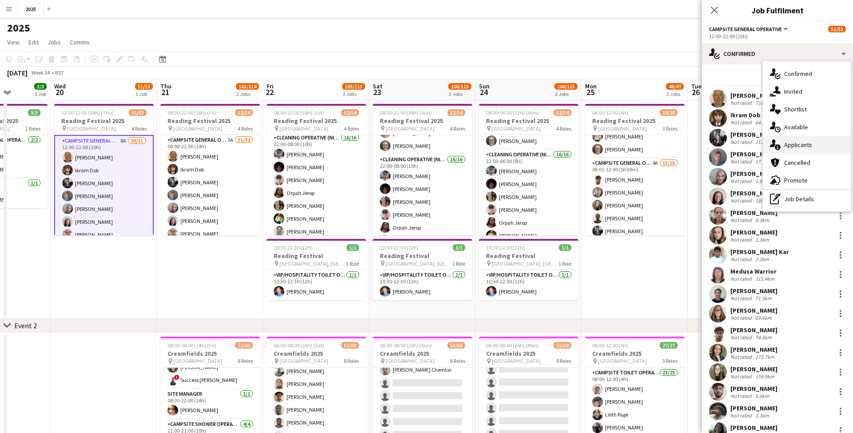
click at [809, 146] on div "single-neutral-actions-information Applicants" at bounding box center [807, 145] width 88 height 18
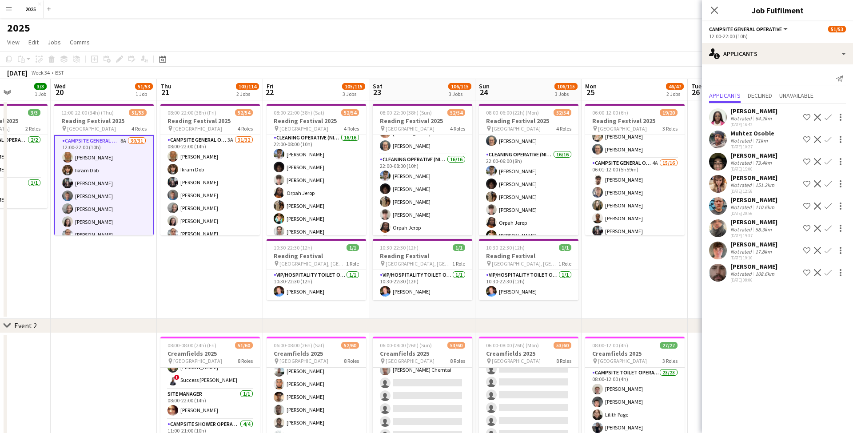
click at [752, 232] on div "Not rated" at bounding box center [742, 229] width 23 height 7
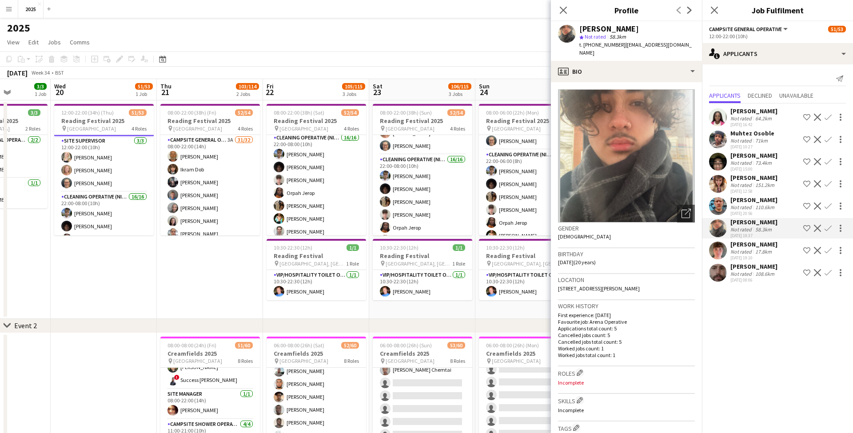
scroll to position [421, 0]
click at [711, 12] on icon "Close pop-in" at bounding box center [714, 10] width 8 height 8
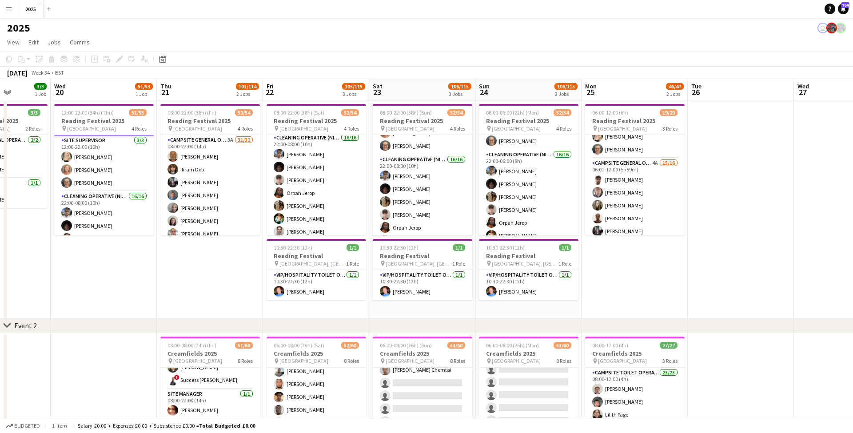
click at [193, 264] on app-date-cell "08:00-22:00 (38h) (Fri) 52/54 Reading Festival 2025 pin Richfield Avenue 4 Role…" at bounding box center [210, 209] width 106 height 219
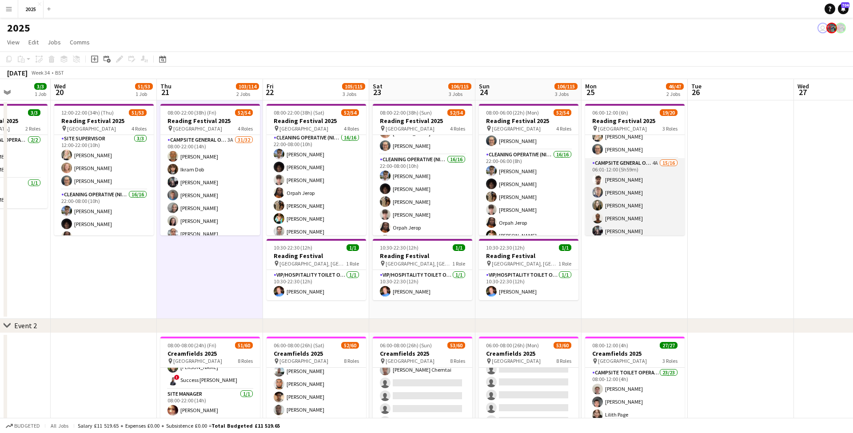
click at [653, 162] on app-card-role "Campsite General Operative 4A 15/16 06:01-12:00 (5h59m) [PERSON_NAME] [PERSON_N…" at bounding box center [635, 270] width 100 height 224
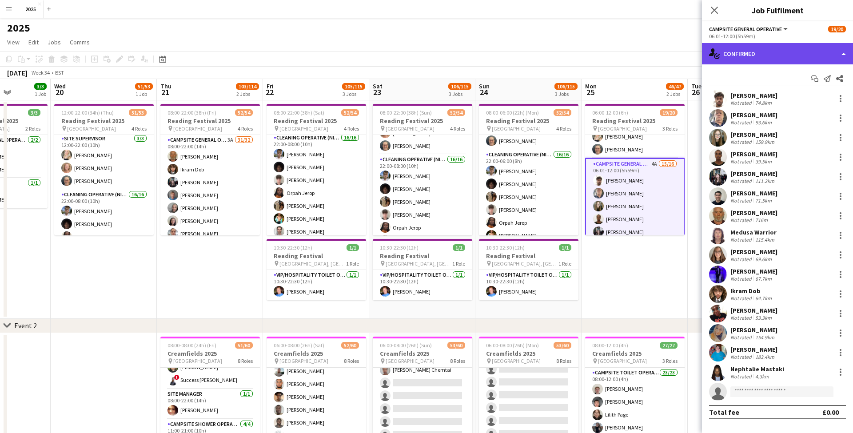
click at [837, 52] on div "single-neutral-actions-check-2 Confirmed" at bounding box center [777, 53] width 151 height 21
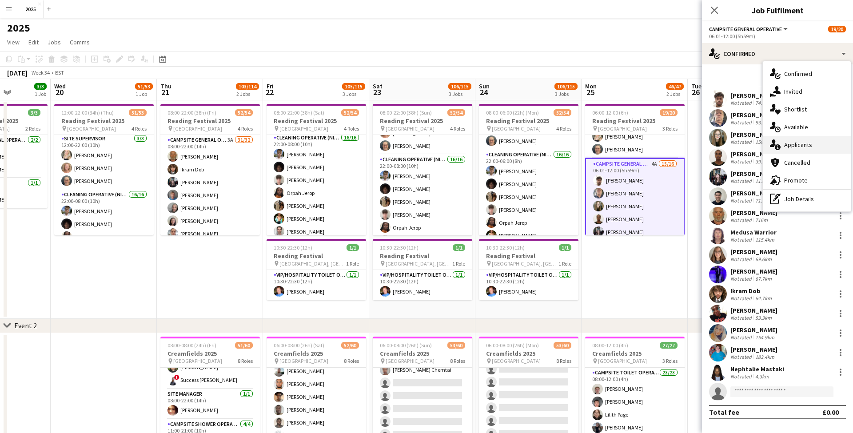
click at [815, 145] on div "single-neutral-actions-information Applicants" at bounding box center [807, 145] width 88 height 18
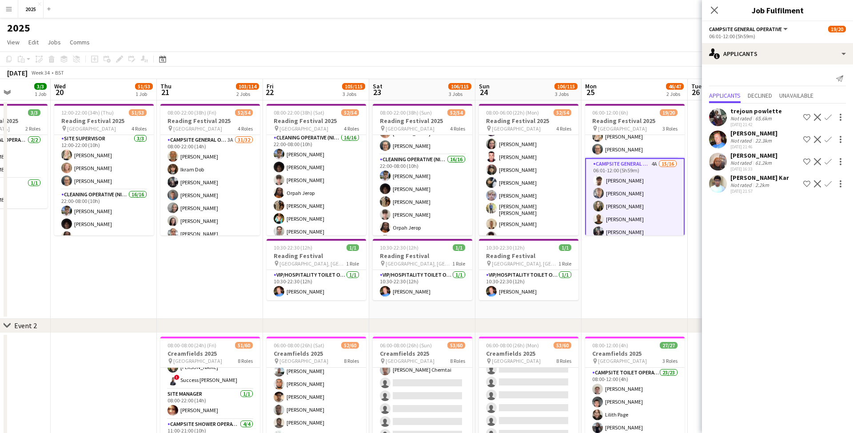
scroll to position [650, 0]
click at [830, 139] on app-icon "Confirm" at bounding box center [828, 139] width 7 height 7
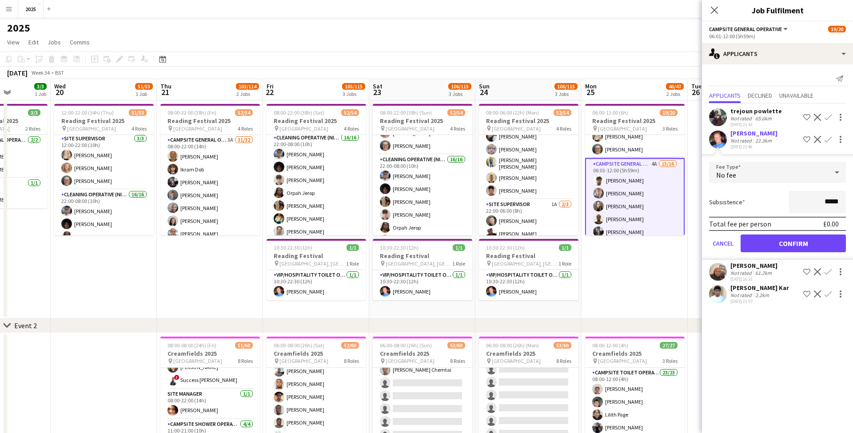
drag, startPoint x: 788, startPoint y: 243, endPoint x: 775, endPoint y: 215, distance: 30.6
click at [788, 243] on button "Confirm" at bounding box center [793, 244] width 105 height 18
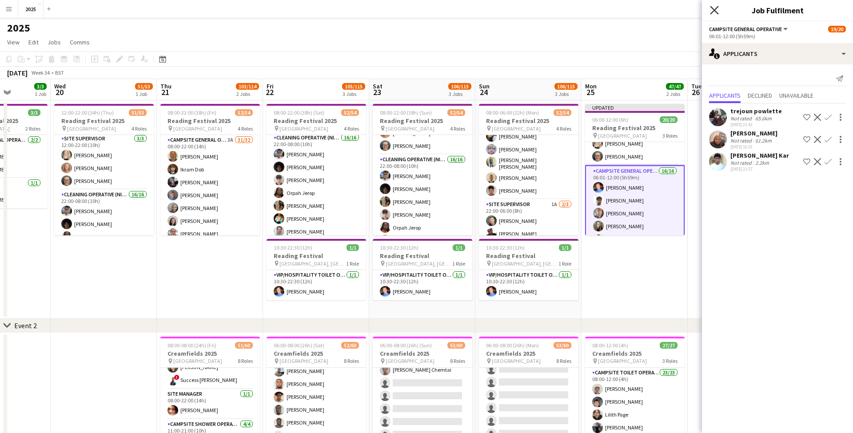
click at [718, 9] on icon "Close pop-in" at bounding box center [714, 10] width 8 height 8
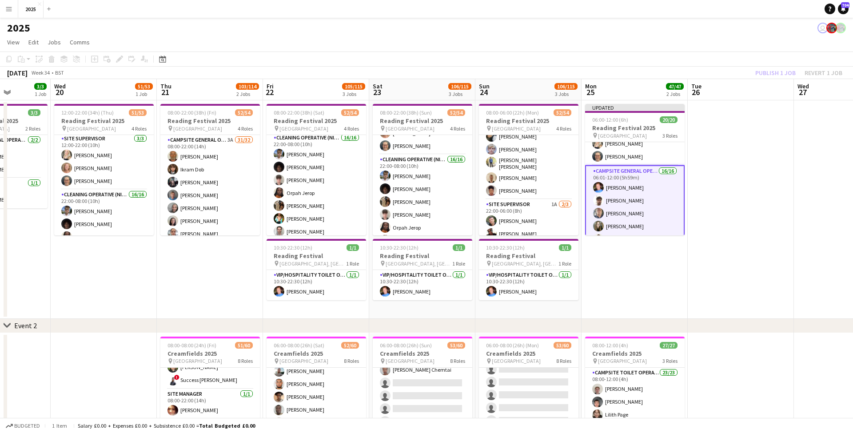
drag, startPoint x: 705, startPoint y: 159, endPoint x: 761, endPoint y: 85, distance: 93.2
click at [705, 159] on app-date-cell at bounding box center [741, 209] width 106 height 219
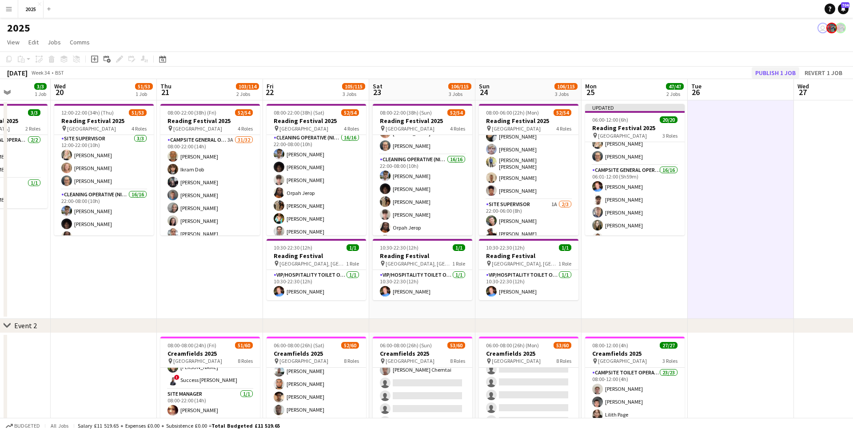
scroll to position [0, 268]
click at [775, 72] on button "Publish 1 job" at bounding box center [776, 73] width 48 height 12
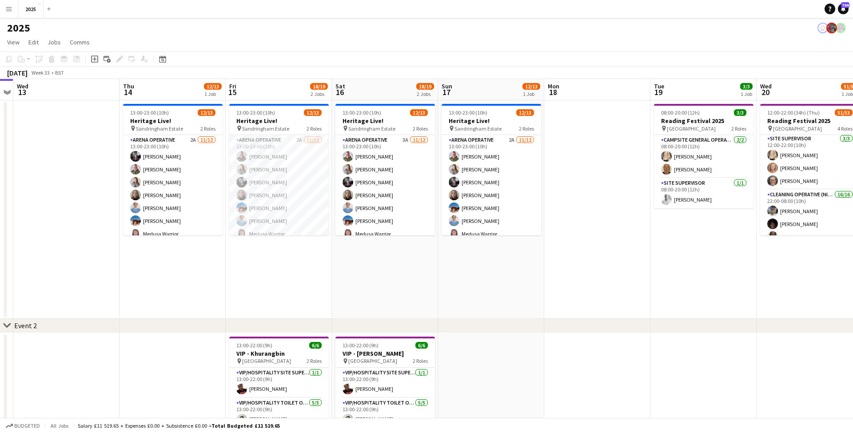
scroll to position [0, 200]
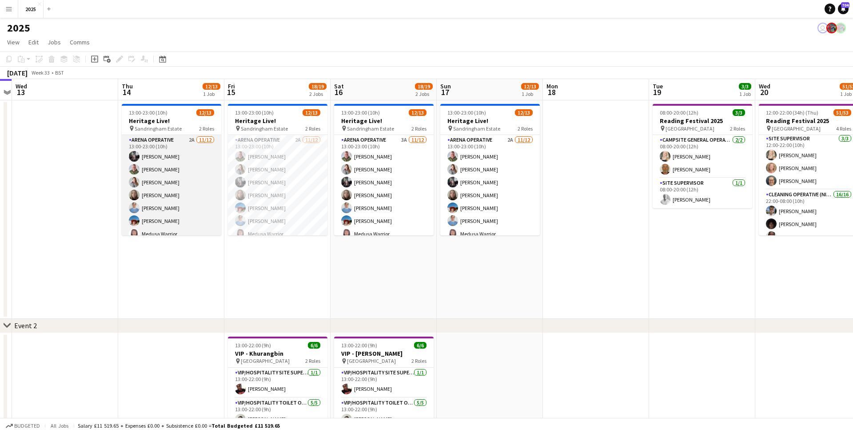
click at [191, 141] on app-card-role "Arena Operative 2A [DATE] 13:00-23:00 (10h) [PERSON_NAME] [PERSON_NAME] [PERSON…" at bounding box center [172, 221] width 100 height 172
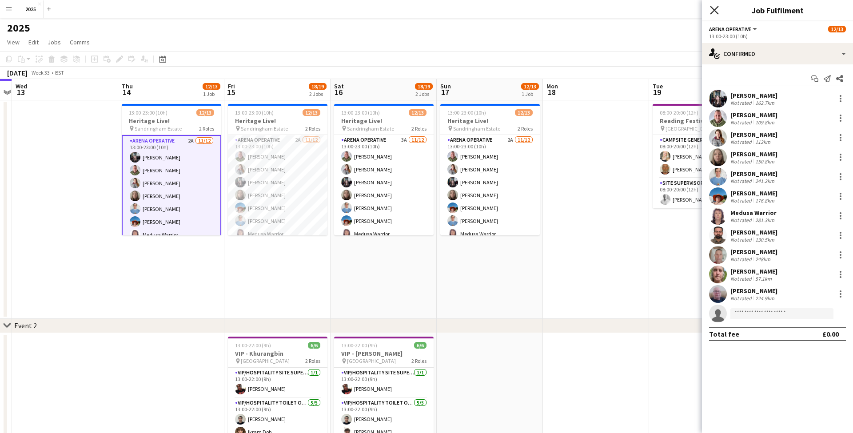
click at [711, 10] on icon "Close pop-in" at bounding box center [714, 10] width 8 height 8
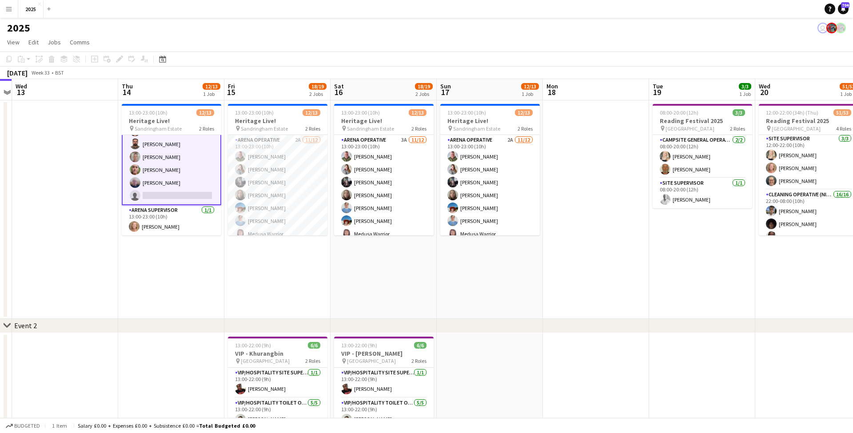
click at [179, 195] on app-card-role "Arena Operative 2A [DATE] 13:00-23:00 (10h) [PERSON_NAME] [PERSON_NAME] [PERSON…" at bounding box center [172, 119] width 100 height 174
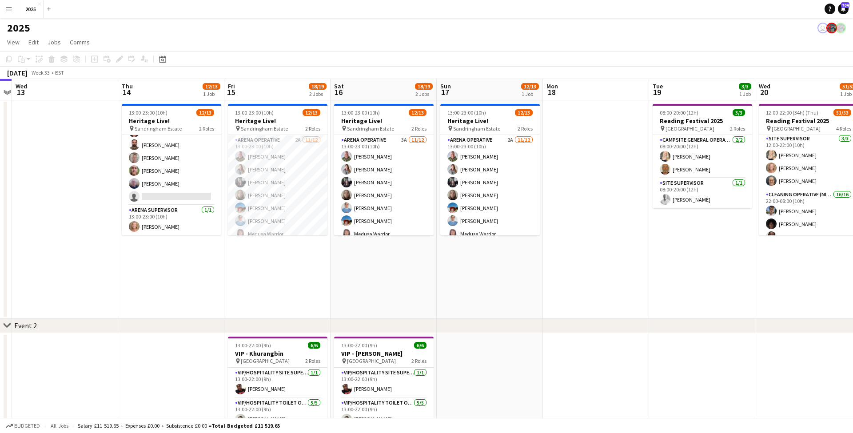
scroll to position [102, 0]
click at [188, 196] on app-card-role "Arena Operative 2A [DATE] 13:00-23:00 (10h) [PERSON_NAME] [PERSON_NAME] [PERSON…" at bounding box center [172, 119] width 100 height 172
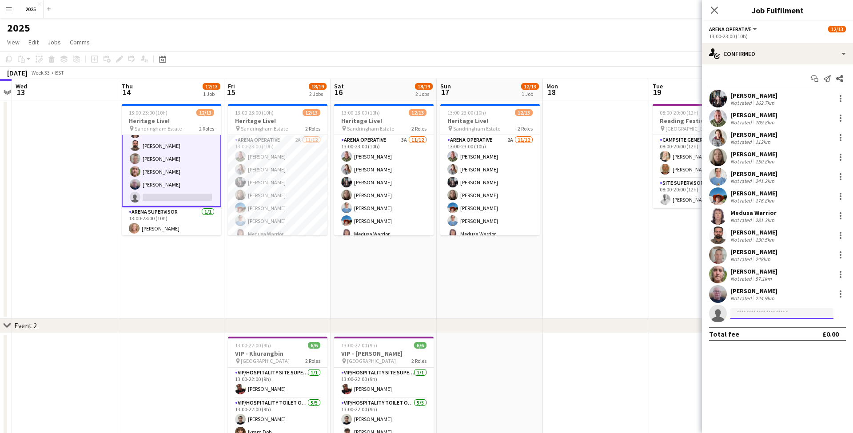
click at [769, 311] on input at bounding box center [782, 314] width 103 height 11
type input "*******"
click at [773, 330] on span "[PERSON_NAME]" at bounding box center [763, 327] width 51 height 8
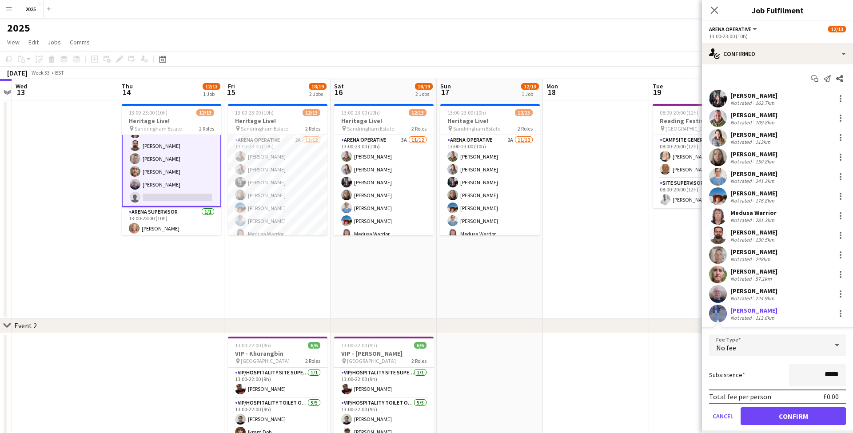
click at [805, 415] on button "Confirm" at bounding box center [793, 417] width 105 height 18
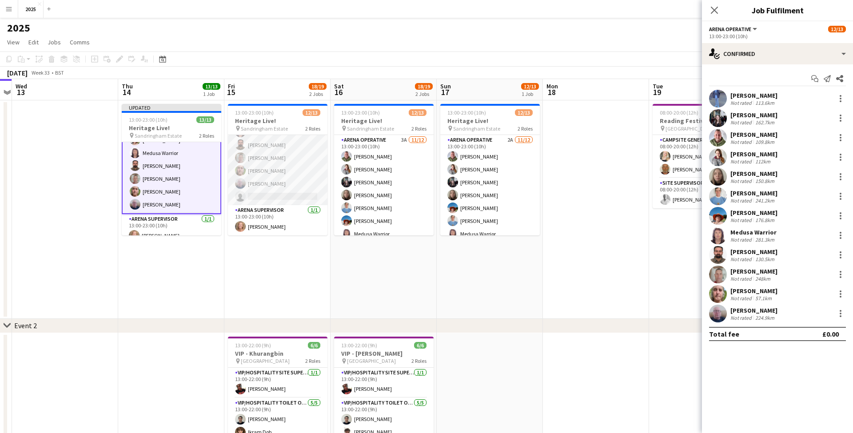
click at [269, 196] on app-card-role "Arena Operative 2A [DATE] 13:00-23:00 (10h) [PERSON_NAME] [PERSON_NAME] [PERSON…" at bounding box center [278, 119] width 100 height 172
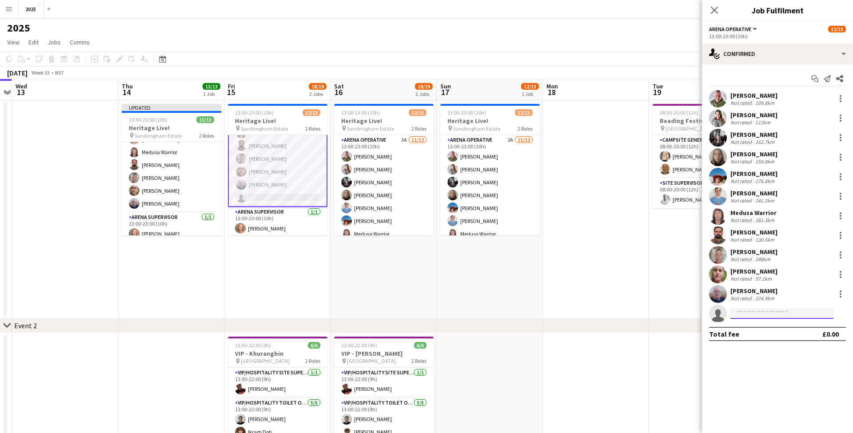
click at [745, 313] on input at bounding box center [782, 314] width 103 height 11
type input "*******"
click at [749, 331] on span "[EMAIL_ADDRESS][DOMAIN_NAME]" at bounding box center [782, 333] width 89 height 7
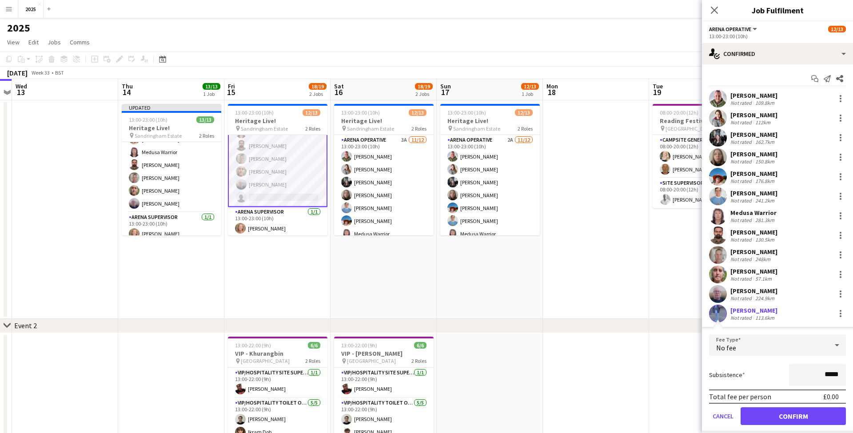
click at [756, 413] on button "Confirm" at bounding box center [793, 417] width 105 height 18
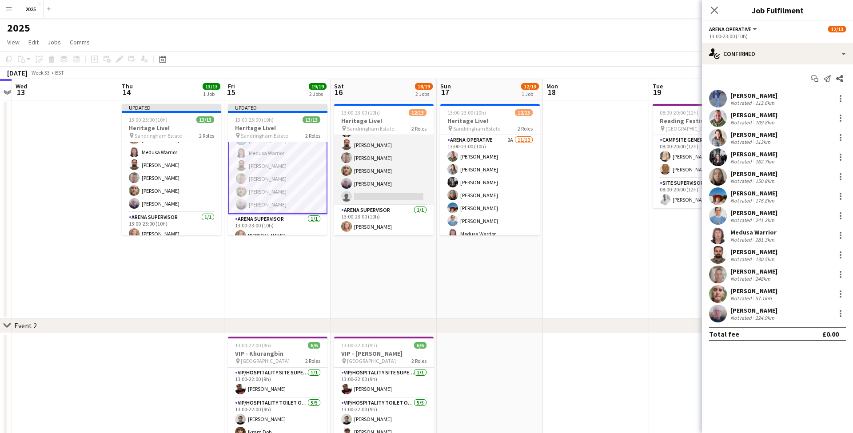
click at [364, 197] on app-card-role "Arena Operative 3A [DATE] 13:00-23:00 (10h) [PERSON_NAME] [PERSON_NAME] [PERSON…" at bounding box center [384, 119] width 100 height 172
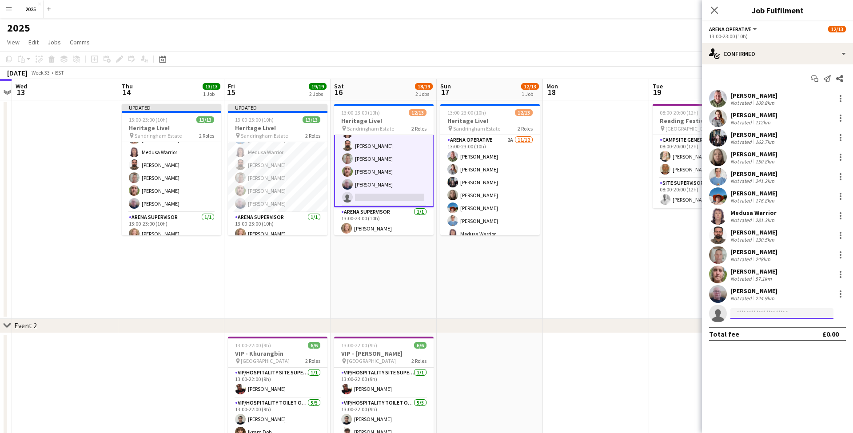
click at [751, 316] on input at bounding box center [782, 314] width 103 height 11
type input "*******"
click at [751, 329] on span "[PERSON_NAME]" at bounding box center [763, 327] width 51 height 8
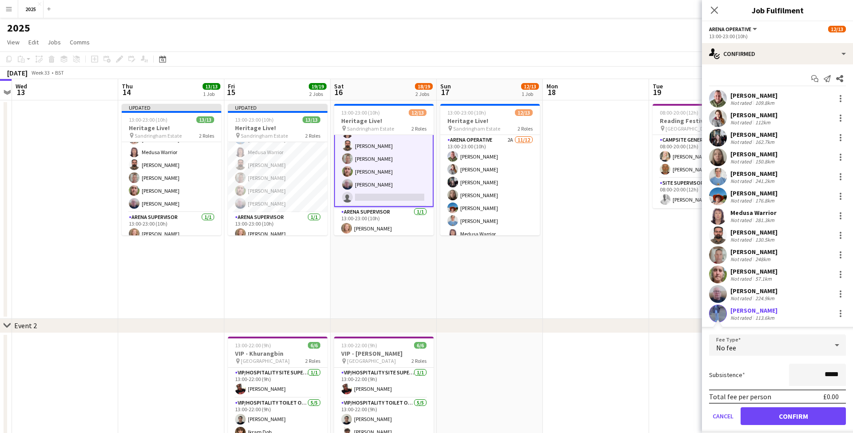
click at [778, 412] on button "Confirm" at bounding box center [793, 417] width 105 height 18
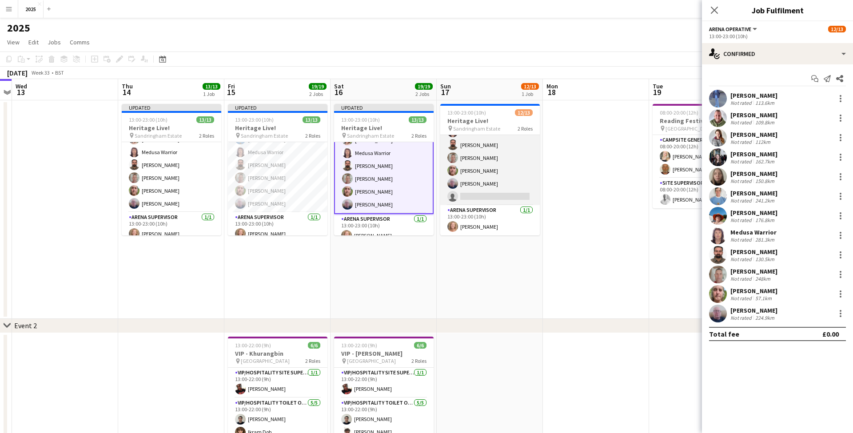
click at [491, 196] on app-card-role "Arena Operative 2A [DATE] 13:00-23:00 (10h) [PERSON_NAME] [PERSON_NAME] [PERSON…" at bounding box center [491, 119] width 100 height 172
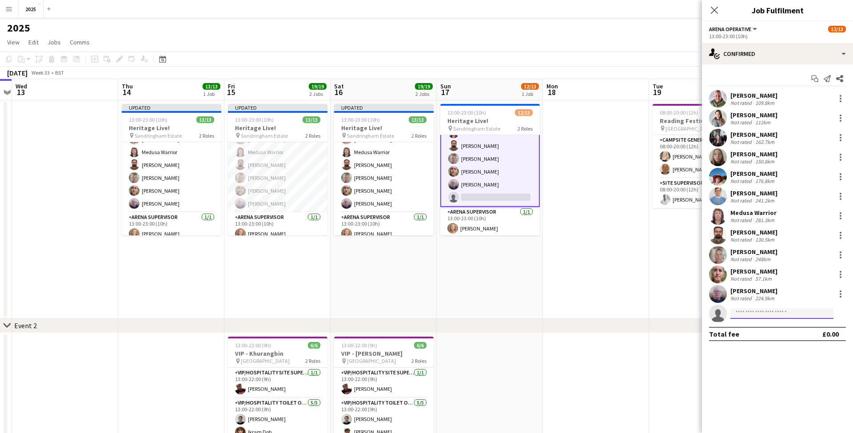
click at [754, 312] on input at bounding box center [782, 314] width 103 height 11
type input "*******"
click at [750, 332] on span "[EMAIL_ADDRESS][DOMAIN_NAME]" at bounding box center [782, 333] width 89 height 7
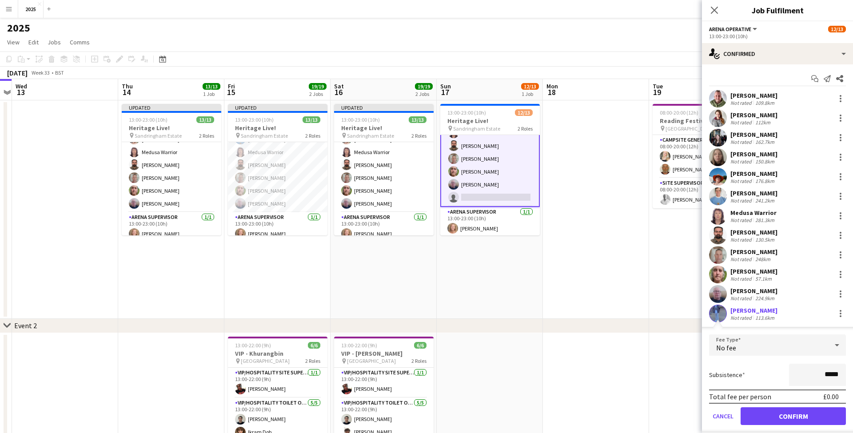
drag, startPoint x: 765, startPoint y: 419, endPoint x: 656, endPoint y: 247, distance: 203.4
click at [763, 419] on button "Confirm" at bounding box center [793, 417] width 105 height 18
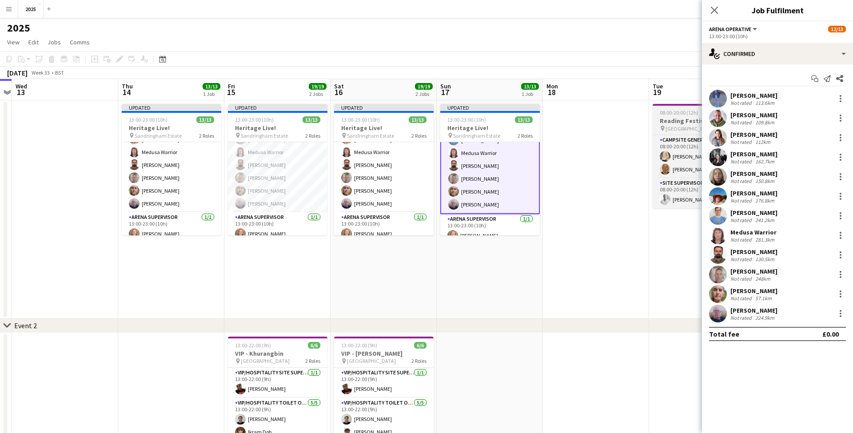
drag, startPoint x: 602, startPoint y: 151, endPoint x: 715, endPoint y: 108, distance: 120.4
click at [602, 151] on app-date-cell at bounding box center [596, 209] width 106 height 219
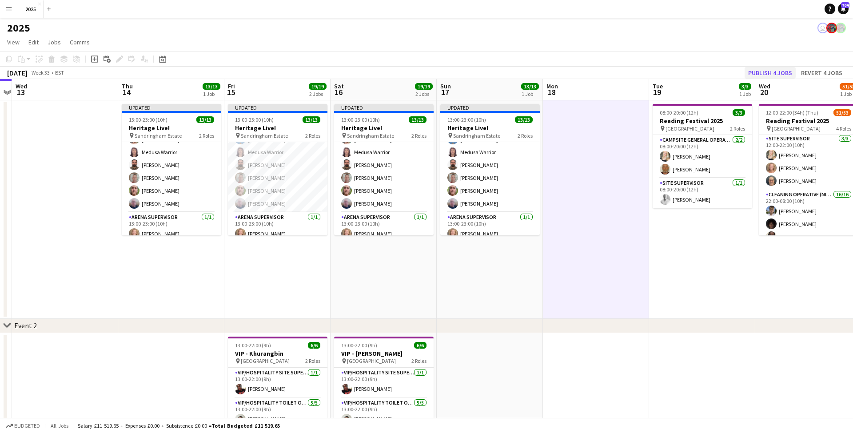
click at [758, 74] on button "Publish 4 jobs" at bounding box center [770, 73] width 51 height 12
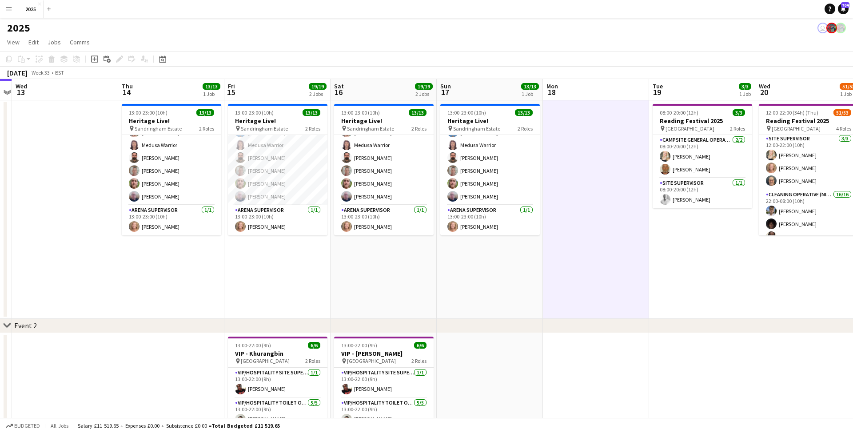
scroll to position [0, 0]
click at [307, 119] on h3 "Heritage Live!" at bounding box center [278, 121] width 100 height 8
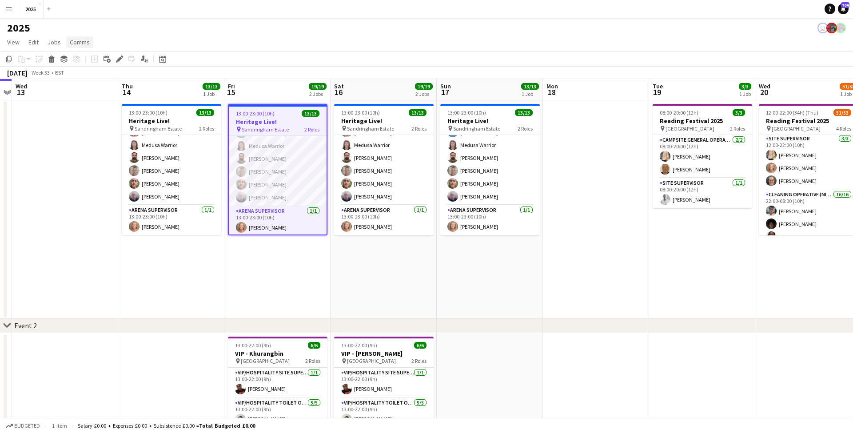
click at [79, 41] on span "Comms" at bounding box center [80, 42] width 20 height 8
click at [90, 57] on link "Notify confirmed crew" at bounding box center [103, 61] width 74 height 19
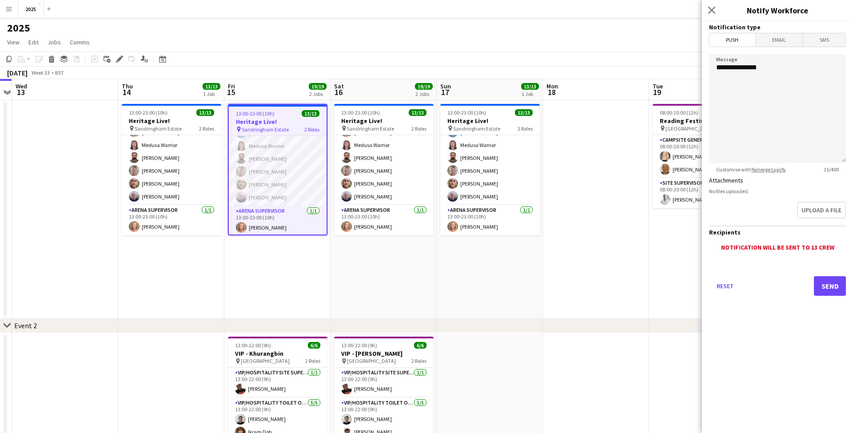
click at [780, 39] on span "Email" at bounding box center [779, 39] width 47 height 13
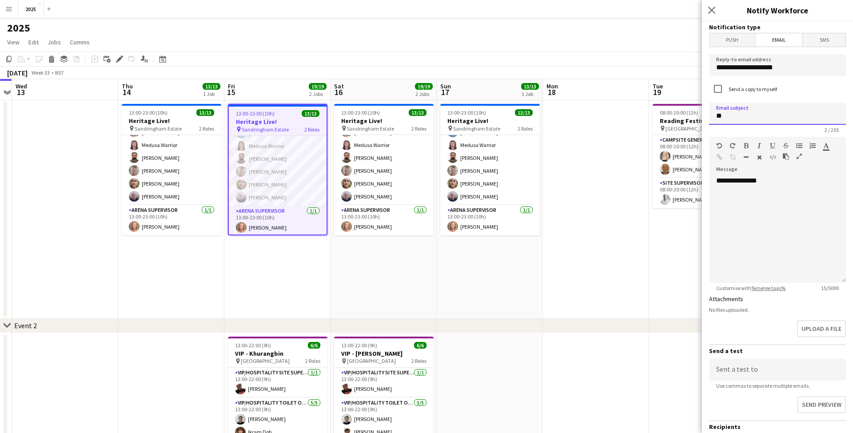
type input "*"
type input "**********"
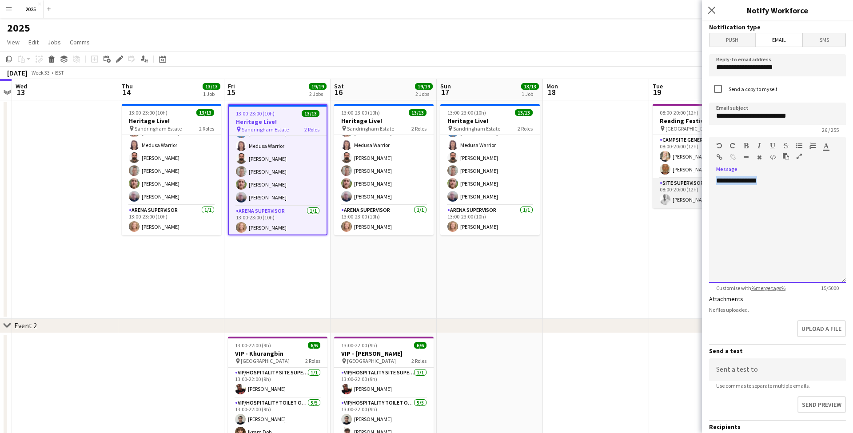
drag, startPoint x: 798, startPoint y: 180, endPoint x: 675, endPoint y: 180, distance: 123.1
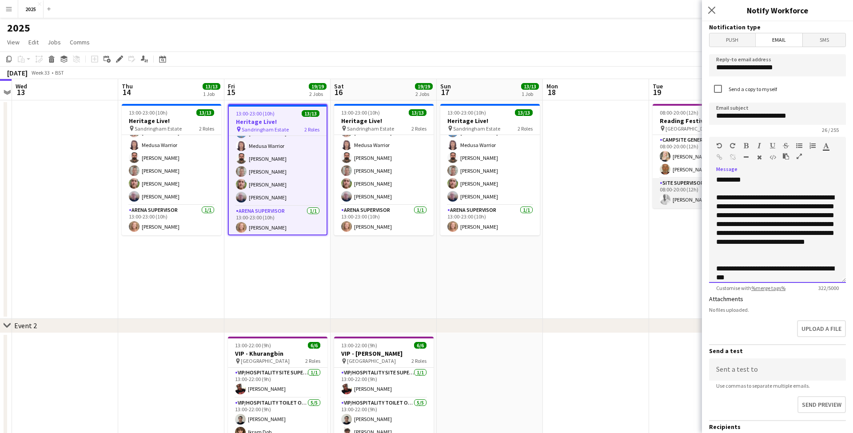
scroll to position [19, 0]
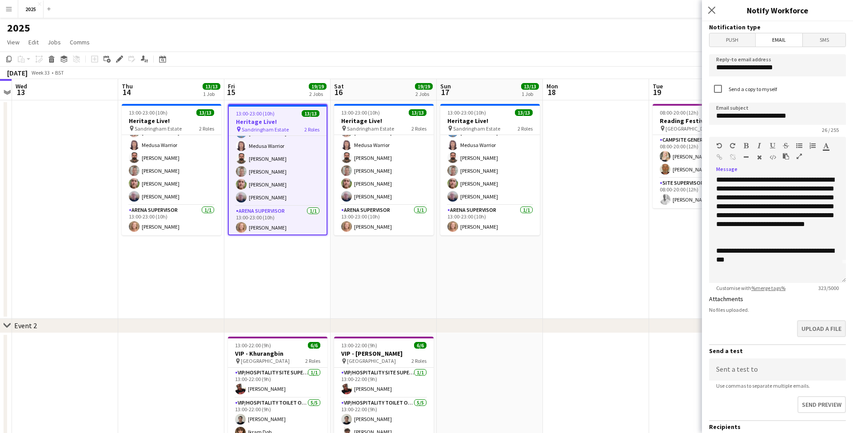
click at [834, 332] on button "Upload a file" at bounding box center [821, 329] width 49 height 17
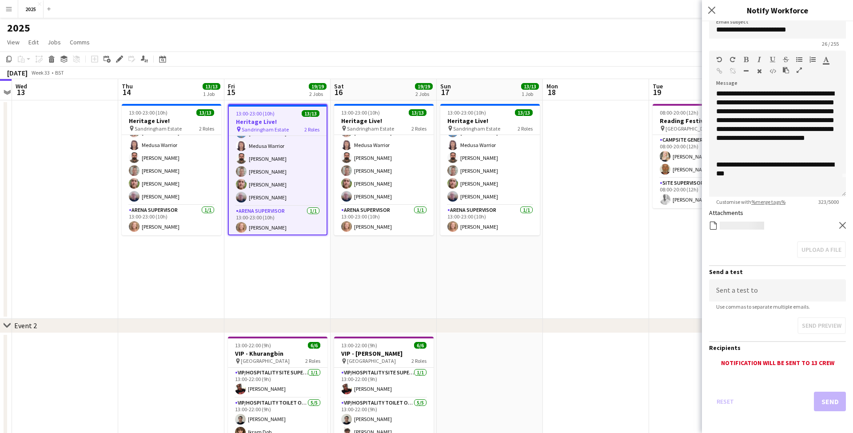
scroll to position [86, 0]
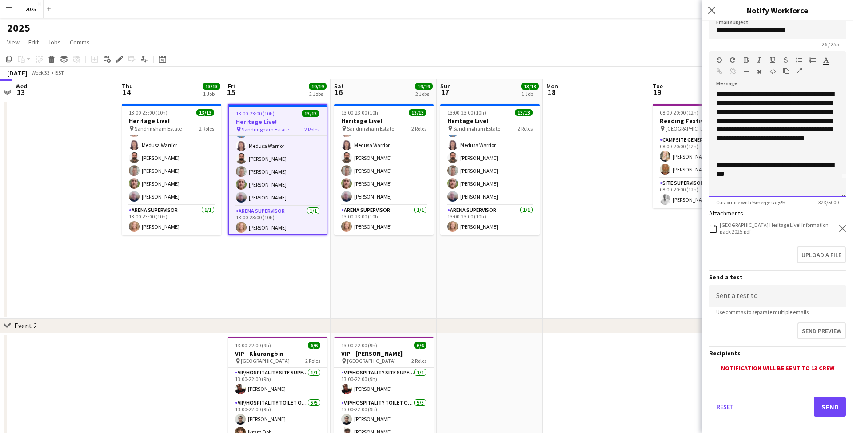
click at [836, 148] on div "**********" at bounding box center [778, 121] width 123 height 62
click at [828, 404] on button "Send" at bounding box center [830, 407] width 32 height 20
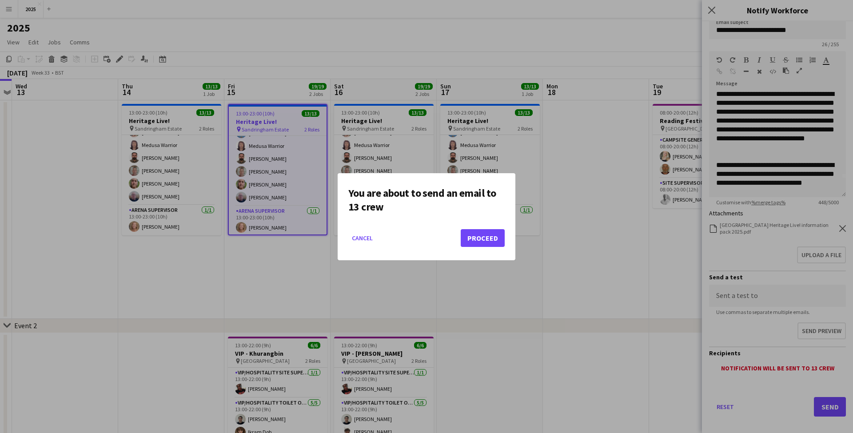
click at [477, 241] on button "Proceed" at bounding box center [483, 238] width 44 height 18
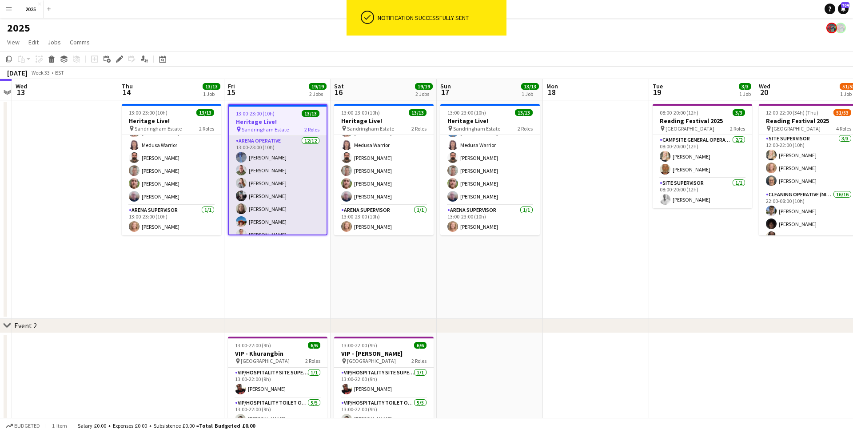
scroll to position [0, 0]
click at [261, 154] on app-card-role "Arena Operative [DATE] 13:00-23:00 (10h) [PERSON_NAME] [PERSON_NAME] [PERSON_NA…" at bounding box center [278, 222] width 98 height 172
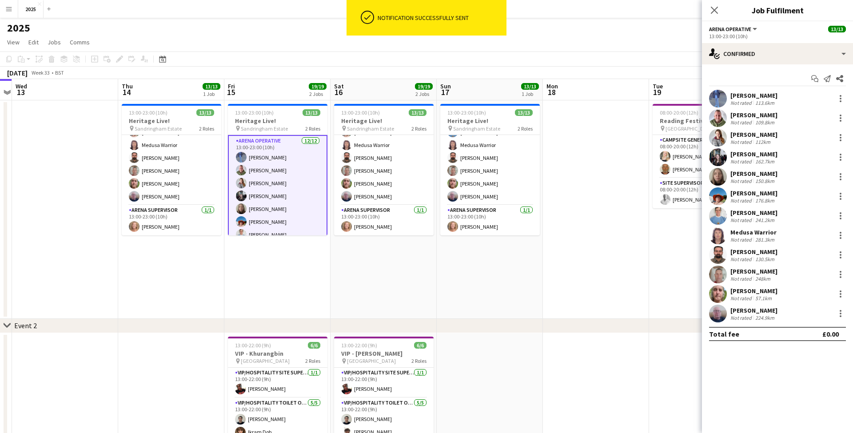
click at [778, 103] on div "Not rated 113.6km" at bounding box center [754, 103] width 47 height 7
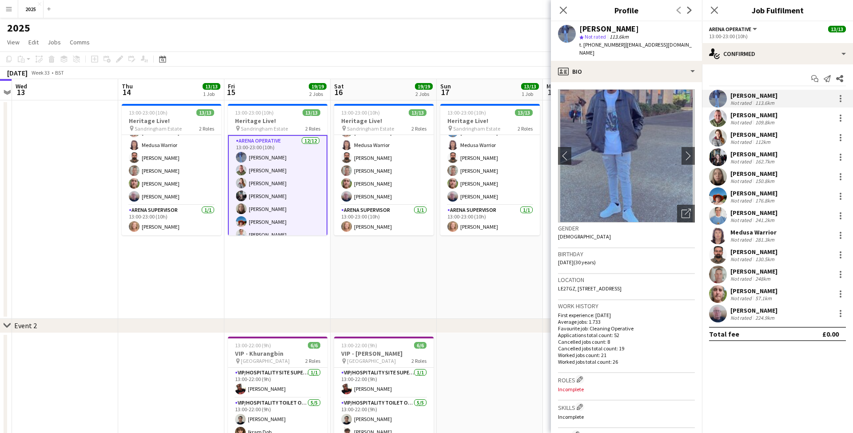
drag, startPoint x: 695, startPoint y: 47, endPoint x: 622, endPoint y: 46, distance: 73.4
click at [622, 46] on div "[PERSON_NAME] Ayantola star Not rated 113.6km t. [PHONE_NUMBER] | [EMAIL_ADDRES…" at bounding box center [626, 41] width 151 height 40
copy span "[EMAIL_ADDRESS][DOMAIN_NAME]"
drag, startPoint x: 618, startPoint y: 46, endPoint x: 591, endPoint y: 45, distance: 27.1
click at [591, 45] on span "t. [PHONE_NUMBER]" at bounding box center [603, 44] width 46 height 7
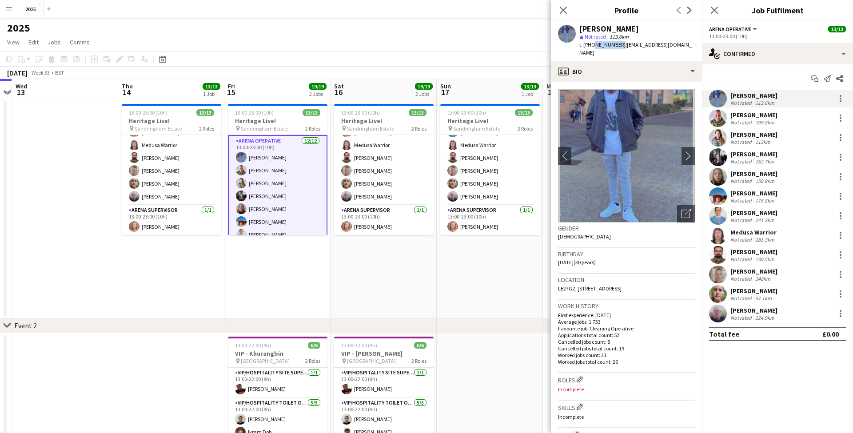
copy span "7721715010"
click at [563, 9] on icon at bounding box center [563, 10] width 8 height 8
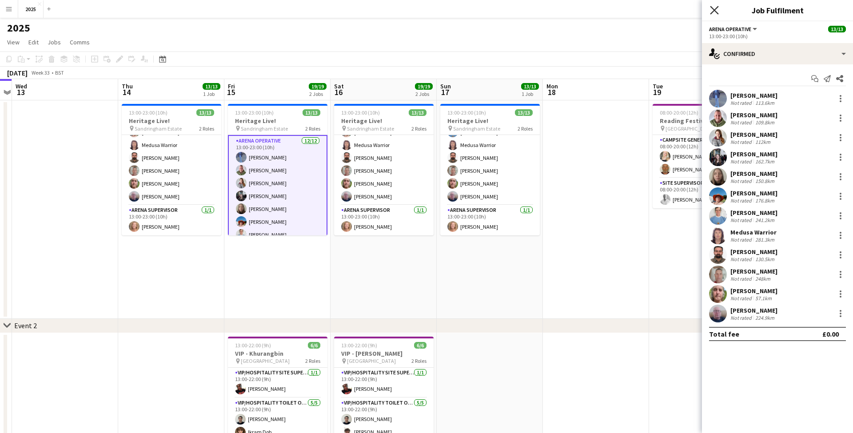
click at [715, 10] on icon at bounding box center [714, 10] width 8 height 8
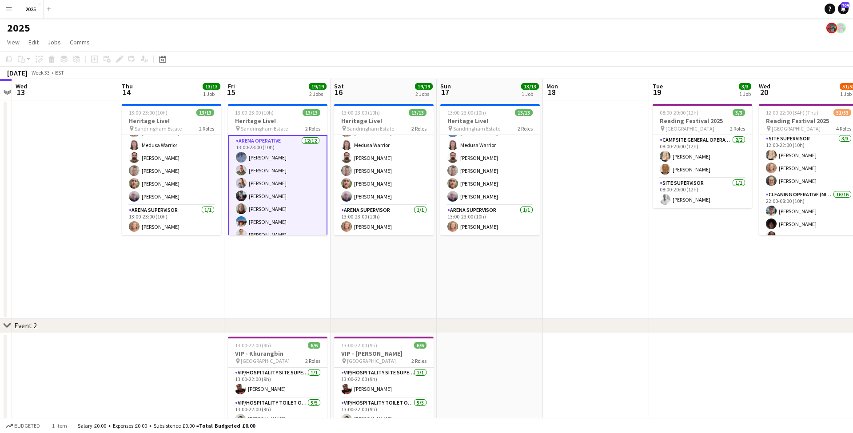
click at [601, 151] on app-date-cell at bounding box center [596, 209] width 106 height 219
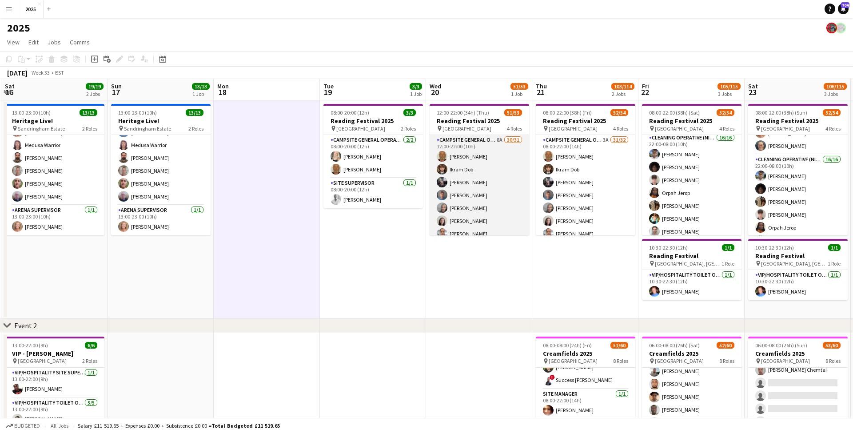
click at [500, 140] on app-card-role "Campsite General Operative 8A 30/31 12:00-22:00 (10h) [PERSON_NAME] [PERSON_NAM…" at bounding box center [480, 345] width 100 height 420
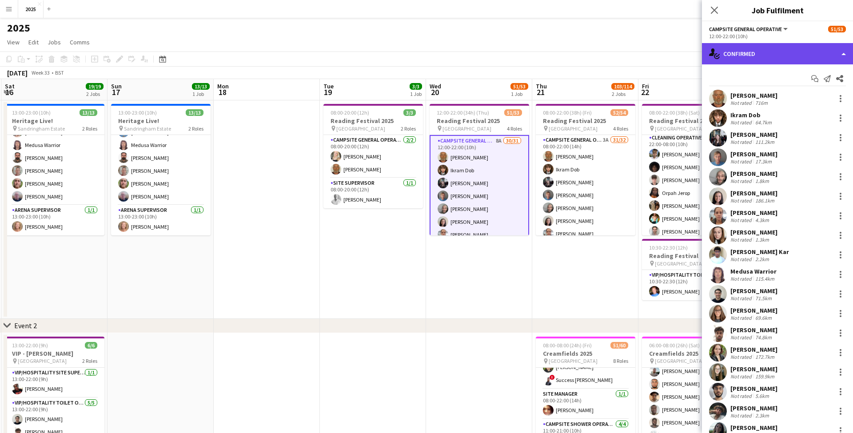
click at [781, 58] on div "single-neutral-actions-check-2 Confirmed" at bounding box center [777, 53] width 151 height 21
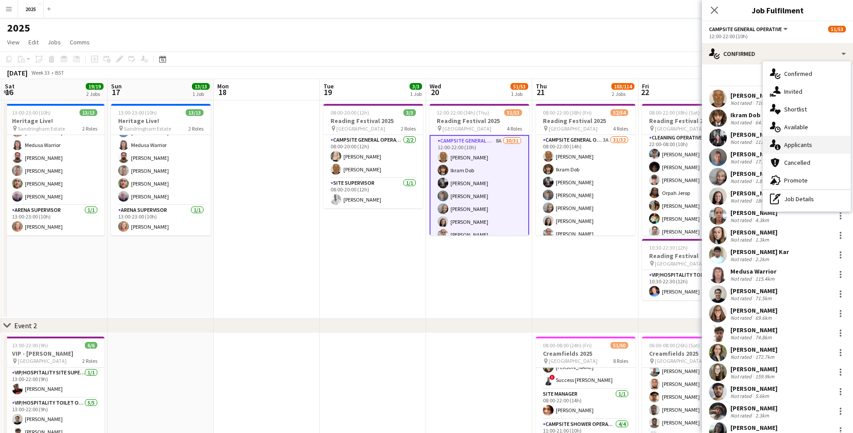
click at [805, 148] on div "single-neutral-actions-information Applicants" at bounding box center [807, 145] width 88 height 18
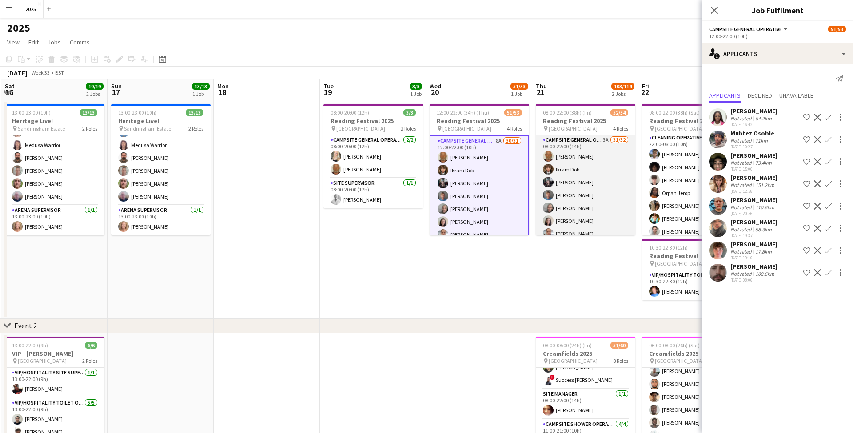
click at [605, 138] on app-card-role "Campsite General Operative 3A 31/32 08:00-22:00 (14h) [PERSON_NAME] [PERSON_NAM…" at bounding box center [586, 351] width 100 height 433
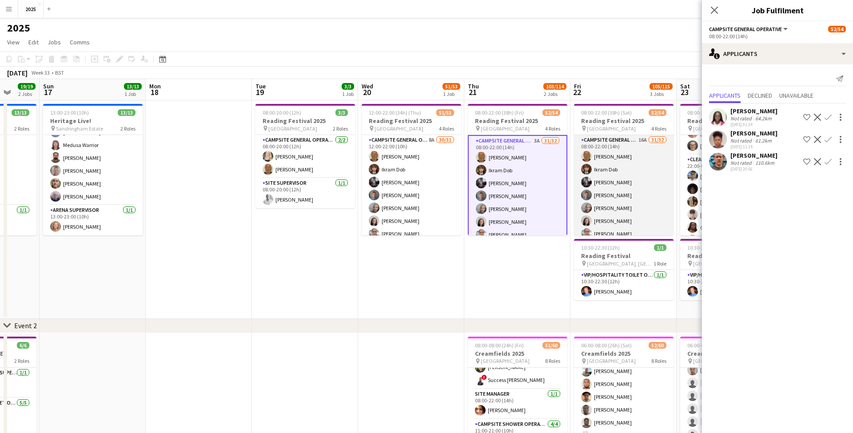
click at [643, 141] on app-card-role "Campsite General Operative 16A 31/32 08:00-22:00 (14h) [PERSON_NAME] [PERSON_NA…" at bounding box center [624, 351] width 100 height 433
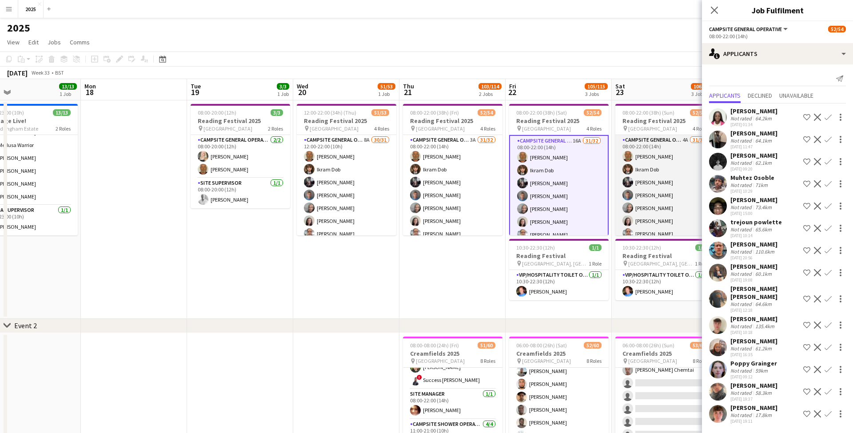
click at [686, 140] on app-card-role "Campsite General Operative 4A 31/32 08:00-22:00 (14h) [PERSON_NAME] [PERSON_NAM…" at bounding box center [666, 351] width 100 height 433
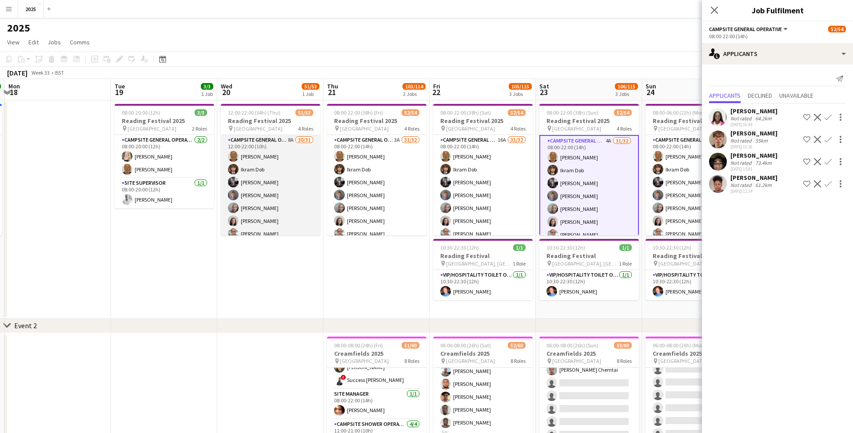
click at [290, 139] on app-card-role "Campsite General Operative 8A 30/31 12:00-22:00 (10h) [PERSON_NAME] [PERSON_NAM…" at bounding box center [271, 345] width 100 height 420
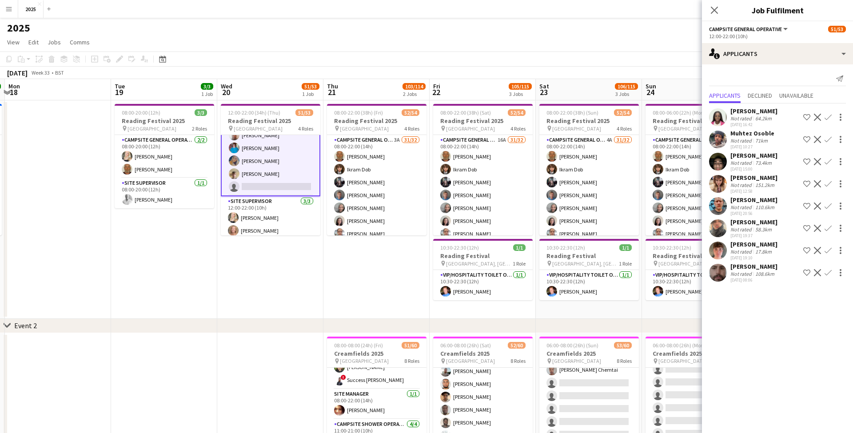
scroll to position [364, 0]
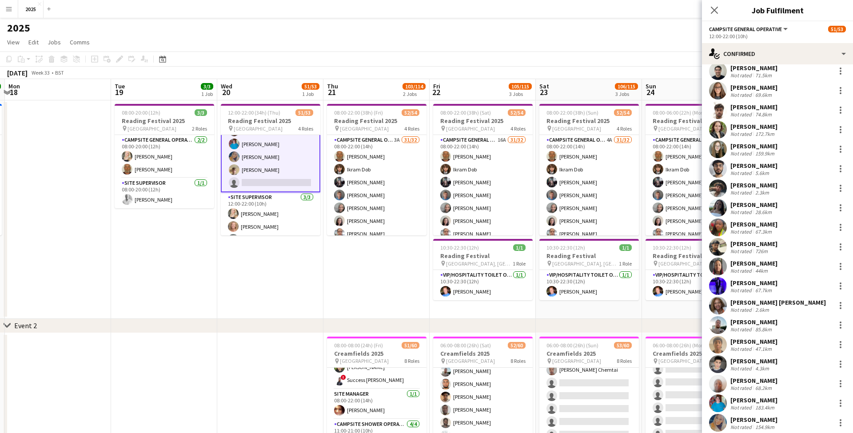
scroll to position [287, 0]
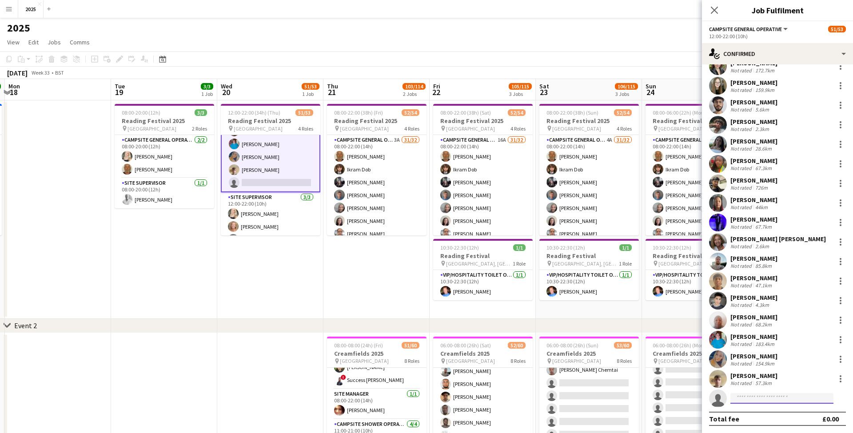
click at [761, 402] on input at bounding box center [782, 398] width 103 height 11
type input "***"
click at [763, 419] on span "[EMAIL_ADDRESS][DOMAIN_NAME]" at bounding box center [782, 418] width 89 height 7
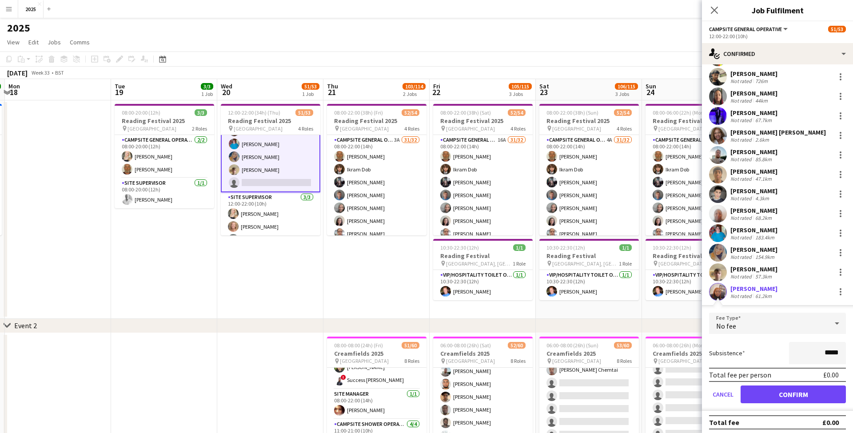
click at [765, 388] on button "Confirm" at bounding box center [793, 395] width 105 height 18
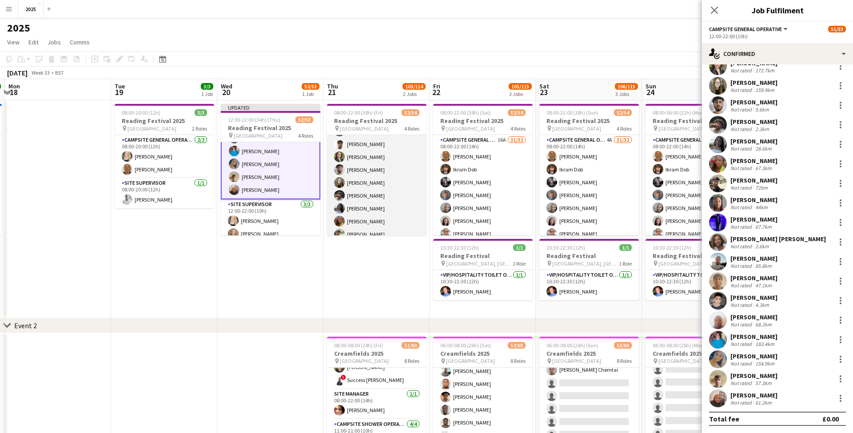
scroll to position [327, 0]
click at [379, 229] on app-card-role "Campsite General Operative 3A 31/32 08:00-22:00 (14h) [PERSON_NAME] [PERSON_NAM…" at bounding box center [377, 24] width 100 height 433
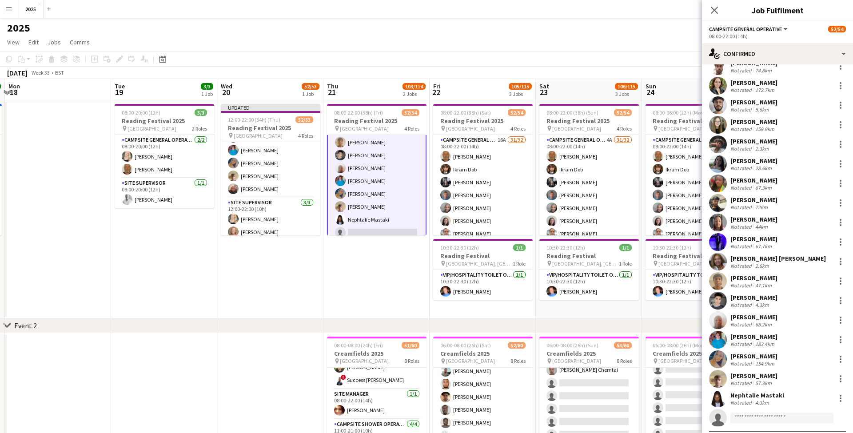
scroll to position [0, 313]
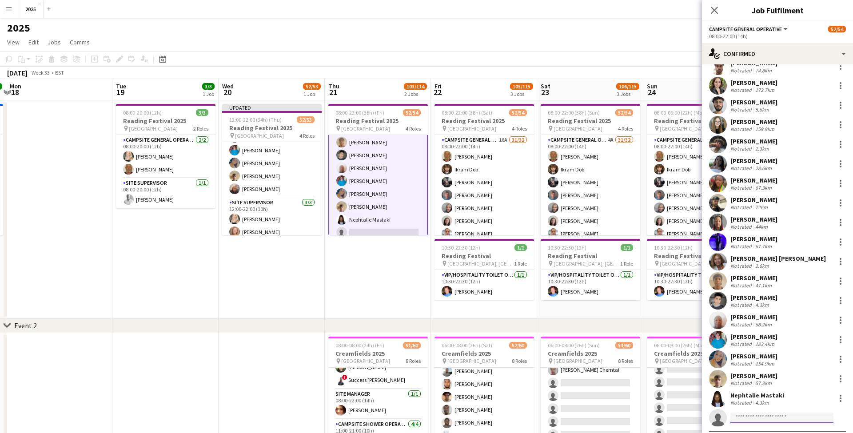
click at [764, 416] on input at bounding box center [782, 418] width 103 height 11
type input "***"
click at [766, 404] on span "[PHONE_NUMBER]" at bounding box center [782, 405] width 89 height 7
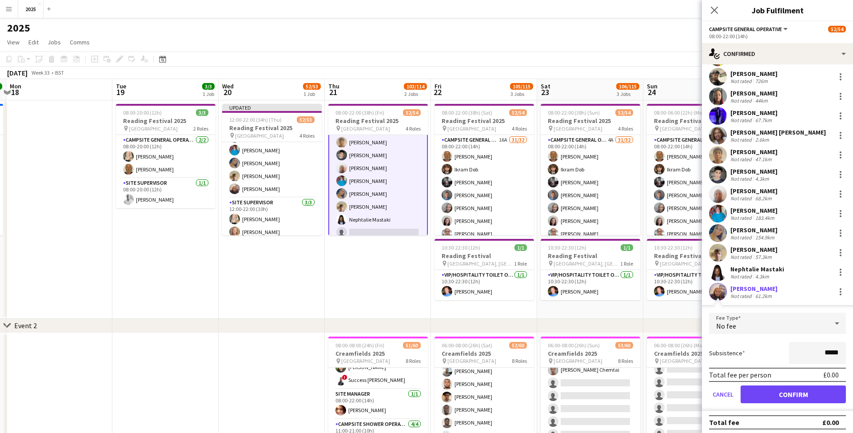
click at [770, 389] on button "Confirm" at bounding box center [793, 395] width 105 height 18
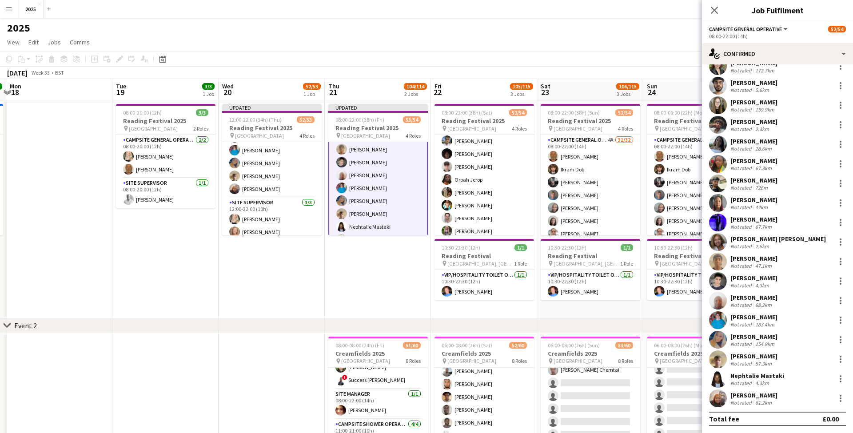
scroll to position [396, 0]
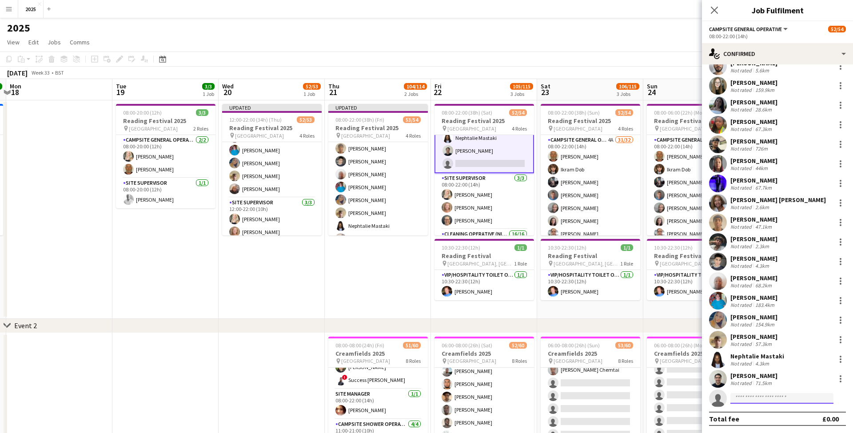
click at [762, 397] on input at bounding box center [782, 398] width 103 height 11
type input "***"
click at [767, 421] on span "[EMAIL_ADDRESS][DOMAIN_NAME]" at bounding box center [782, 418] width 89 height 7
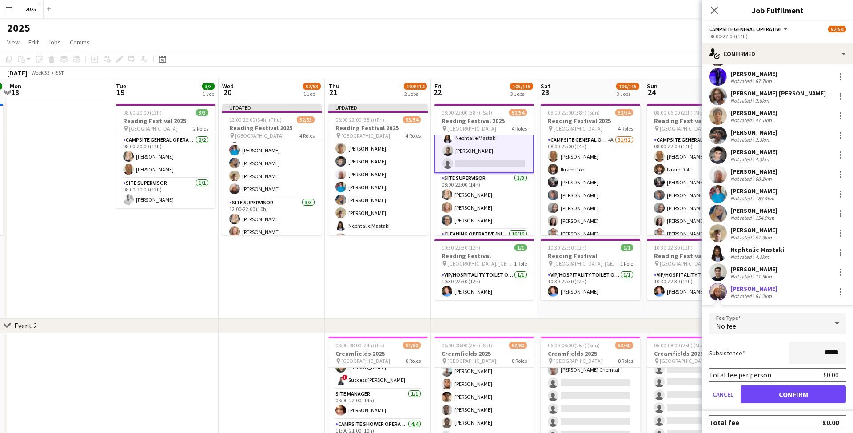
click at [773, 392] on button "Confirm" at bounding box center [793, 395] width 105 height 18
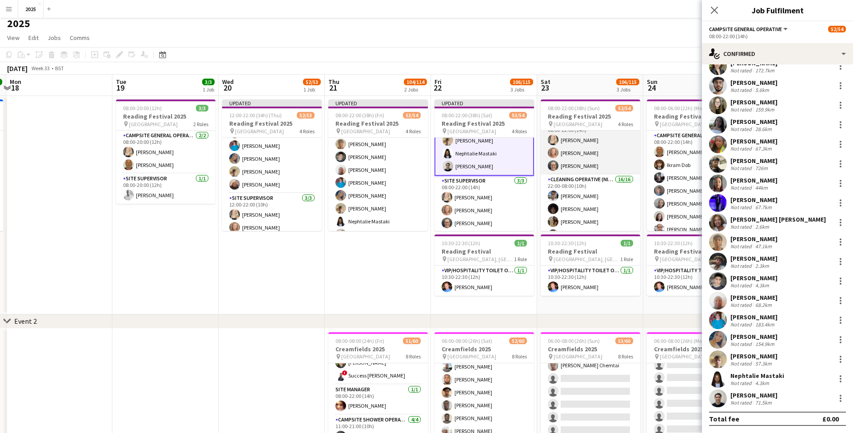
scroll to position [355, 0]
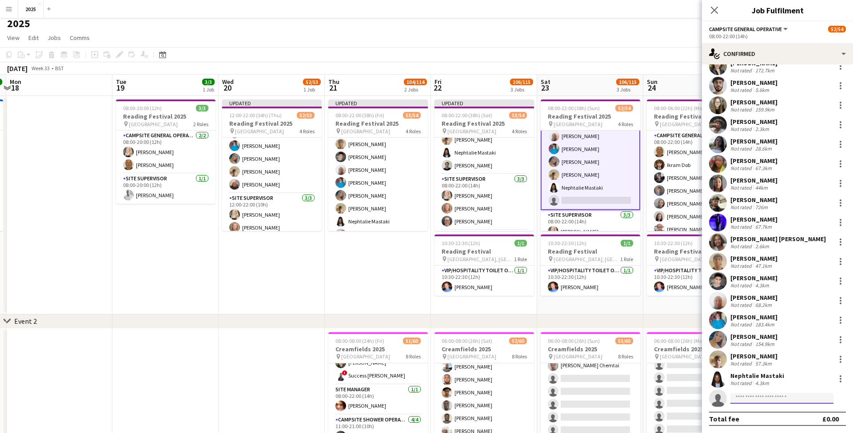
click at [789, 400] on input at bounding box center [782, 398] width 103 height 11
type input "***"
drag, startPoint x: 782, startPoint y: 416, endPoint x: 775, endPoint y: 412, distance: 8.0
click at [782, 416] on span "[EMAIL_ADDRESS][DOMAIN_NAME]" at bounding box center [782, 418] width 89 height 7
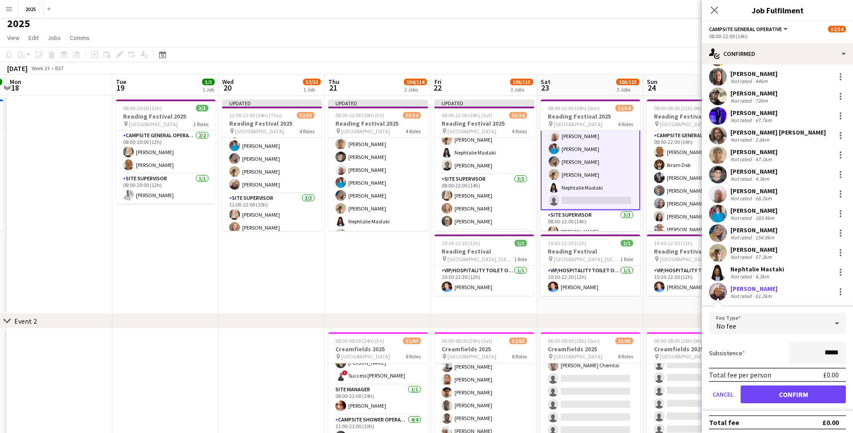
click at [773, 391] on button "Confirm" at bounding box center [793, 395] width 105 height 18
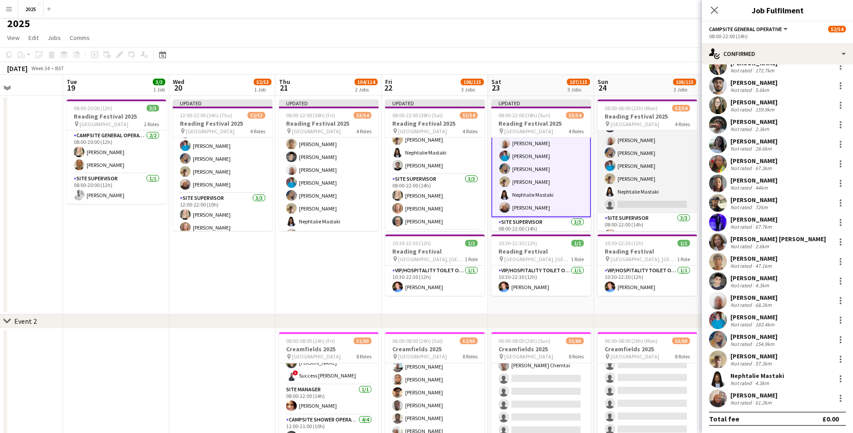
scroll to position [398, 0]
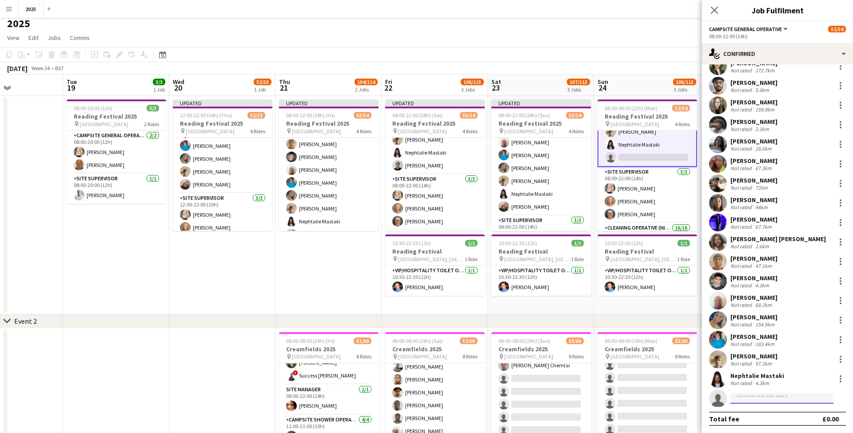
click at [764, 398] on input at bounding box center [782, 398] width 103 height 11
type input "***"
click at [764, 412] on span "[PERSON_NAME]" at bounding box center [763, 412] width 51 height 8
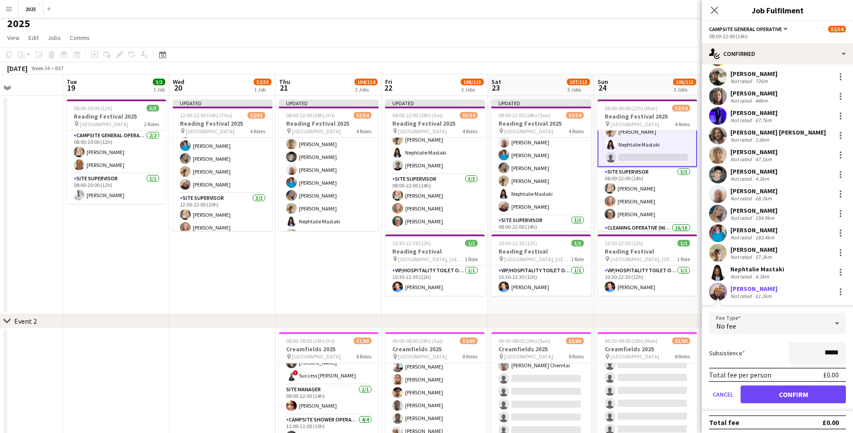
click at [771, 390] on button "Confirm" at bounding box center [793, 395] width 105 height 18
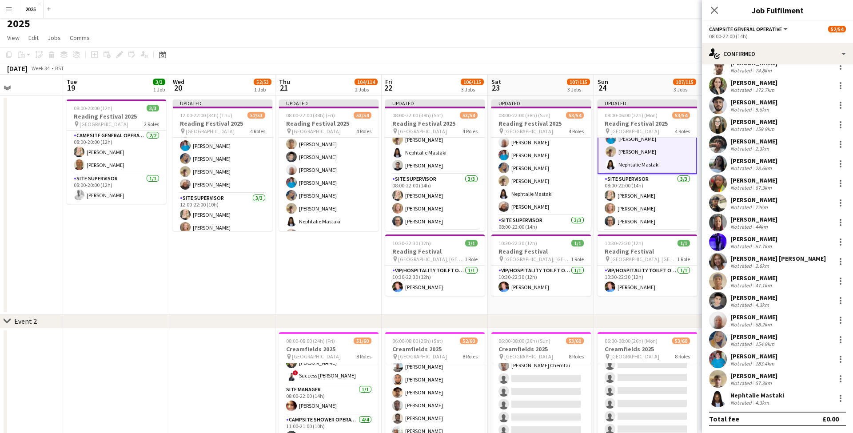
scroll to position [306, 0]
click at [680, 310] on app-date-cell "Updated 08:00-06:00 (22h) (Mon) 53/54 Reading Festival 2025 pin Richfield Avenu…" at bounding box center [647, 205] width 106 height 219
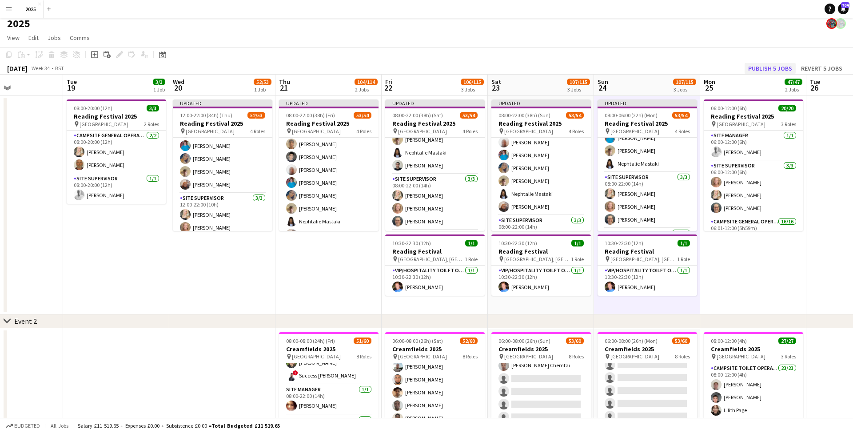
click at [780, 66] on button "Publish 5 jobs" at bounding box center [770, 69] width 51 height 12
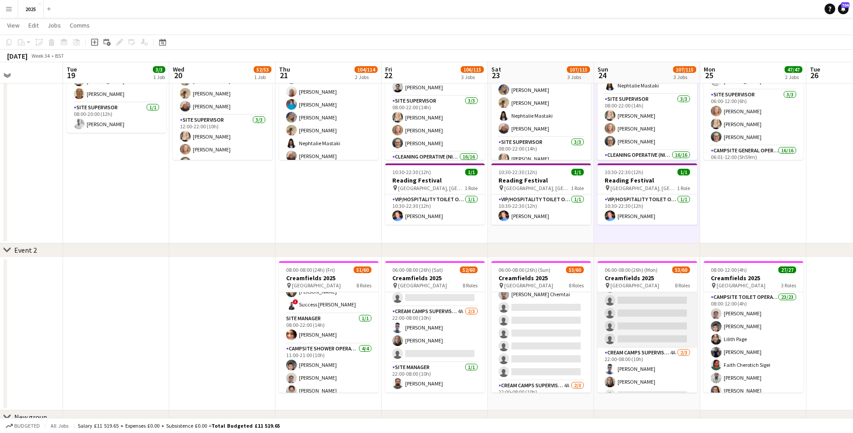
scroll to position [787, 0]
click at [674, 337] on app-card-role "Cream Camps Supervisor 4A [DATE] 22:00-08:00 (10h) [PERSON_NAME] marais [PERSON…" at bounding box center [648, 360] width 100 height 56
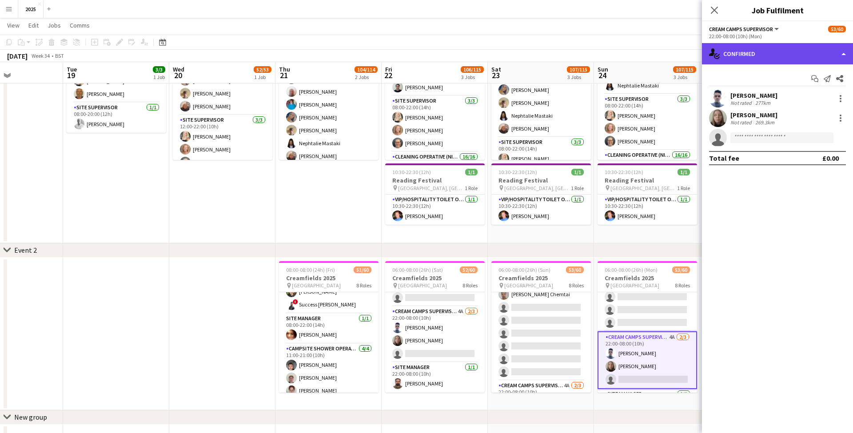
click at [801, 55] on div "single-neutral-actions-check-2 Confirmed" at bounding box center [777, 53] width 151 height 21
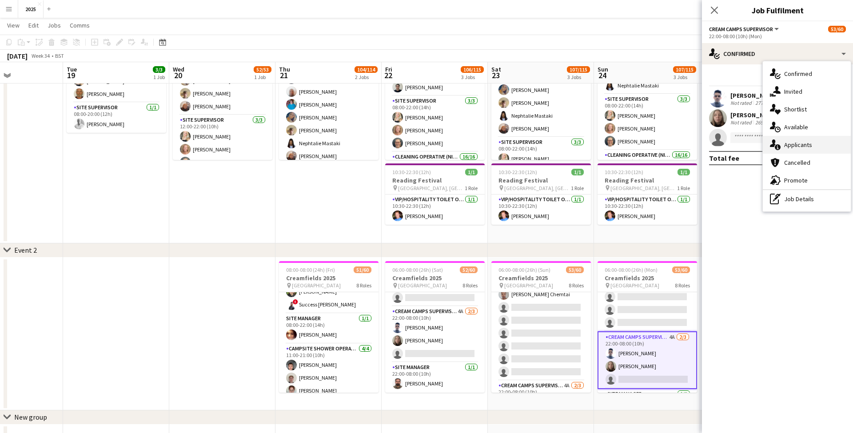
click at [809, 150] on div "single-neutral-actions-information Applicants" at bounding box center [807, 145] width 88 height 18
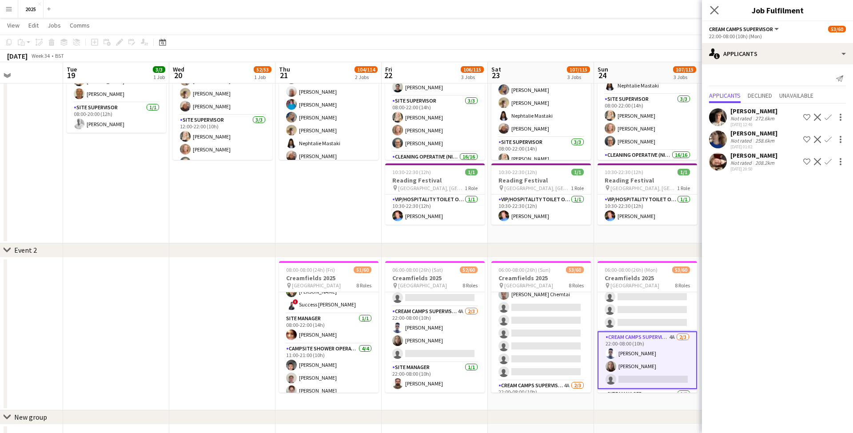
click at [715, 14] on icon "Close pop-in" at bounding box center [714, 10] width 8 height 8
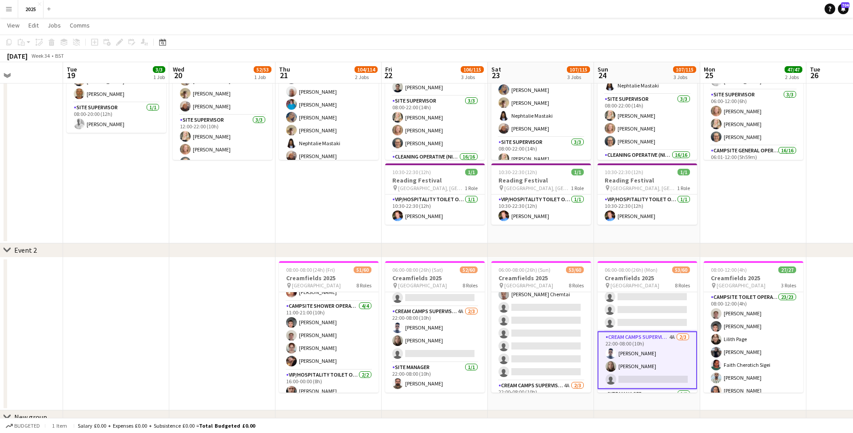
scroll to position [437, 0]
drag, startPoint x: 351, startPoint y: 372, endPoint x: 734, endPoint y: 68, distance: 489.2
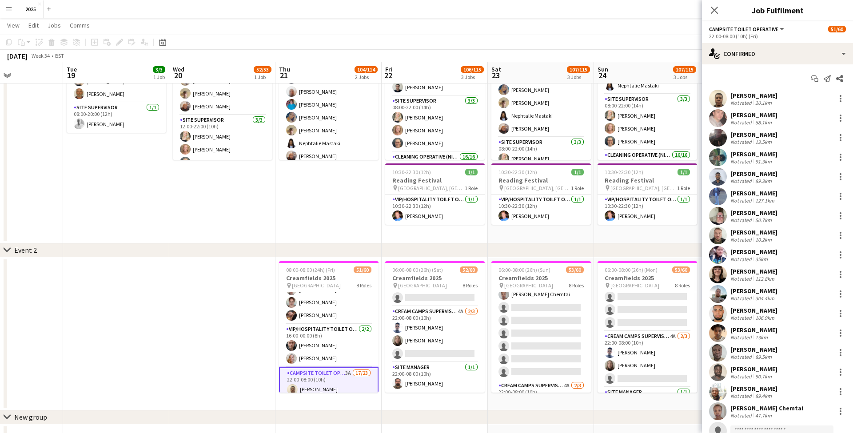
click at [775, 67] on div "Start chat Send notification Share [PERSON_NAME] Not rated 20.1km [PERSON_NAME]…" at bounding box center [777, 313] width 151 height 499
click at [777, 57] on div "single-neutral-actions-check-2 Confirmed" at bounding box center [777, 53] width 151 height 21
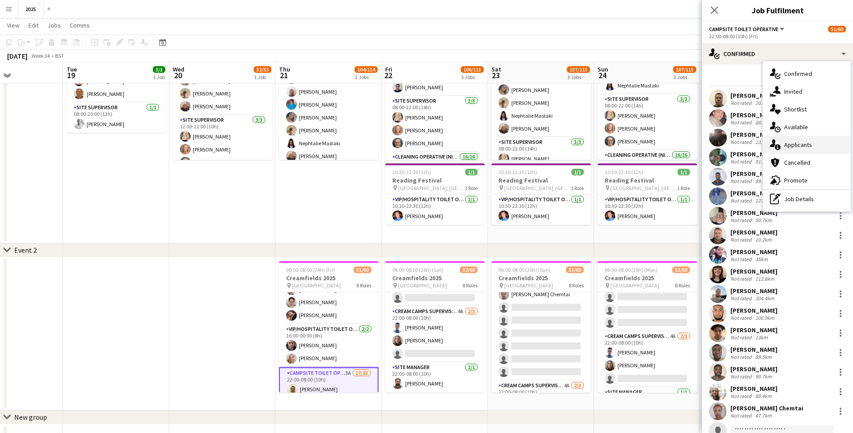
click at [811, 140] on div "single-neutral-actions-information Applicants" at bounding box center [807, 145] width 88 height 18
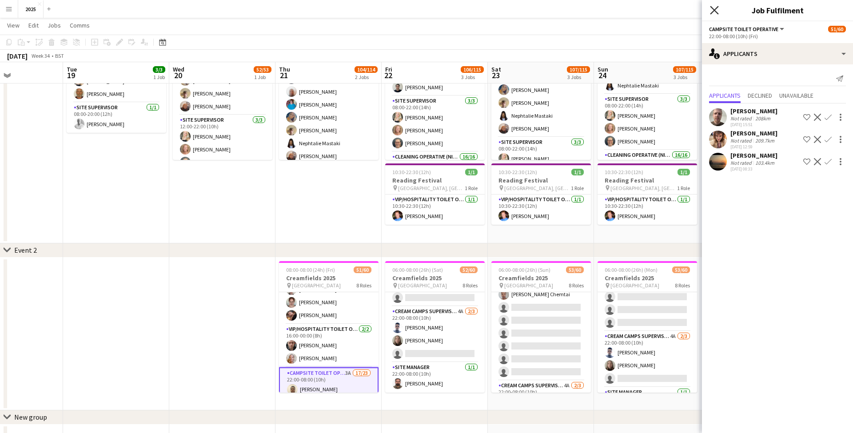
click at [716, 13] on icon "Close pop-in" at bounding box center [714, 10] width 8 height 8
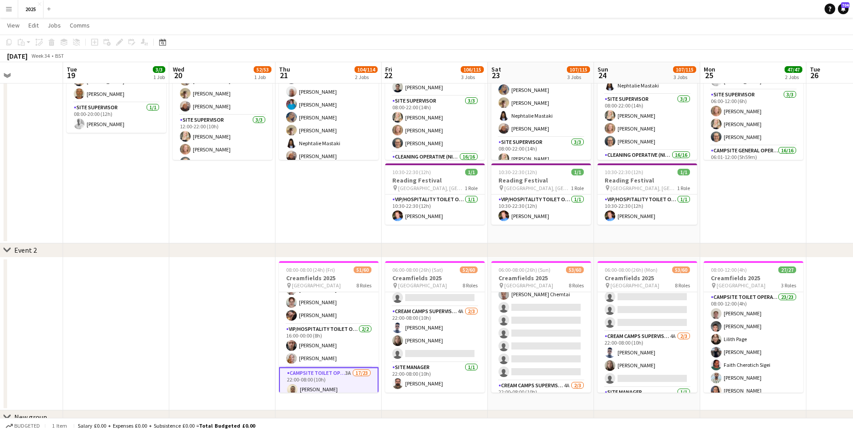
click at [770, 198] on app-date-cell "06:00-12:00 (6h) 20/20 Reading Festival 2025 pin Richfield Avenue 3 Roles Site …" at bounding box center [754, 134] width 106 height 219
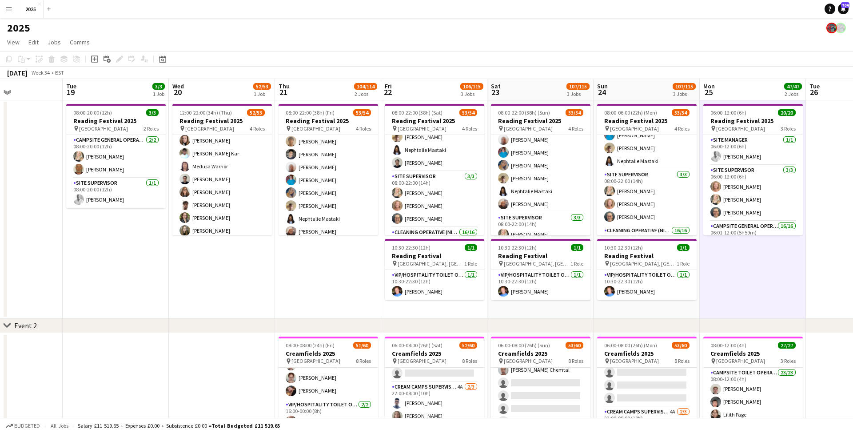
scroll to position [107, 0]
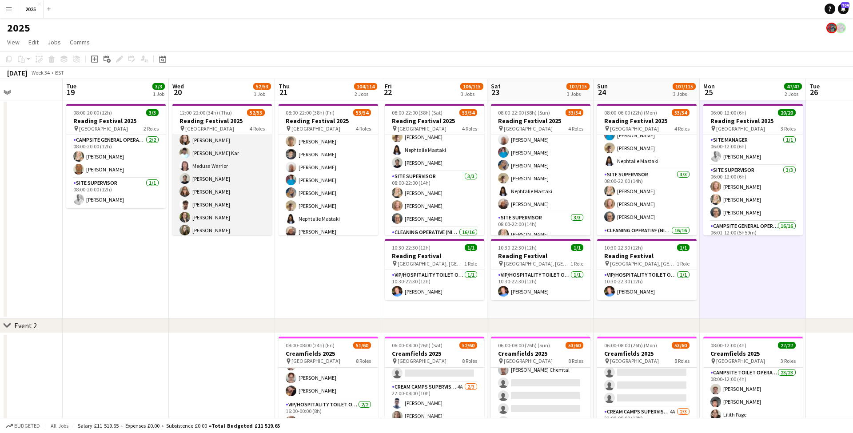
click at [219, 192] on app-card-role "Campsite General Operative 31/31 12:00-22:00 (10h) [PERSON_NAME] [PERSON_NAME] …" at bounding box center [222, 238] width 100 height 420
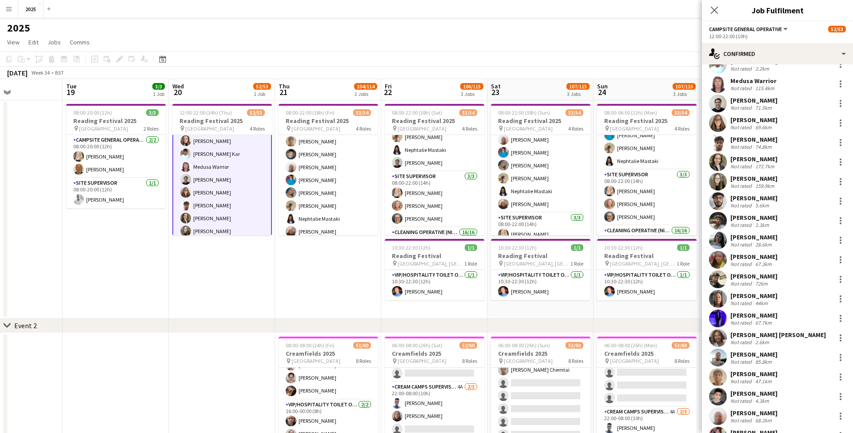
scroll to position [181, 0]
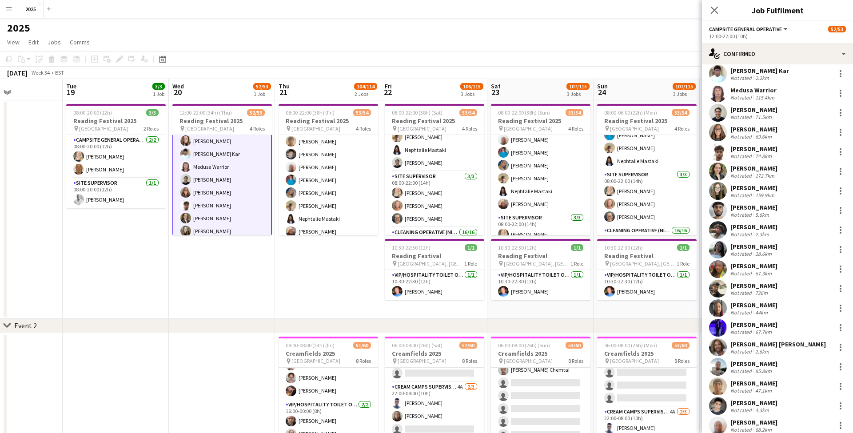
click at [742, 133] on div "Not rated" at bounding box center [742, 136] width 23 height 7
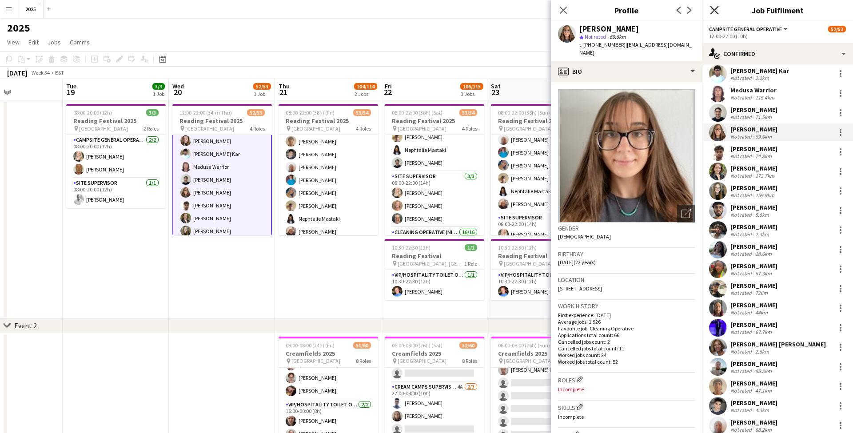
click at [717, 9] on icon at bounding box center [714, 10] width 8 height 8
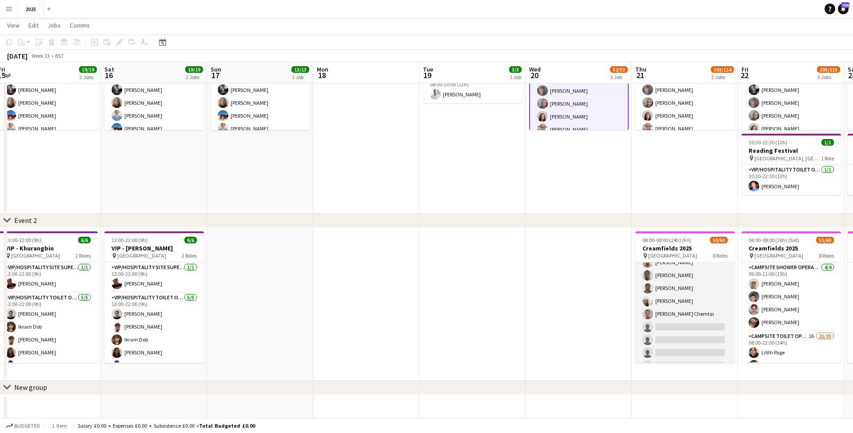
scroll to position [689, 0]
click at [672, 328] on app-card-role "Campsite Toilet Operative 3A 17/23 22:00-08:00 (10h) [PERSON_NAME] [PERSON_NAME…" at bounding box center [686, 243] width 100 height 314
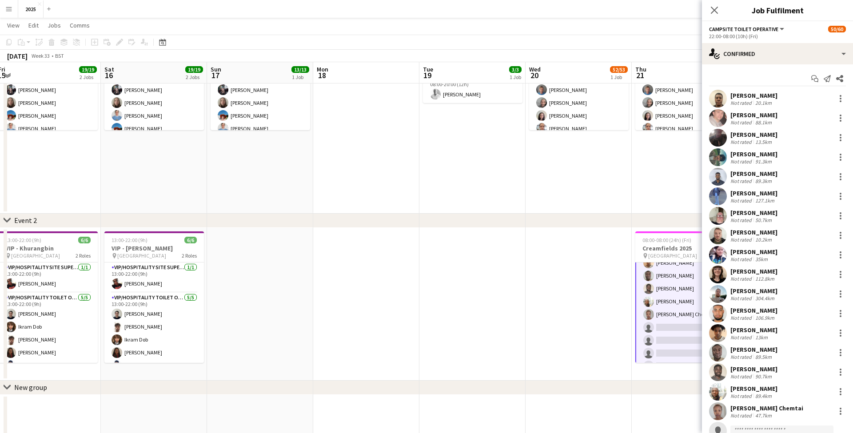
scroll to position [116, 0]
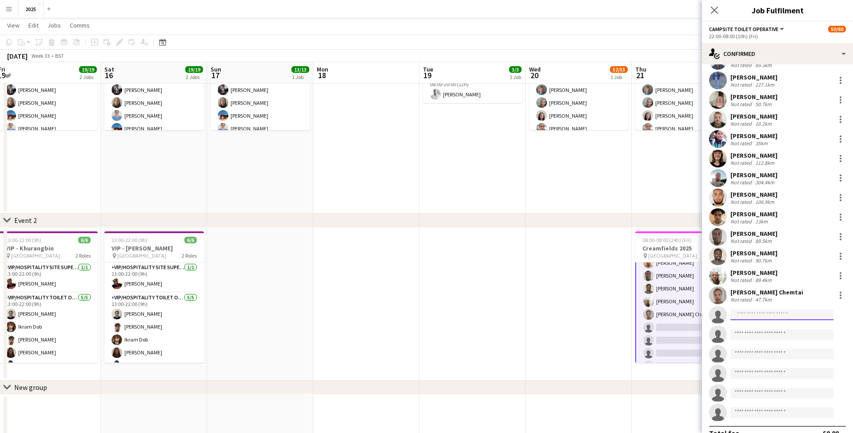
click at [748, 313] on input at bounding box center [782, 315] width 103 height 11
type input "***"
click at [748, 333] on span "[EMAIL_ADDRESS][DOMAIN_NAME]" at bounding box center [782, 335] width 89 height 7
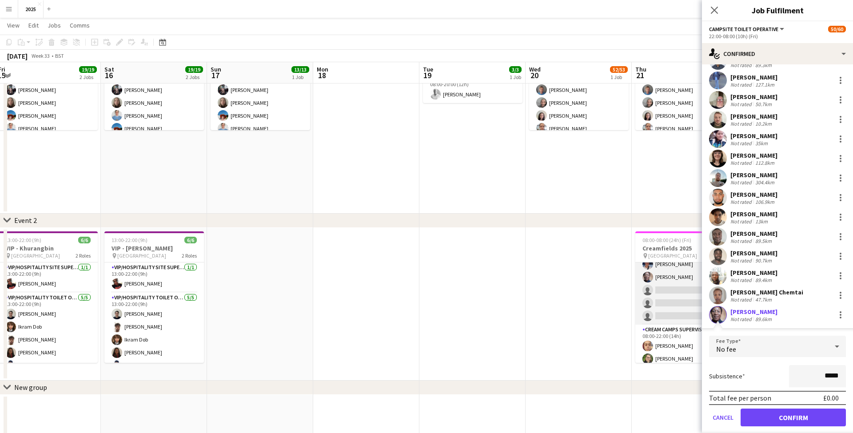
scroll to position [236, 0]
click at [711, 12] on icon "Close pop-in" at bounding box center [714, 10] width 8 height 8
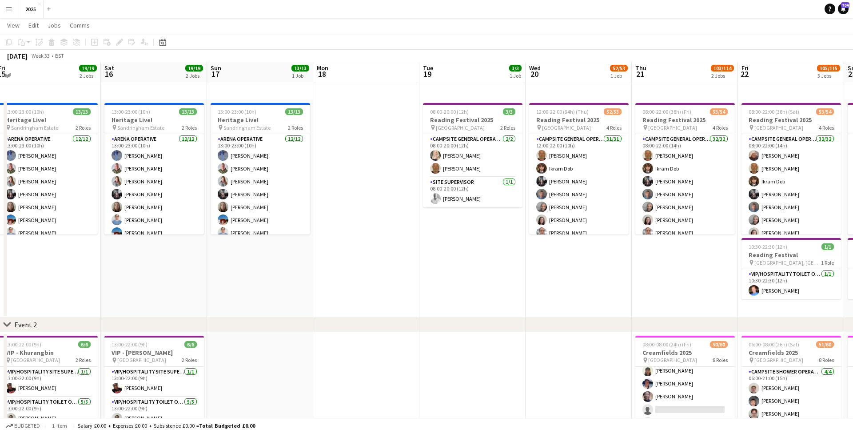
scroll to position [0, 0]
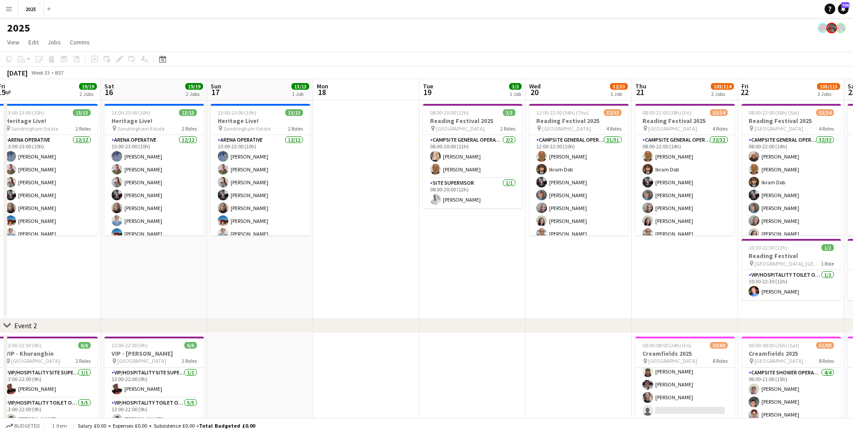
click at [10, 12] on button "Menu" at bounding box center [9, 9] width 18 height 18
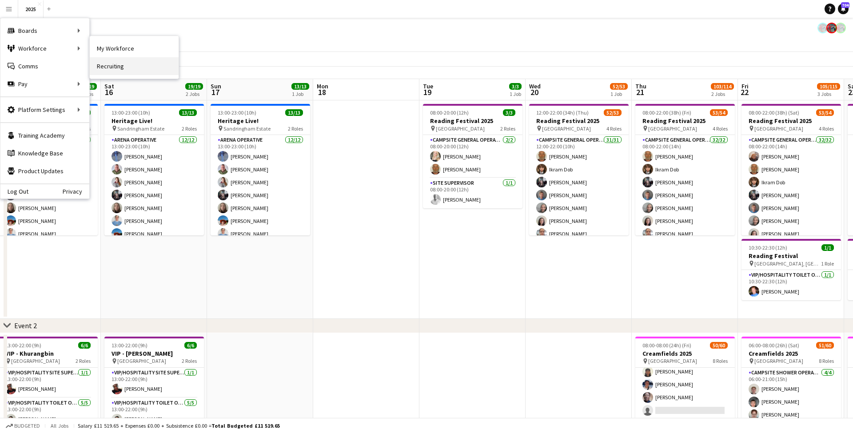
click at [117, 62] on link "Recruiting" at bounding box center [134, 66] width 89 height 18
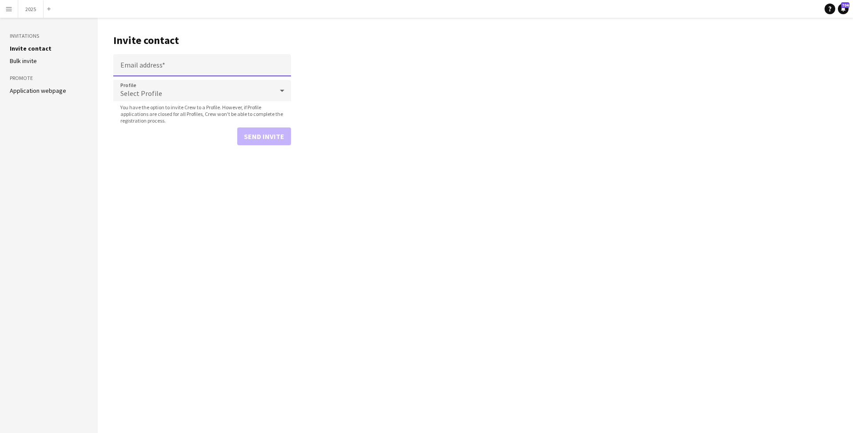
click at [164, 62] on input "Email address" at bounding box center [202, 65] width 178 height 22
paste input "**********"
type input "**********"
click at [160, 87] on div "Select Profile" at bounding box center [193, 90] width 160 height 21
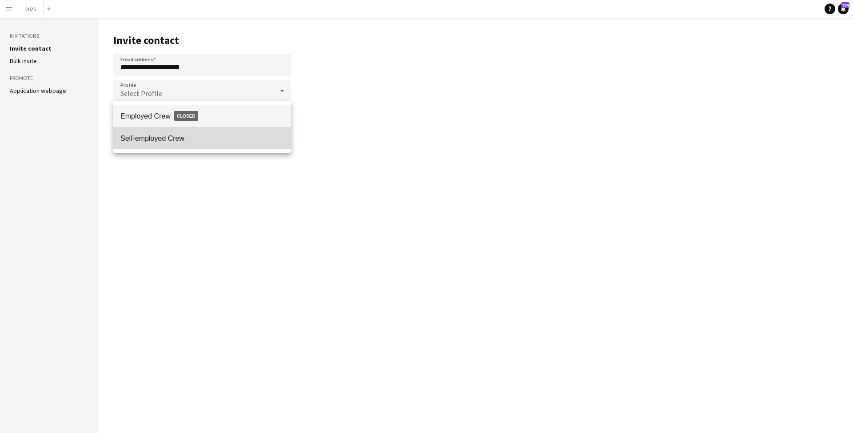
click at [165, 140] on span "Self-employed Crew" at bounding box center [202, 138] width 164 height 8
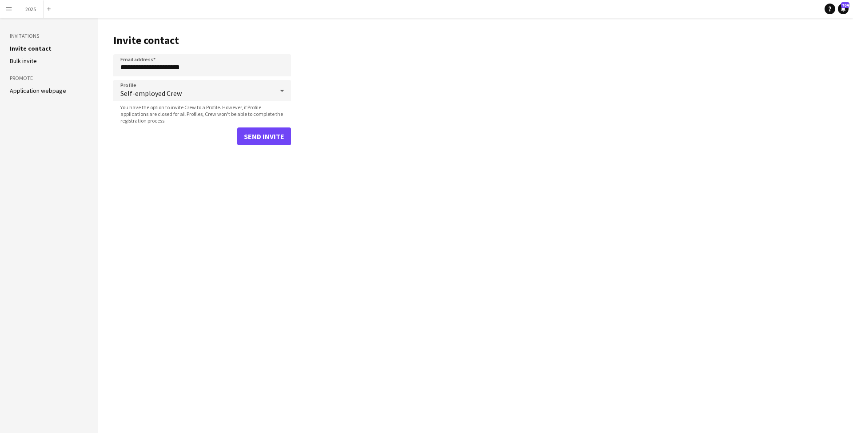
click at [271, 138] on button "Send invite" at bounding box center [264, 137] width 54 height 18
